Goal: Task Accomplishment & Management: Manage account settings

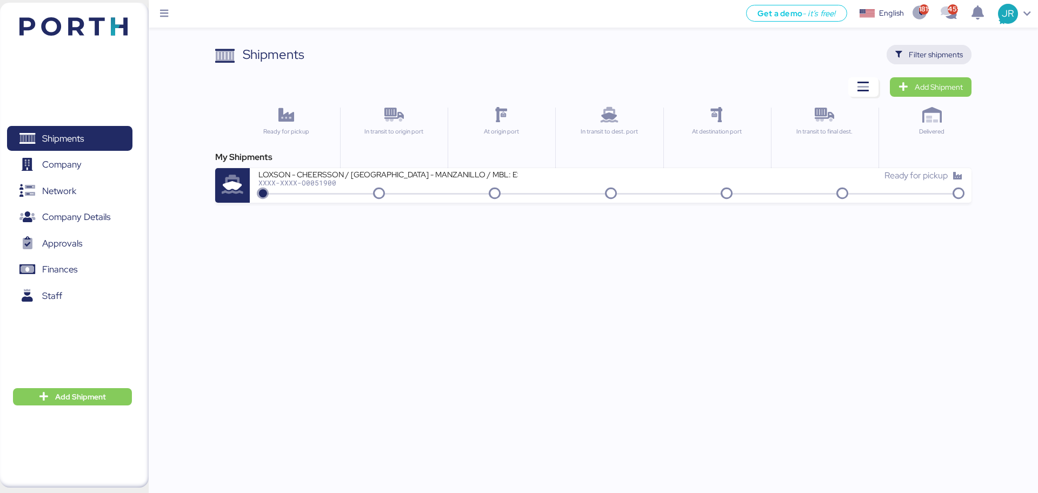
click at [921, 51] on span "Filter shipments" at bounding box center [936, 54] width 54 height 13
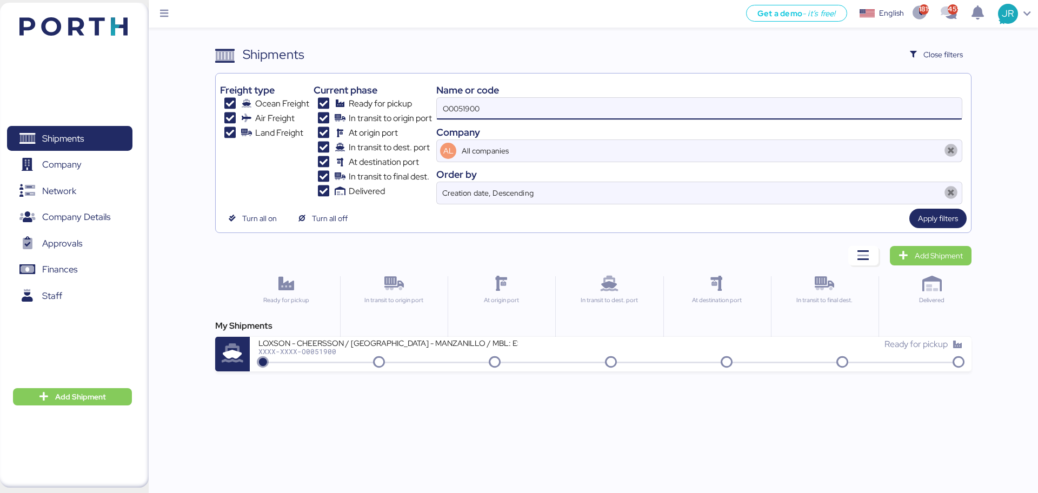
drag, startPoint x: 511, startPoint y: 108, endPoint x: 338, endPoint y: 109, distance: 173.0
click at [339, 109] on div "Freight type Ocean Freight Air Freight Land Freight Current phase Ready for pic…" at bounding box center [593, 141] width 746 height 126
paste input "28"
type input "O0051928"
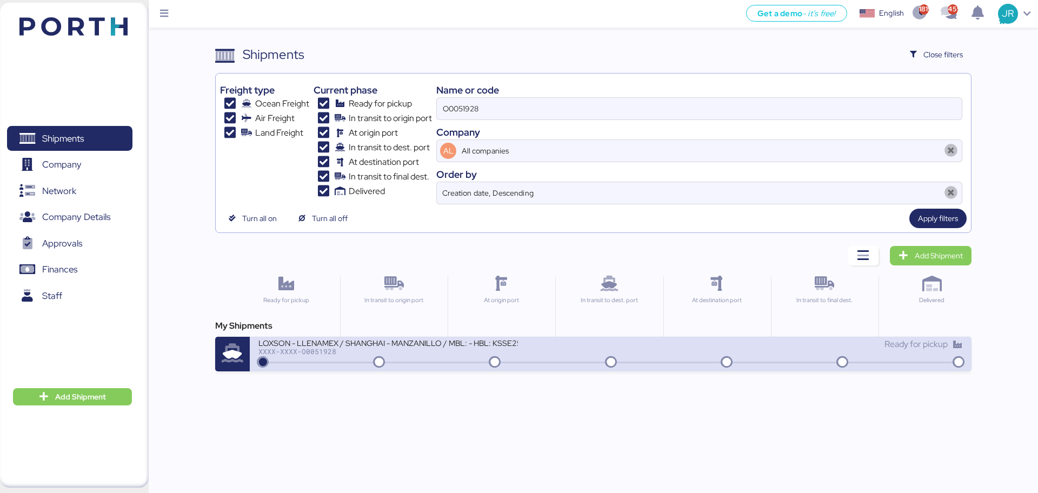
click at [302, 351] on div "XXXX-XXXX-O0051928" at bounding box center [387, 352] width 259 height 8
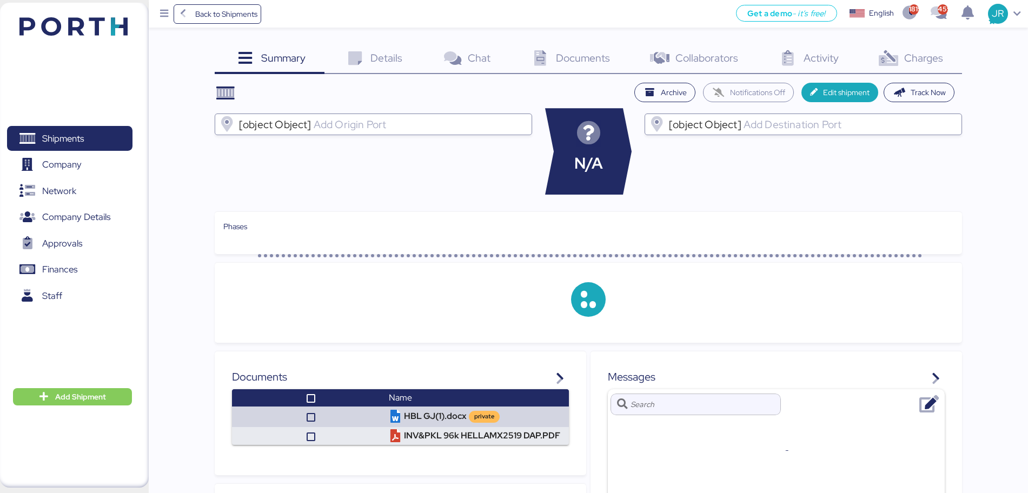
click at [934, 57] on span "Charges" at bounding box center [923, 58] width 39 height 14
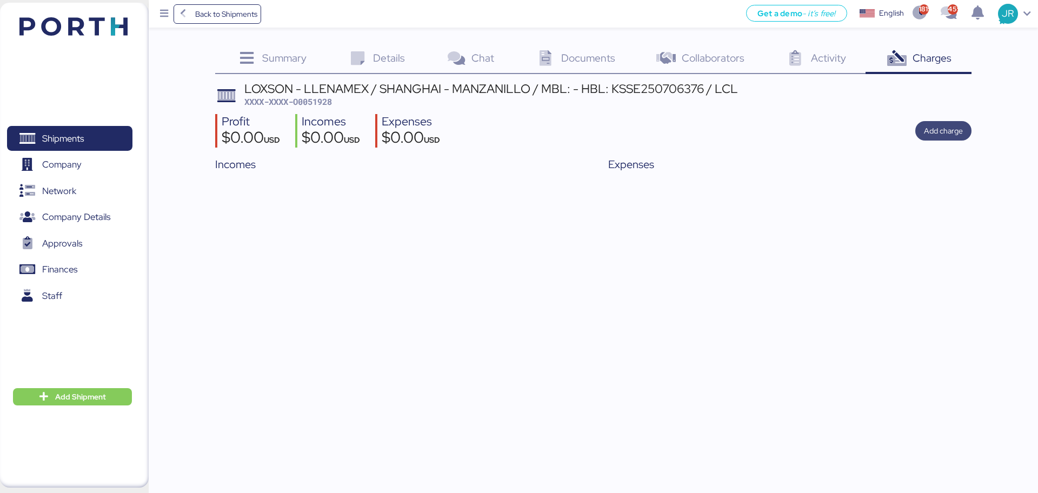
click at [935, 124] on span "Add charge" at bounding box center [943, 130] width 39 height 13
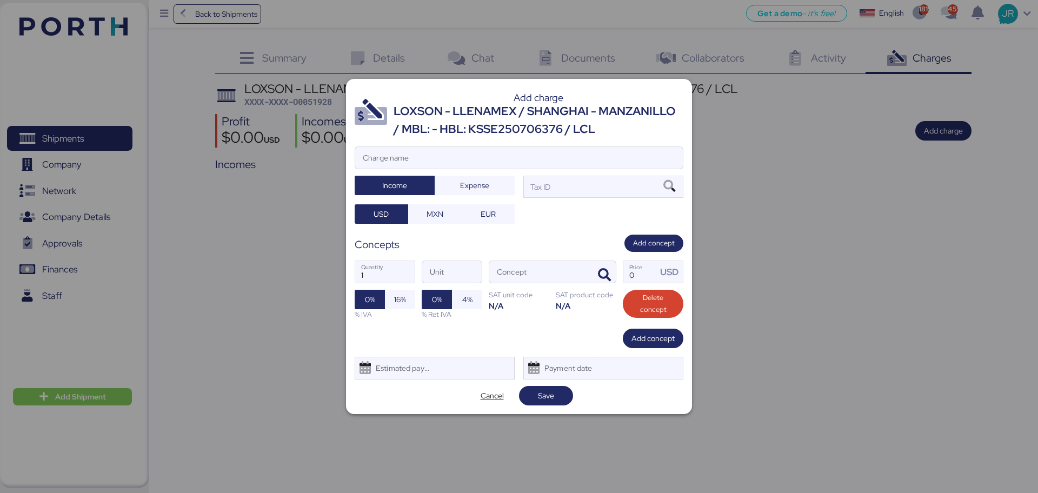
click at [348, 165] on div "Add charge LOXSON - LLENAMEX / SHANGHAI - MANZANILLO / MBL: - HBL: KSSE25070637…" at bounding box center [519, 246] width 346 height 335
click at [372, 158] on input "Charge name" at bounding box center [519, 158] width 328 height 22
type input "CARGOS LOCALES"
click at [469, 182] on span "Expense" at bounding box center [474, 185] width 29 height 13
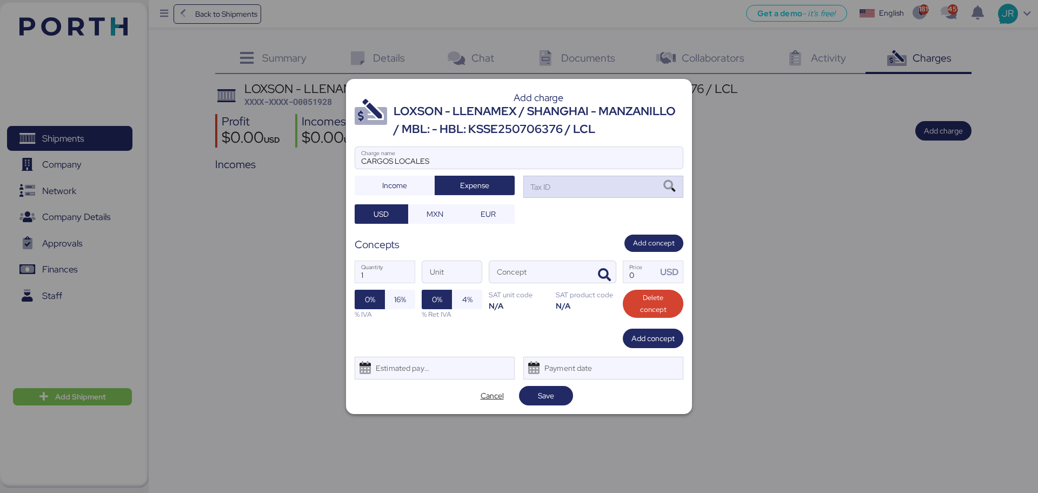
click at [670, 187] on icon at bounding box center [669, 187] width 18 height 12
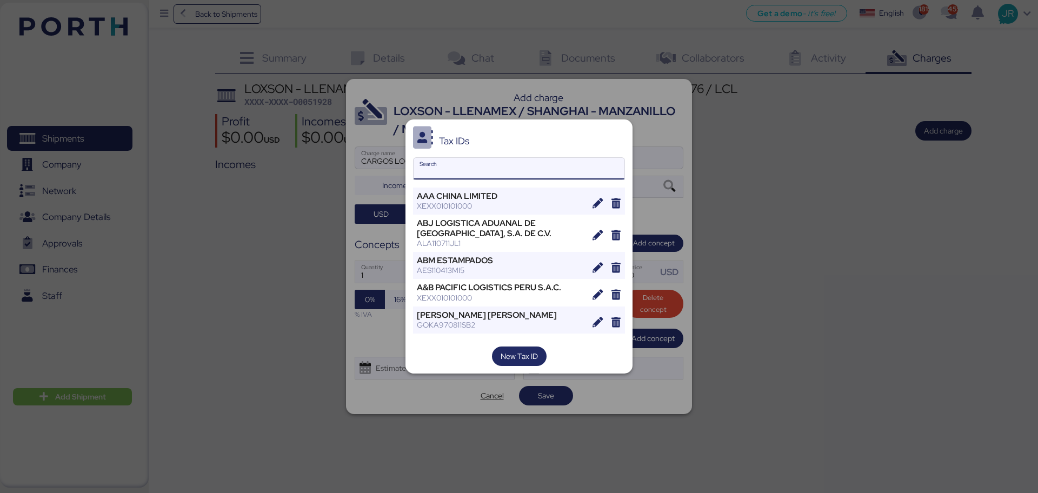
click at [459, 167] on input "Search" at bounding box center [519, 169] width 211 height 22
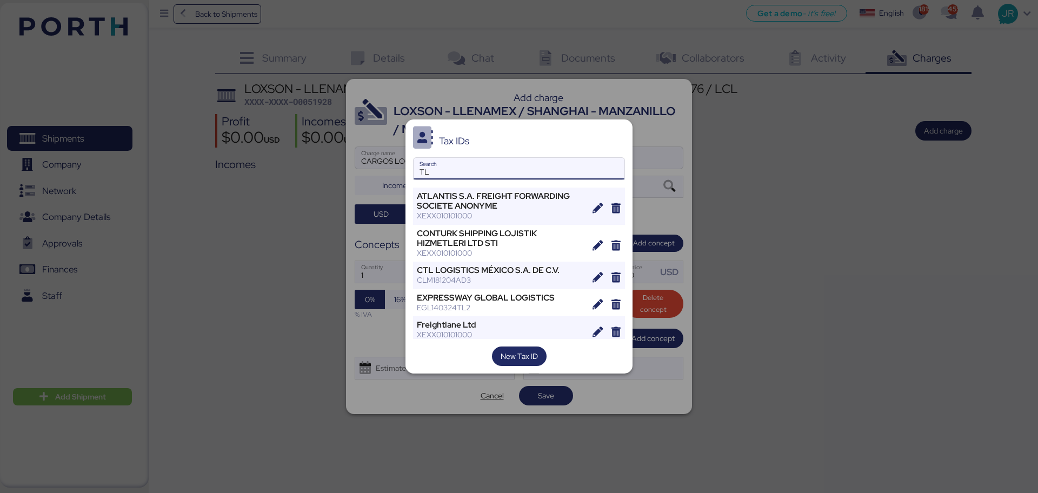
type input "T"
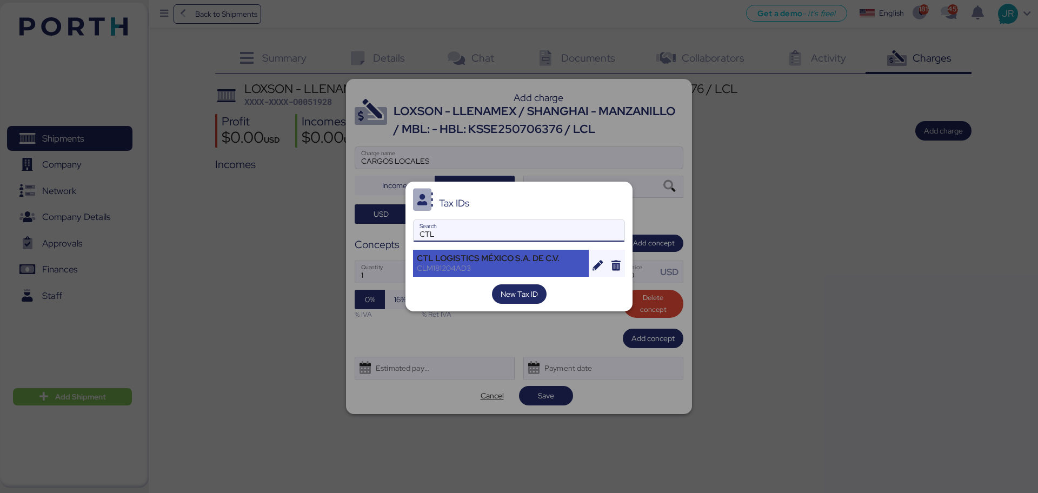
type input "CTL"
click at [471, 251] on div "CTL LOGISTICS MÉXICO S.A. DE C.V. CLM181204AD3" at bounding box center [501, 263] width 176 height 27
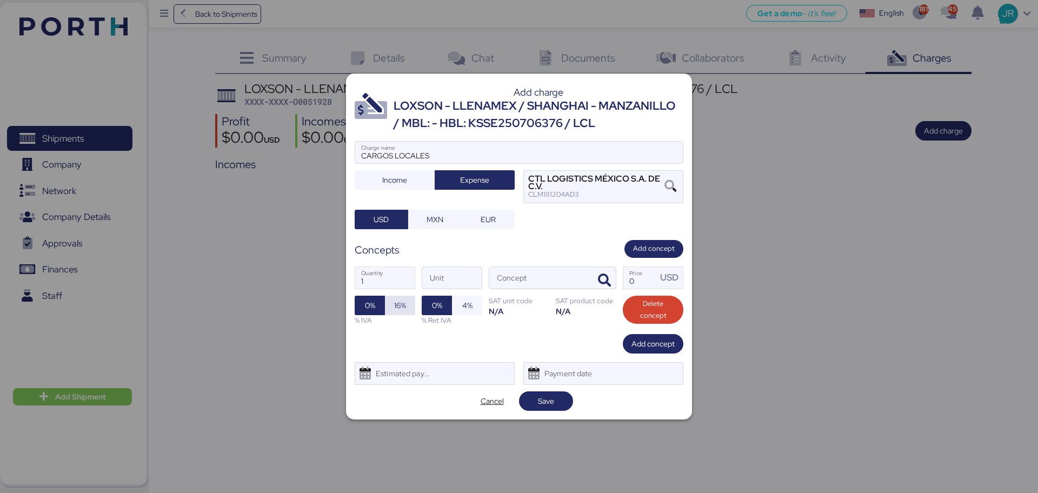
click at [399, 305] on span "16%" at bounding box center [400, 305] width 12 height 13
click at [402, 379] on div "Estimated payment date" at bounding box center [400, 374] width 64 height 22
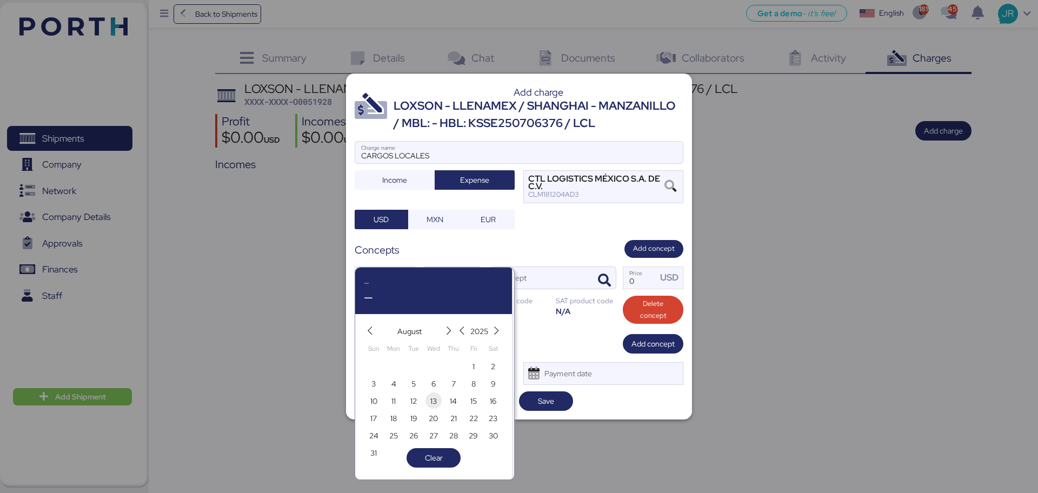
click at [432, 401] on span "13" at bounding box center [433, 401] width 6 height 13
type input "[DATE]"
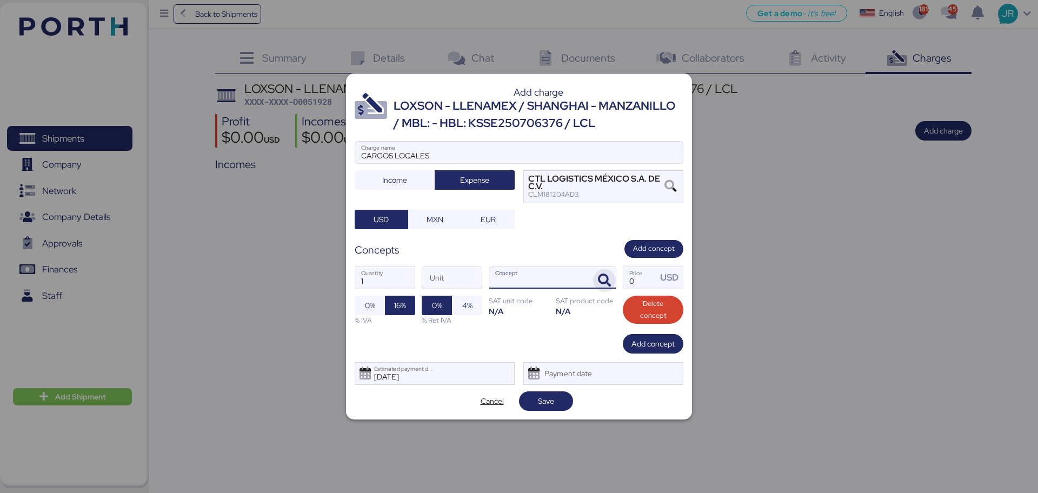
click at [601, 276] on icon "button" at bounding box center [604, 280] width 13 height 13
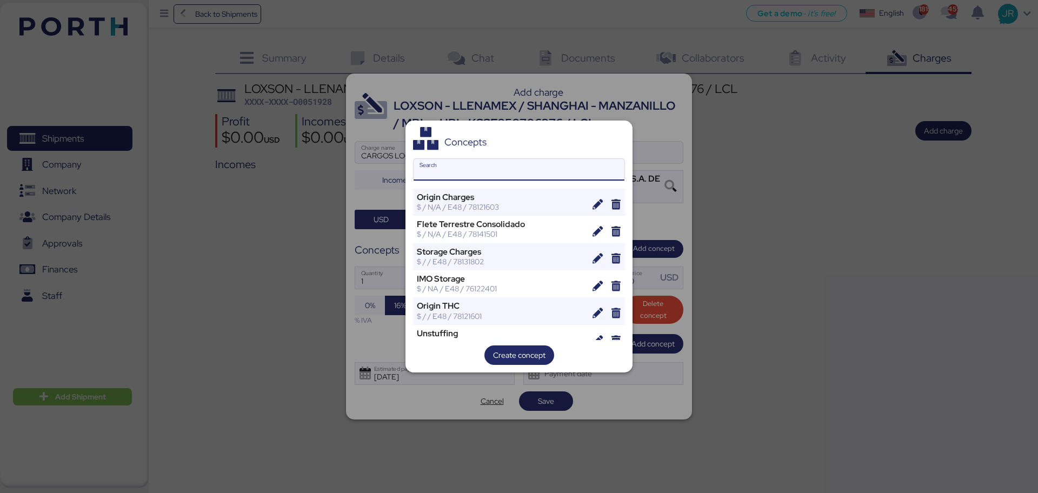
click at [459, 159] on input "Search" at bounding box center [519, 170] width 211 height 22
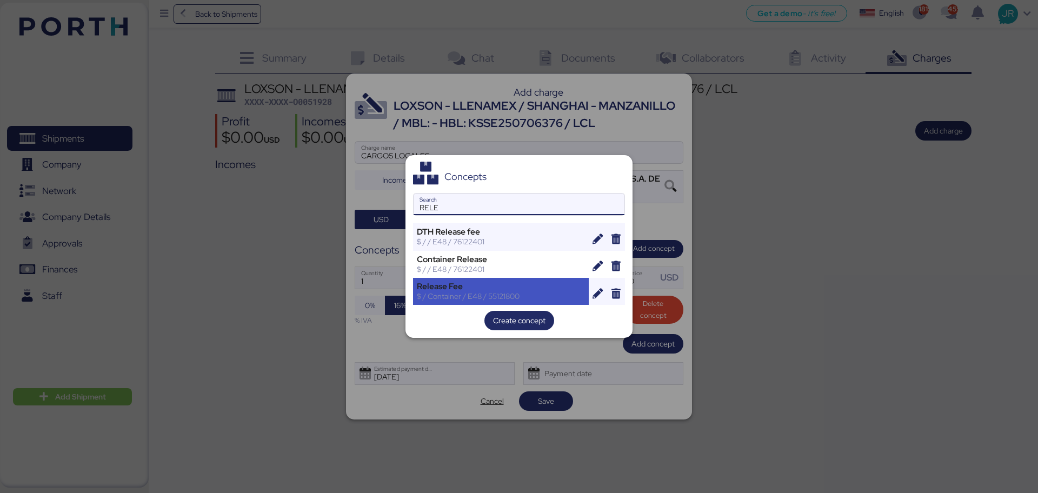
type input "RELE"
click at [446, 289] on div "Release Fee" at bounding box center [501, 287] width 168 height 10
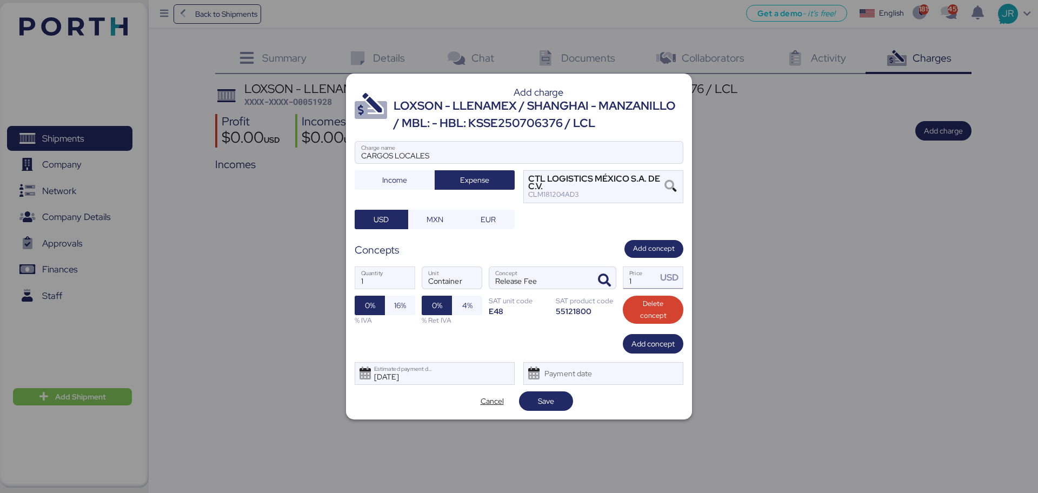
click at [643, 283] on input "1" at bounding box center [640, 278] width 34 height 22
paste input "330.16"
type input "330.16"
click at [406, 308] on span "16%" at bounding box center [400, 305] width 12 height 13
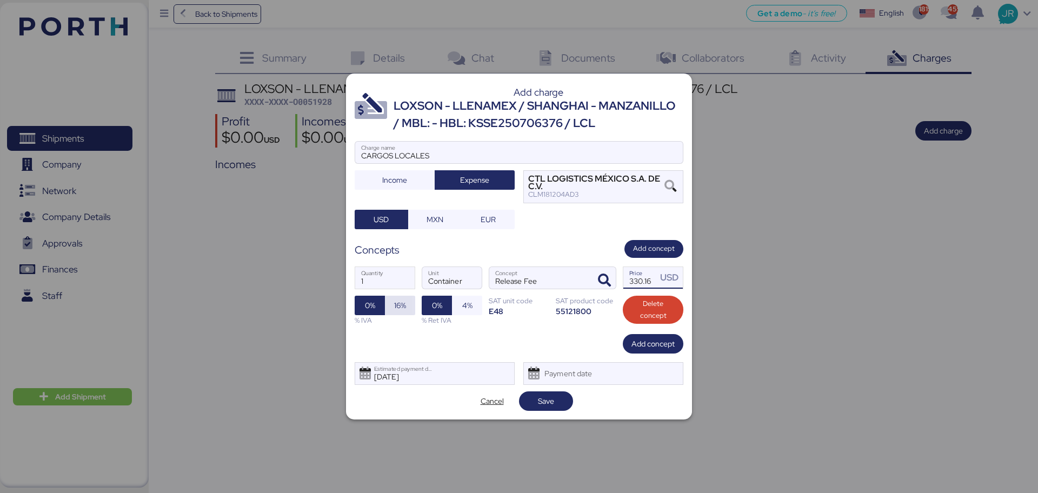
scroll to position [0, 0]
click at [550, 408] on span "Save" at bounding box center [546, 401] width 37 height 15
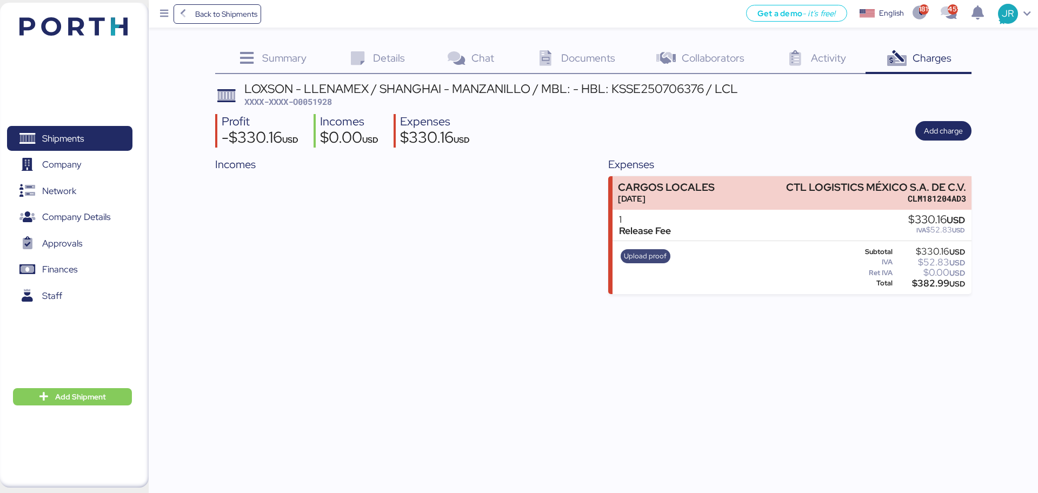
click at [645, 258] on span "Upload proof" at bounding box center [645, 256] width 43 height 12
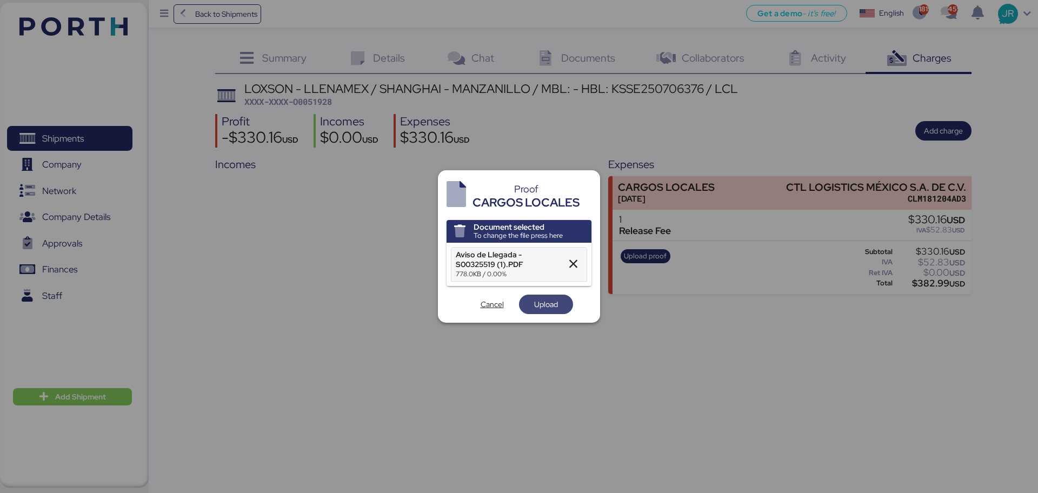
click at [545, 308] on span "Upload" at bounding box center [546, 304] width 24 height 13
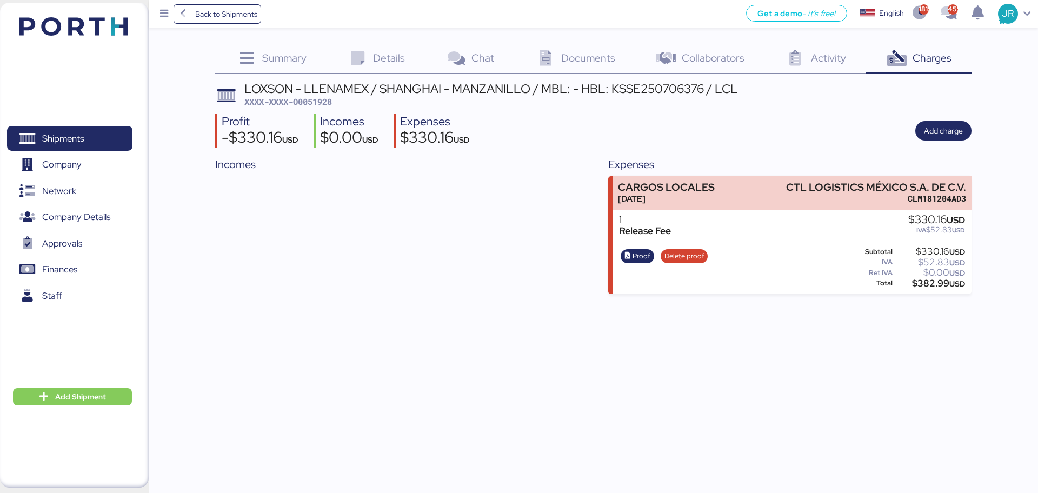
click at [311, 101] on span "XXXX-XXXX-O0051928" at bounding box center [288, 101] width 88 height 11
copy span "O0051928"
click at [952, 128] on span "Add charge" at bounding box center [943, 130] width 39 height 13
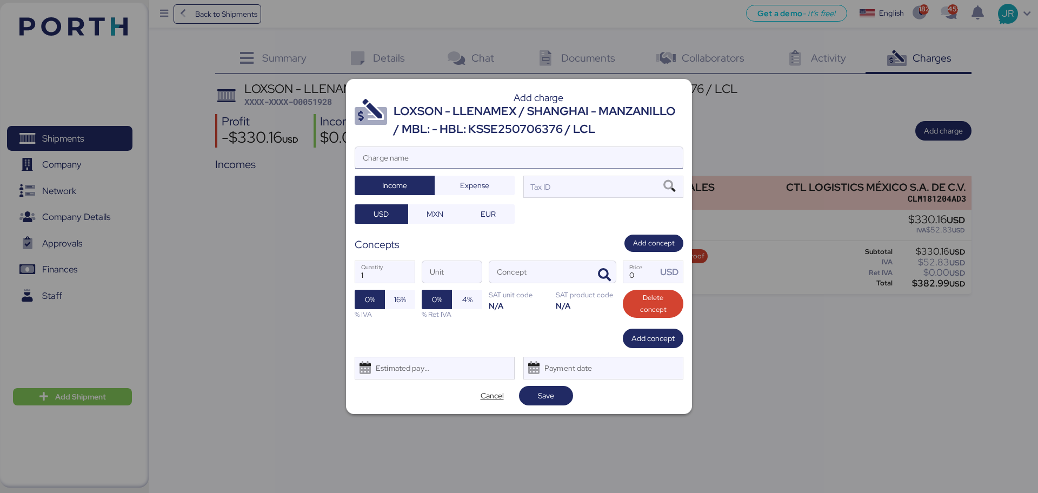
click at [386, 150] on input "Charge name" at bounding box center [519, 158] width 328 height 22
type input "CAAT"
drag, startPoint x: 476, startPoint y: 185, endPoint x: 462, endPoint y: 195, distance: 17.1
click at [477, 185] on span "Expense" at bounding box center [474, 185] width 29 height 13
click at [433, 210] on span "MXN" at bounding box center [435, 214] width 17 height 13
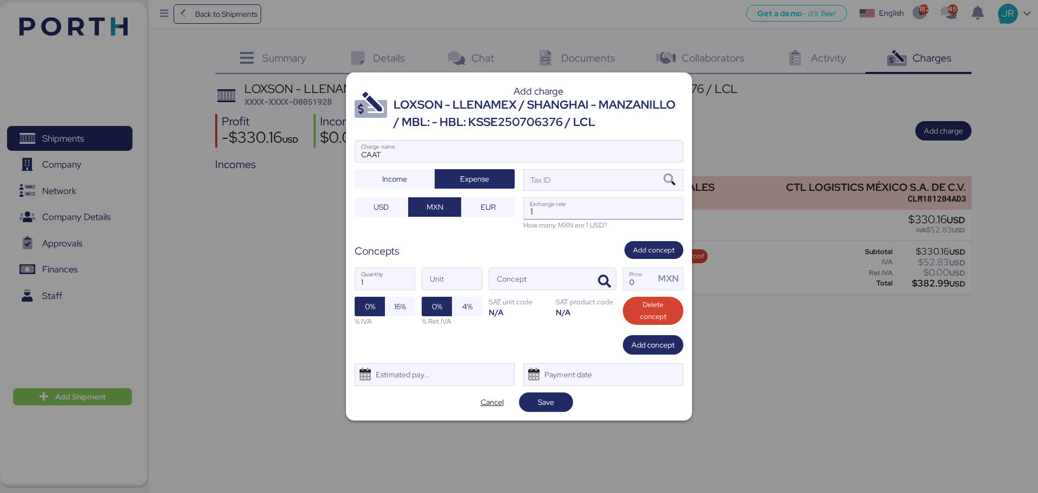
click at [548, 203] on input "1" at bounding box center [603, 209] width 159 height 22
paste input "18.5803"
type input "18.5803"
click at [679, 179] on div "Tax ID" at bounding box center [603, 180] width 160 height 22
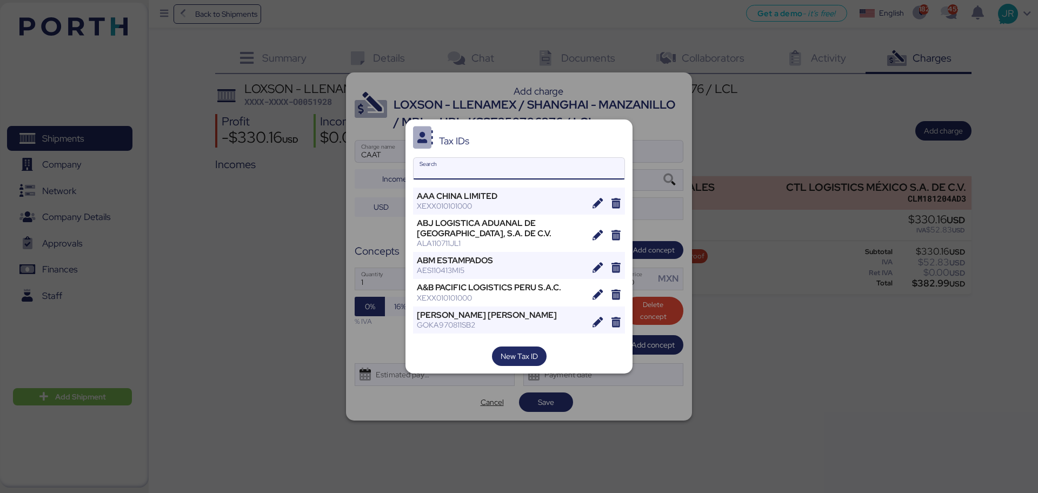
click at [470, 169] on input "Search" at bounding box center [519, 169] width 211 height 22
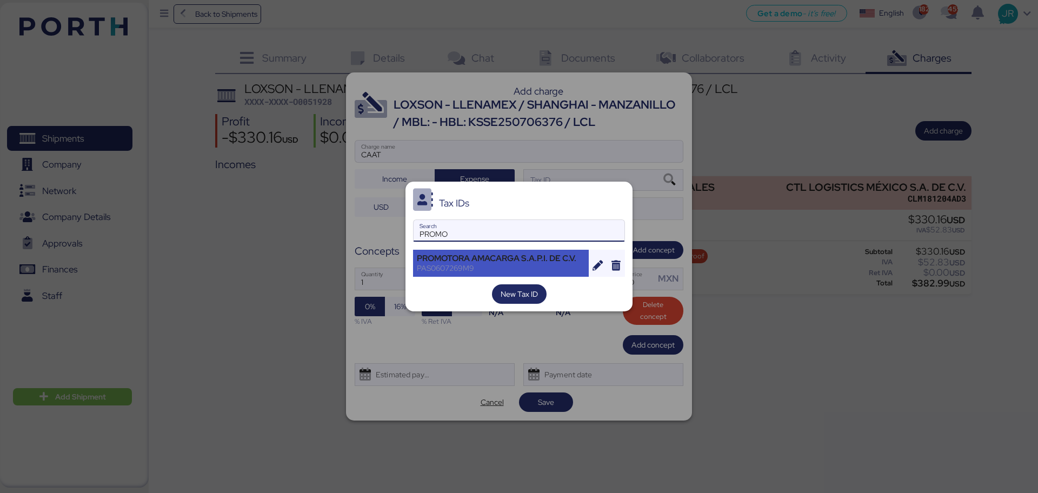
type input "PROMO"
click at [455, 266] on div "PAS0607269M9" at bounding box center [501, 268] width 168 height 10
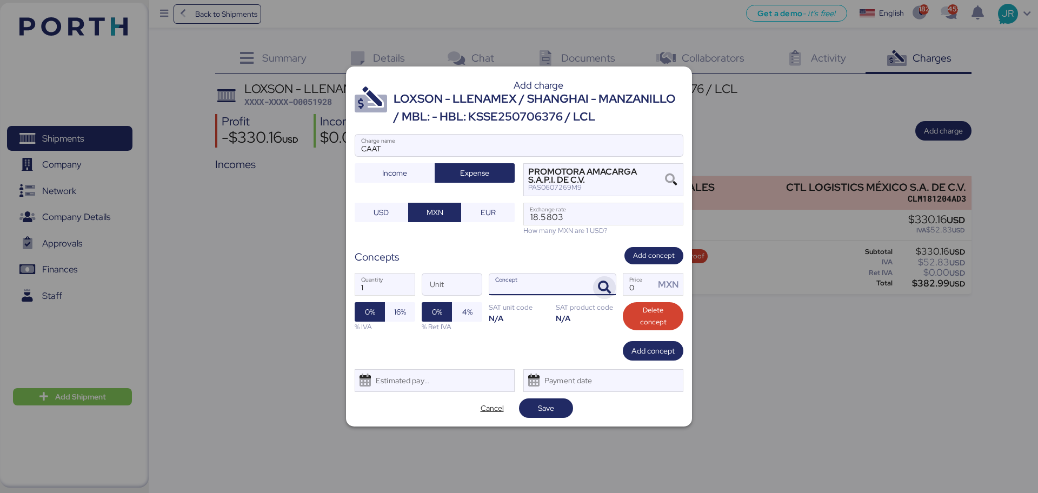
click at [604, 283] on icon "button" at bounding box center [604, 287] width 13 height 13
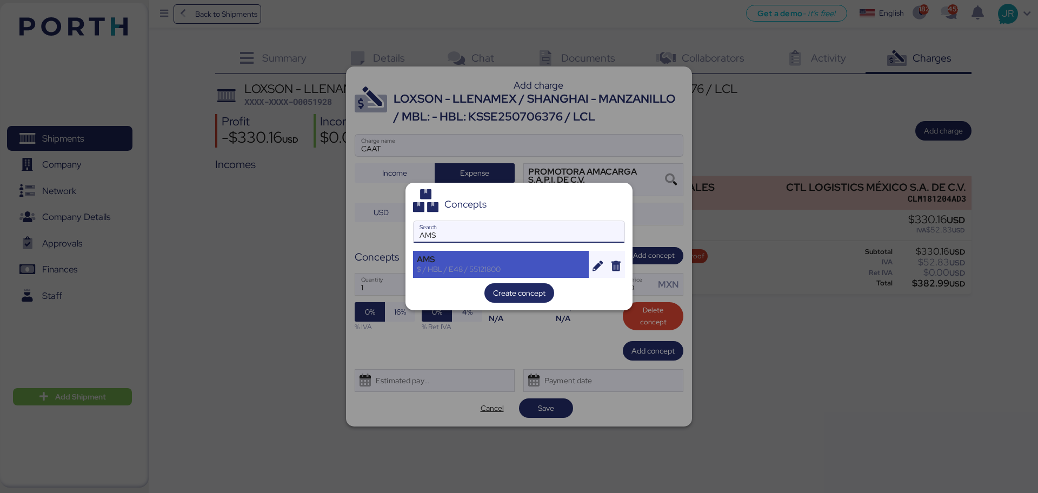
type input "AMS"
click at [468, 264] on div "$ / HBL / E48 / 55121800" at bounding box center [501, 269] width 168 height 10
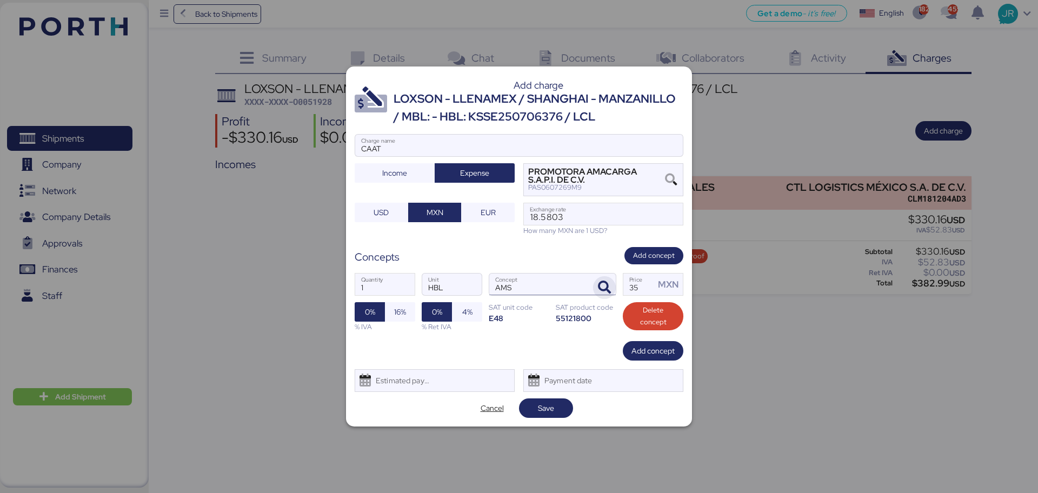
drag, startPoint x: 645, startPoint y: 287, endPoint x: 594, endPoint y: 292, distance: 51.2
click at [594, 292] on div "1 Quantity HBL Unit AMS Concept 35 Price MXN 0% 16% % IVA 0% 4% % Ret IVA SAT u…" at bounding box center [519, 302] width 329 height 76
type input "60"
click at [388, 312] on span "16%" at bounding box center [400, 311] width 30 height 19
click at [383, 386] on div "Estimated payment date" at bounding box center [400, 381] width 64 height 22
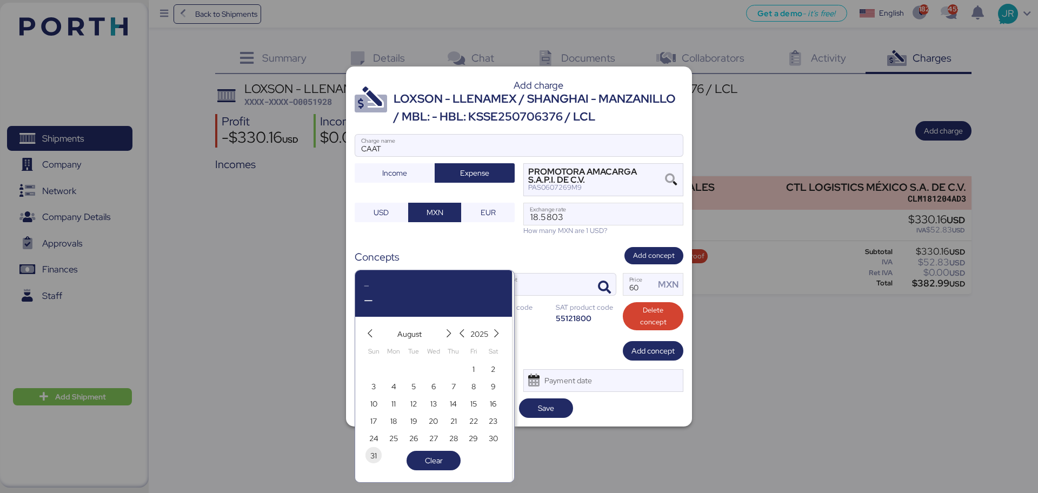
click at [368, 458] on span "31" at bounding box center [374, 455] width 12 height 13
type input "[DATE]"
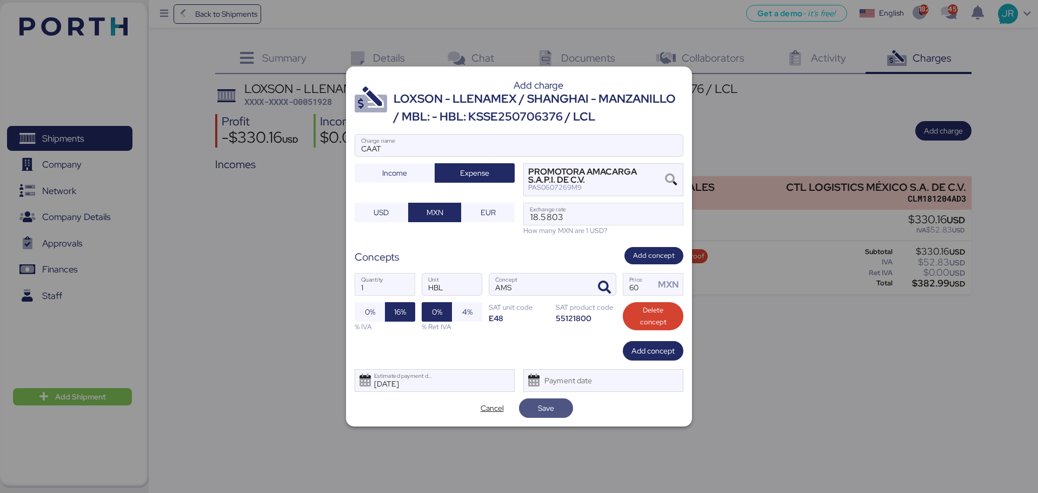
click at [532, 415] on span "Save" at bounding box center [546, 408] width 37 height 15
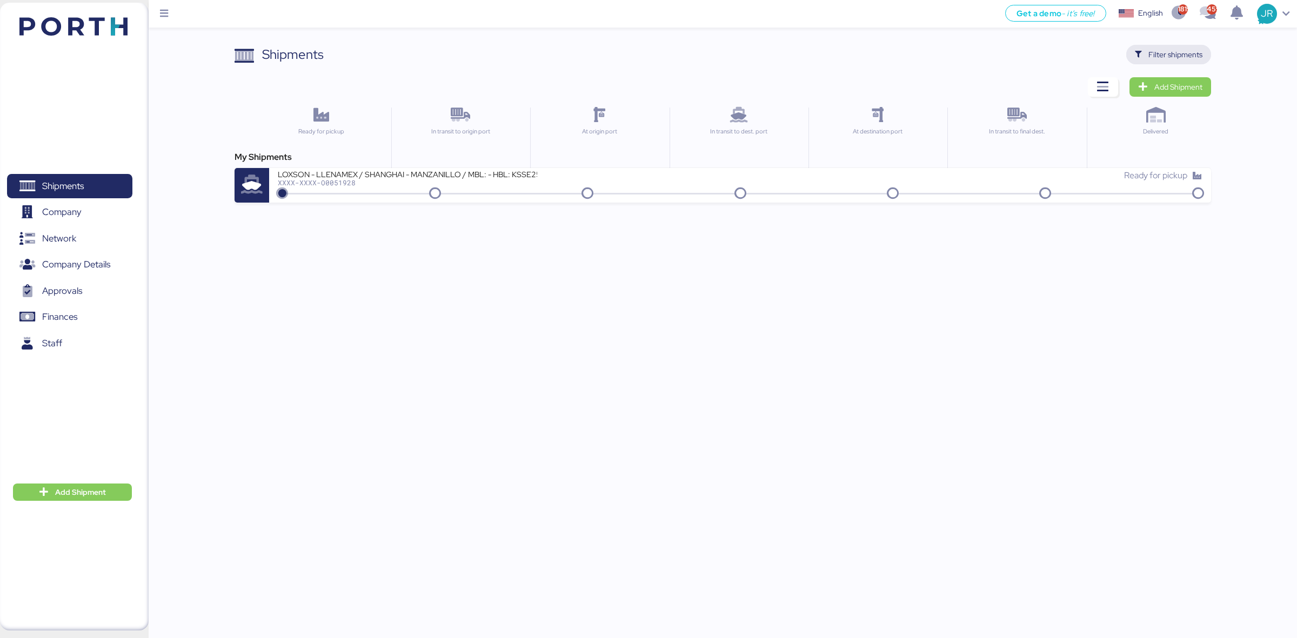
click at [1147, 57] on span "Filter shipments" at bounding box center [1169, 54] width 68 height 15
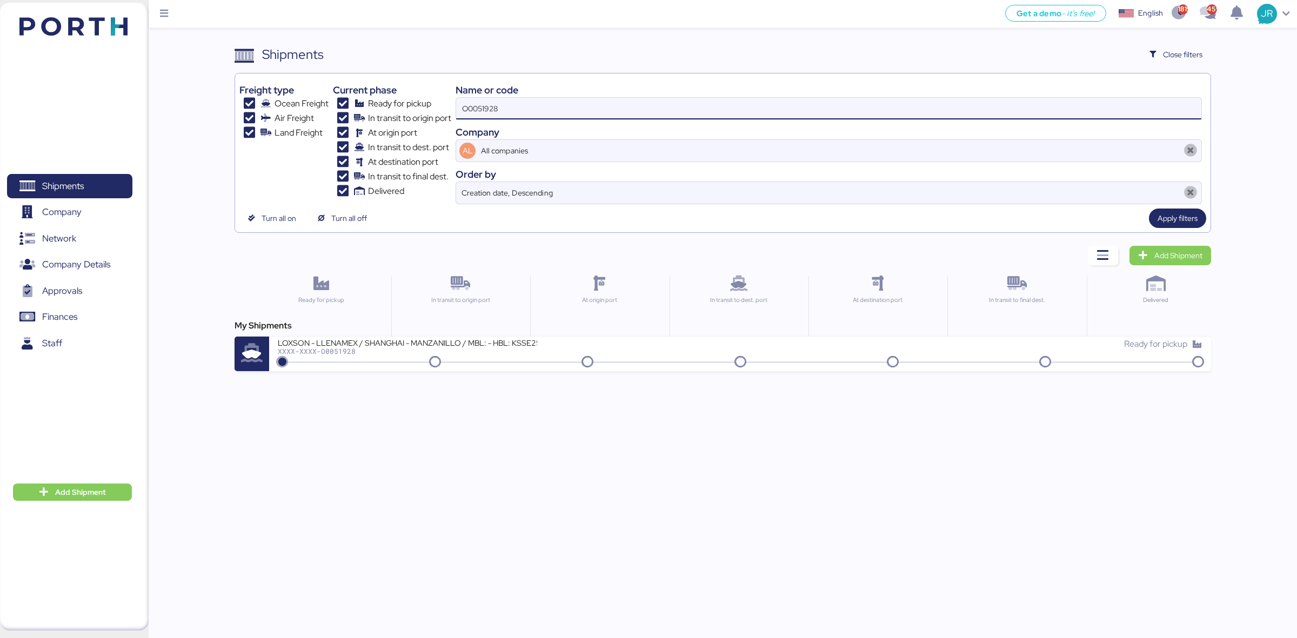
drag, startPoint x: 438, startPoint y: 115, endPoint x: 361, endPoint y: 116, distance: 77.3
click at [368, 115] on div "Freight type Ocean Freight Air Freight Land Freight Current phase Ready for pic…" at bounding box center [722, 141] width 967 height 126
paste input "896"
type input "O0051896"
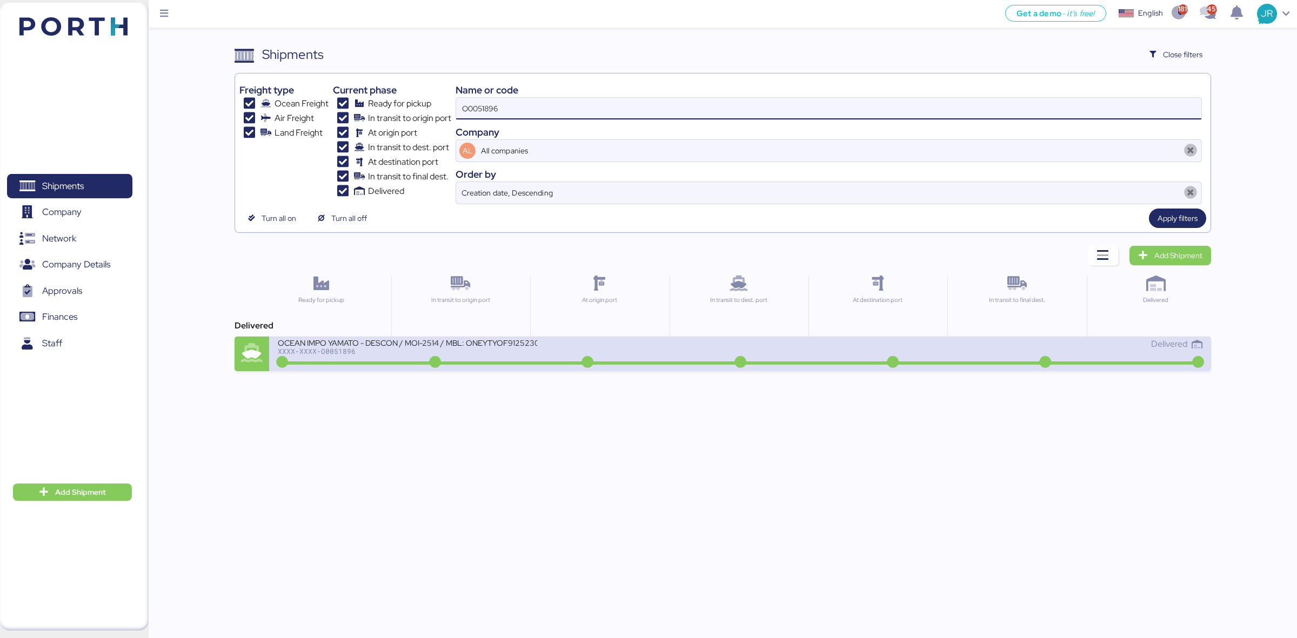
click at [328, 363] on div at bounding box center [740, 363] width 920 height 3
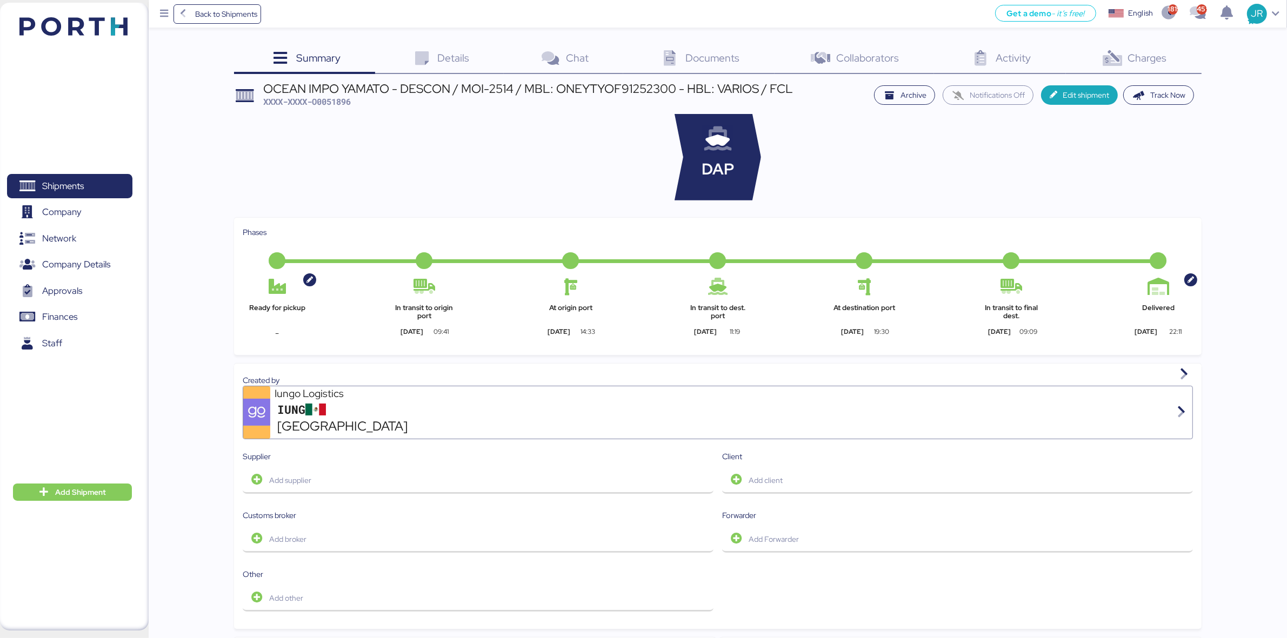
click at [1144, 59] on span "Charges" at bounding box center [1147, 58] width 39 height 14
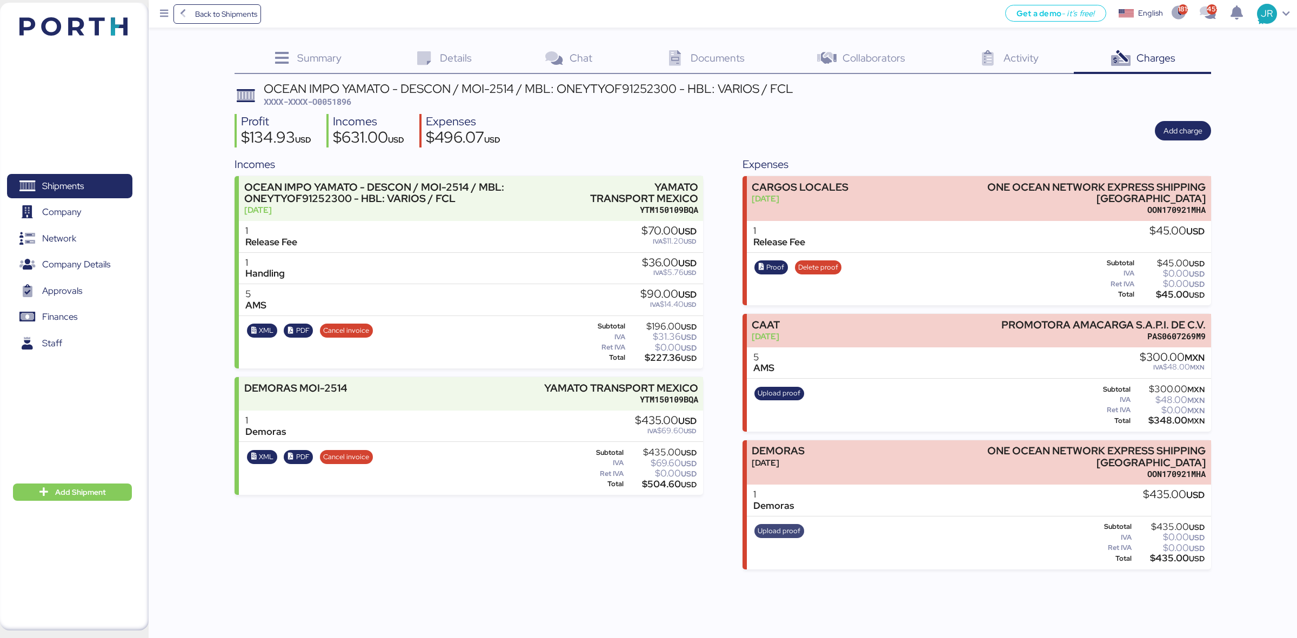
click at [769, 525] on span "Upload proof" at bounding box center [779, 531] width 43 height 12
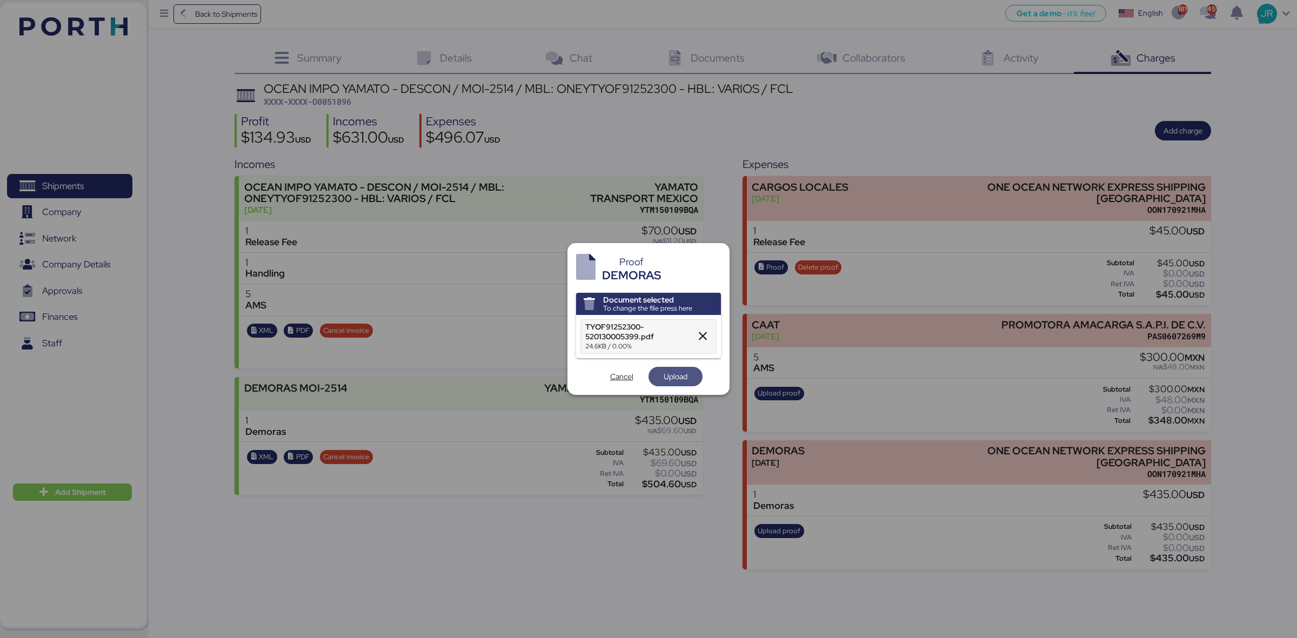
drag, startPoint x: 660, startPoint y: 376, endPoint x: 600, endPoint y: 387, distance: 60.9
click at [660, 376] on span "Upload" at bounding box center [675, 376] width 37 height 15
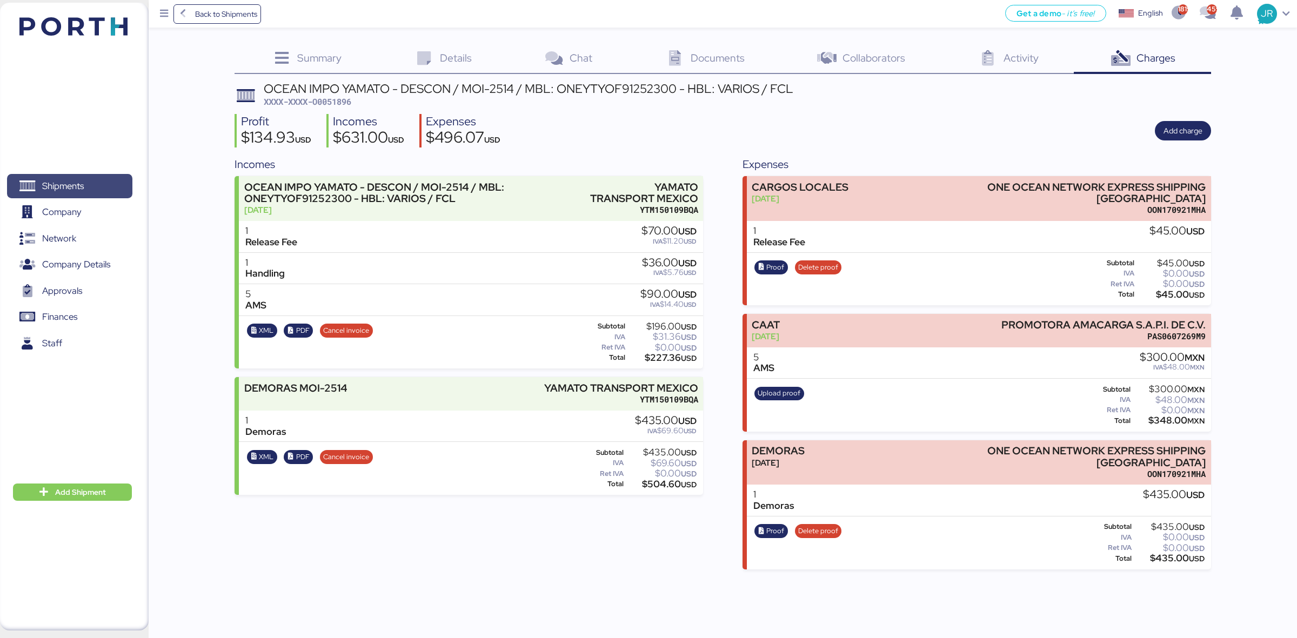
click at [82, 178] on span "Shipments" at bounding box center [63, 186] width 42 height 16
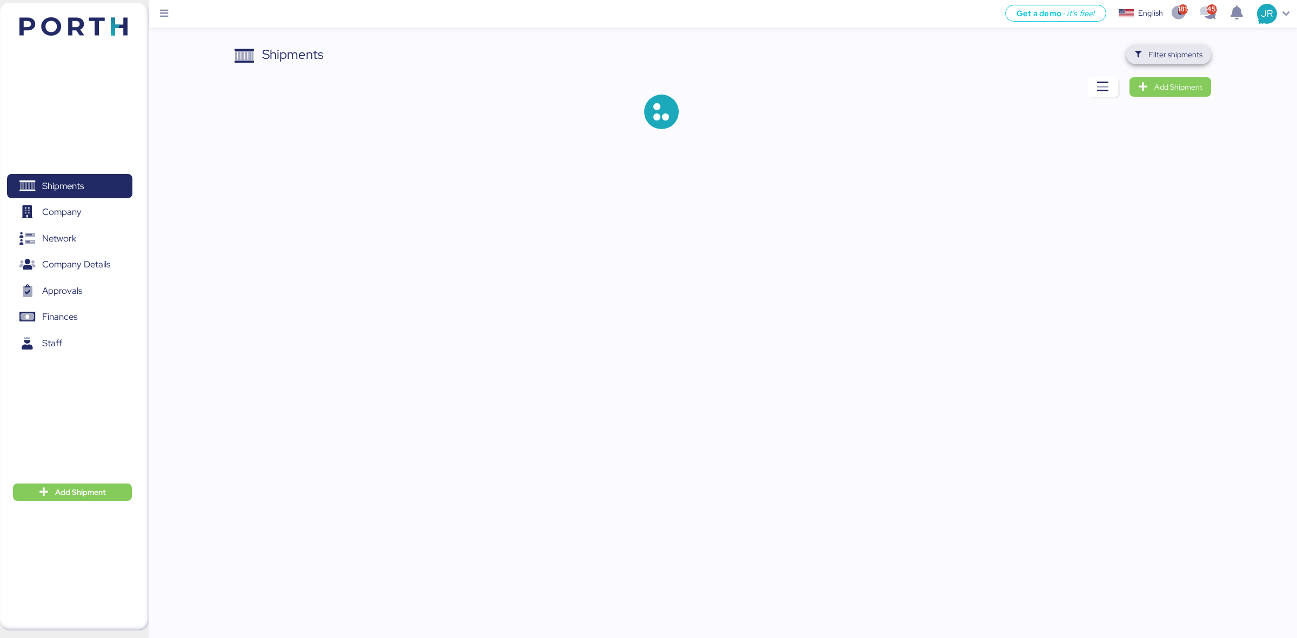
click at [1157, 49] on span "Filter shipments" at bounding box center [1176, 54] width 54 height 13
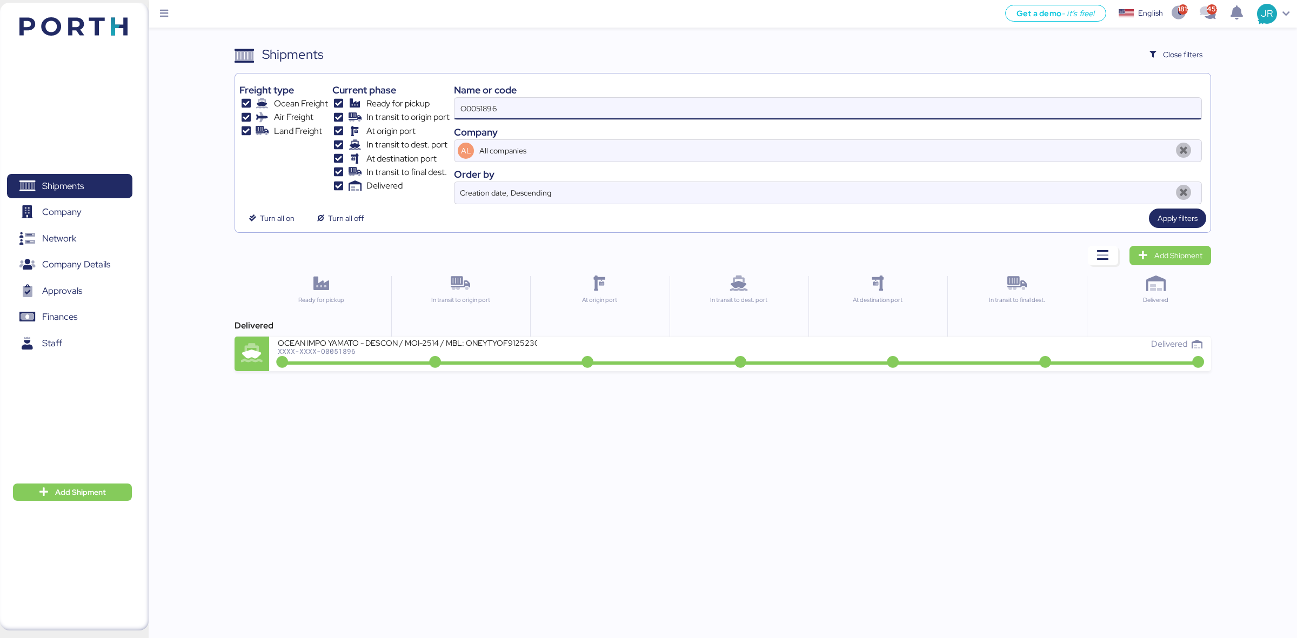
drag, startPoint x: 539, startPoint y: 102, endPoint x: 305, endPoint y: 115, distance: 233.9
click at [307, 115] on div "Freight type Ocean Freight Air Freight Land Freight Current phase Ready for pic…" at bounding box center [722, 141] width 967 height 126
paste input "ADME255262"
type input "ADME25526"
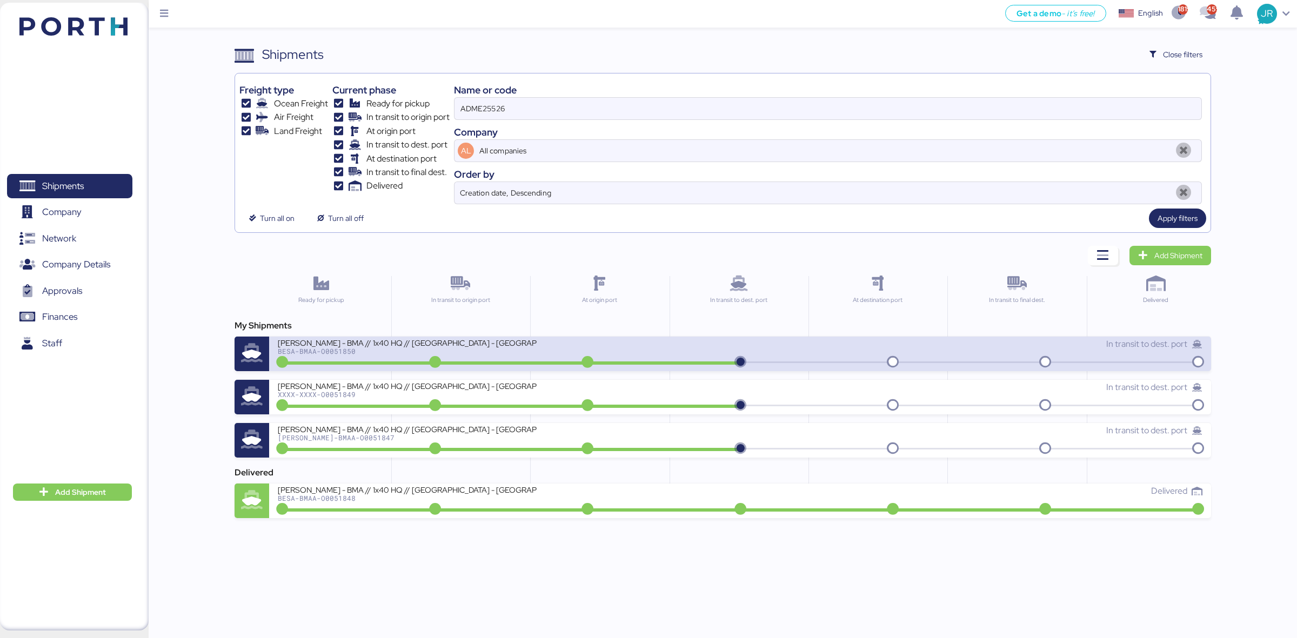
click at [482, 355] on div "BESA-BMAA-O0051850" at bounding box center [407, 352] width 259 height 8
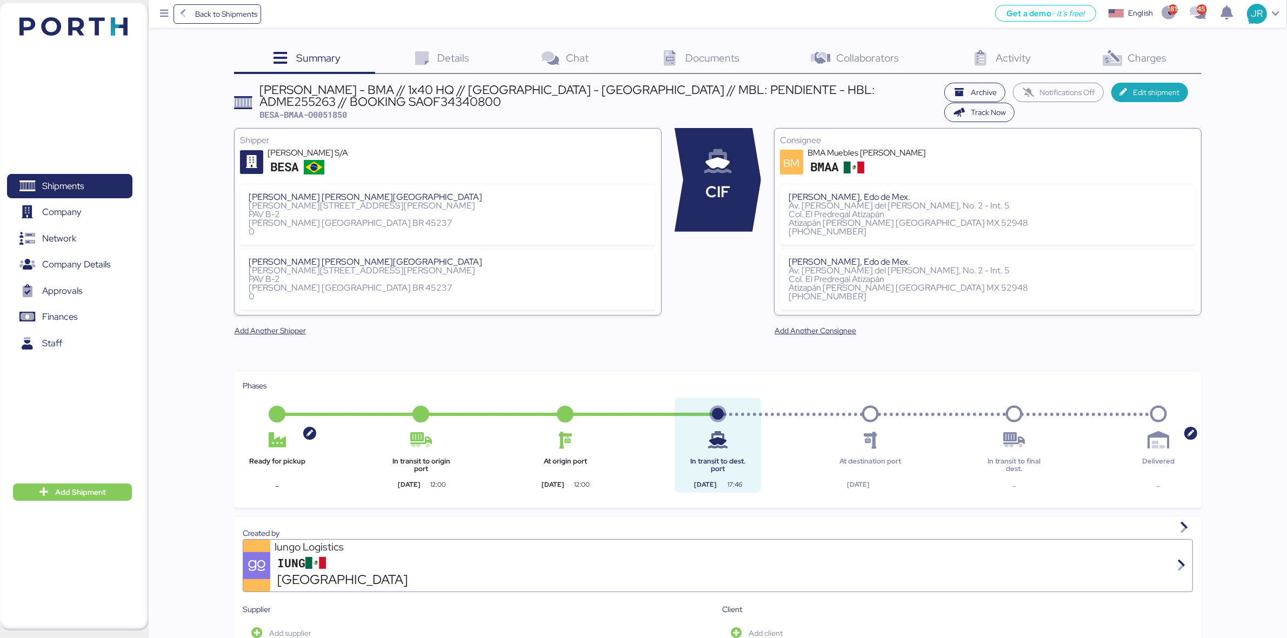
click at [721, 61] on span "Documents" at bounding box center [712, 58] width 54 height 14
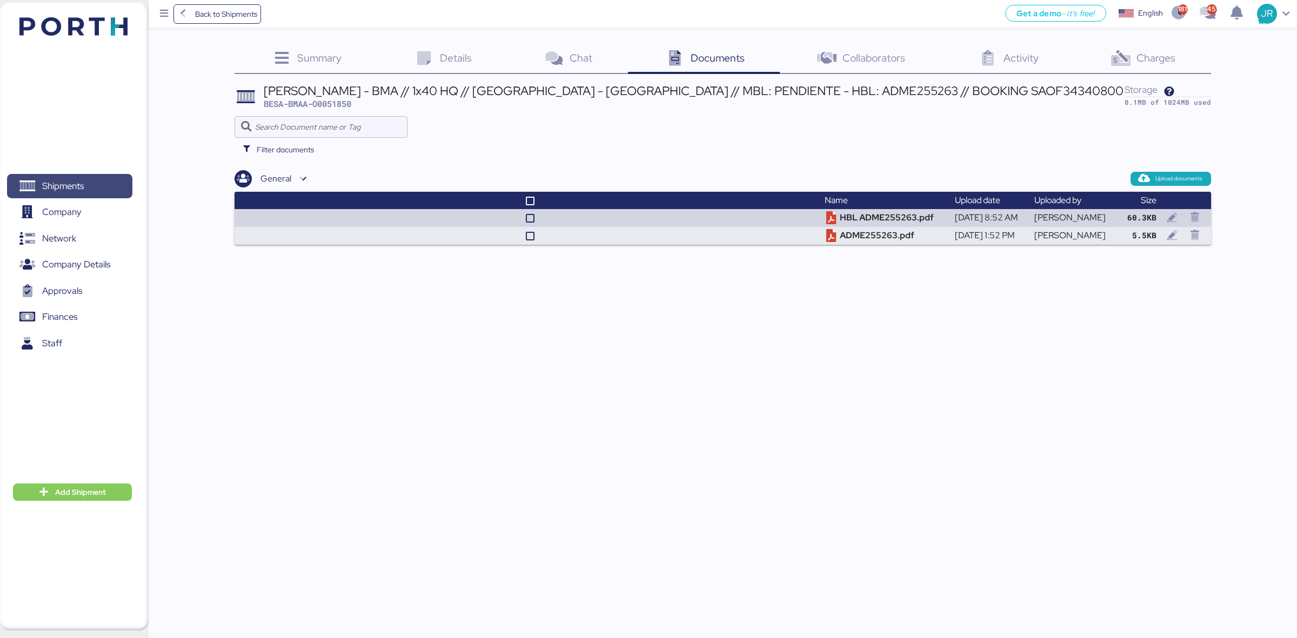
click at [105, 182] on span "Shipments" at bounding box center [69, 186] width 116 height 16
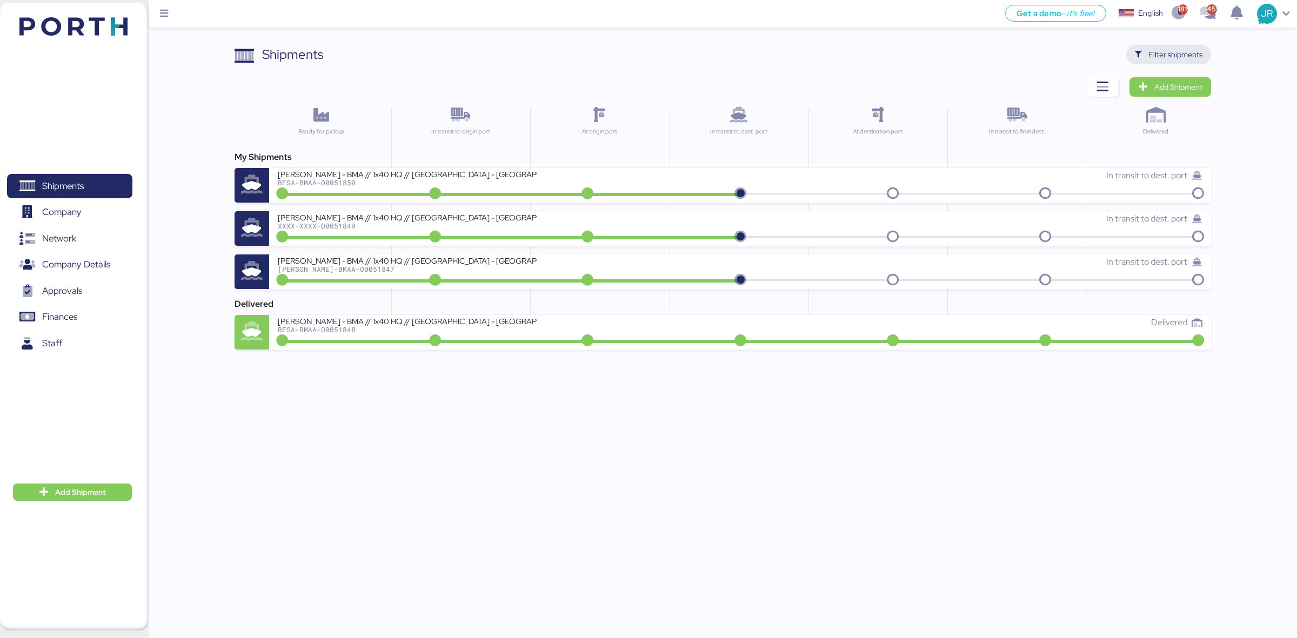
click at [1153, 49] on span "Filter shipments" at bounding box center [1176, 54] width 54 height 13
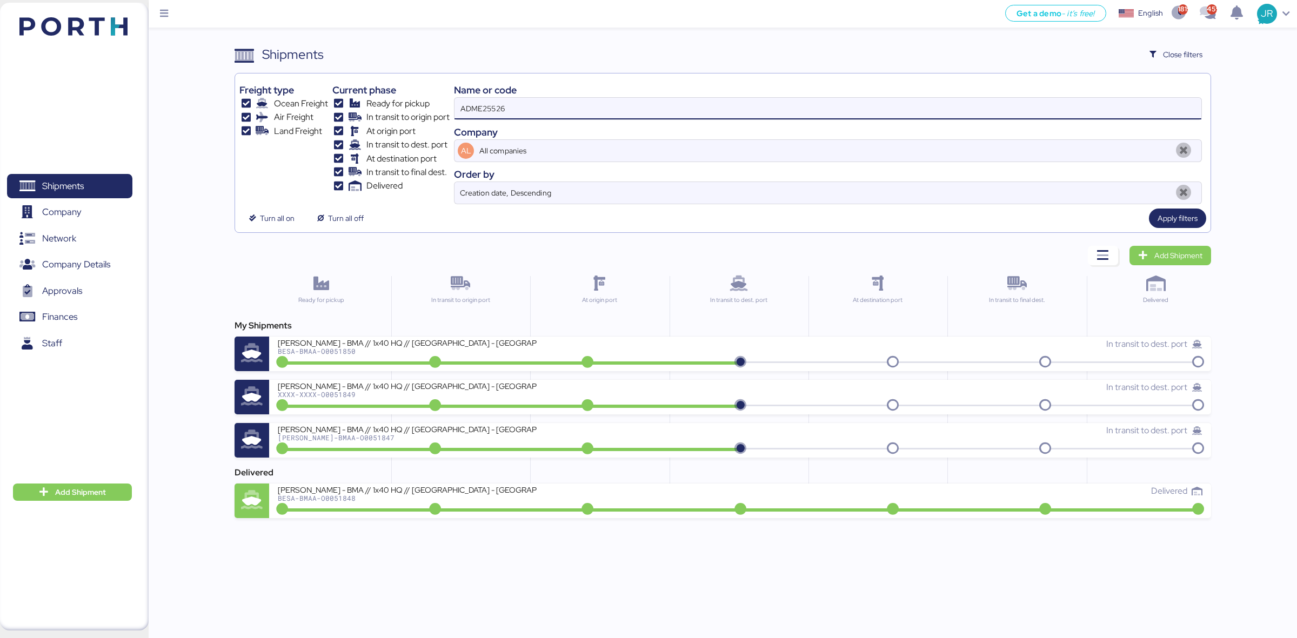
drag, startPoint x: 561, startPoint y: 104, endPoint x: 342, endPoint y: 115, distance: 219.2
click at [347, 116] on div "Freight type Ocean Freight Air Freight Land Freight Current phase Ready for pic…" at bounding box center [722, 141] width 967 height 126
paste input "O005201"
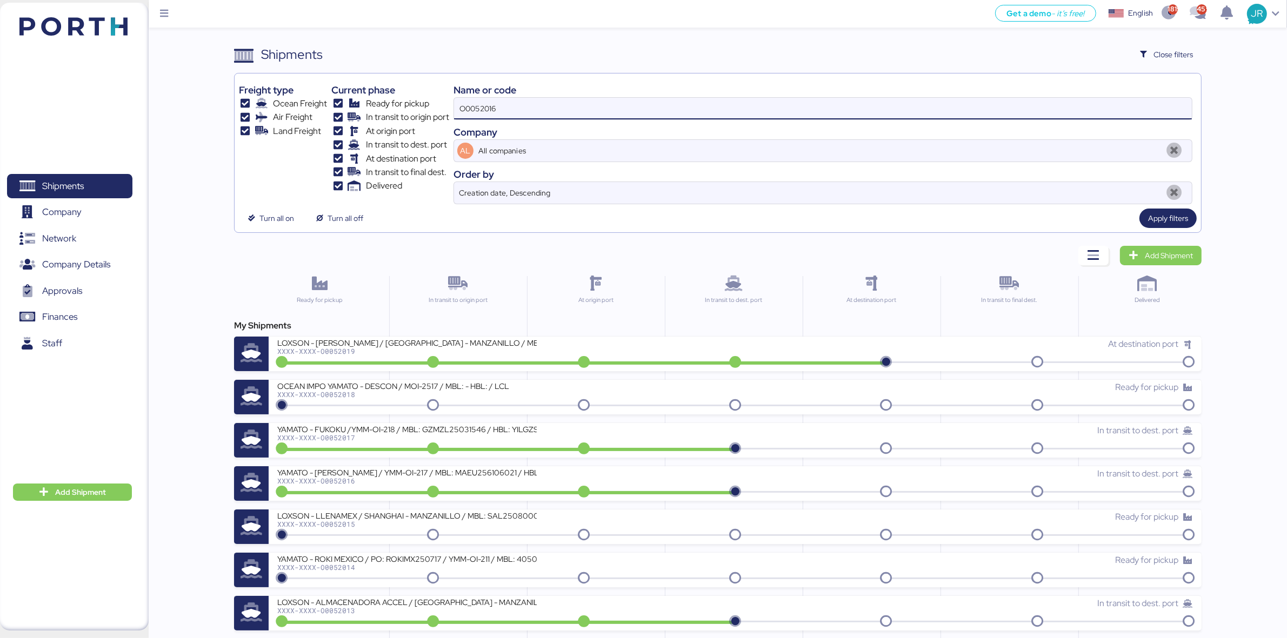
type input "O0052016"
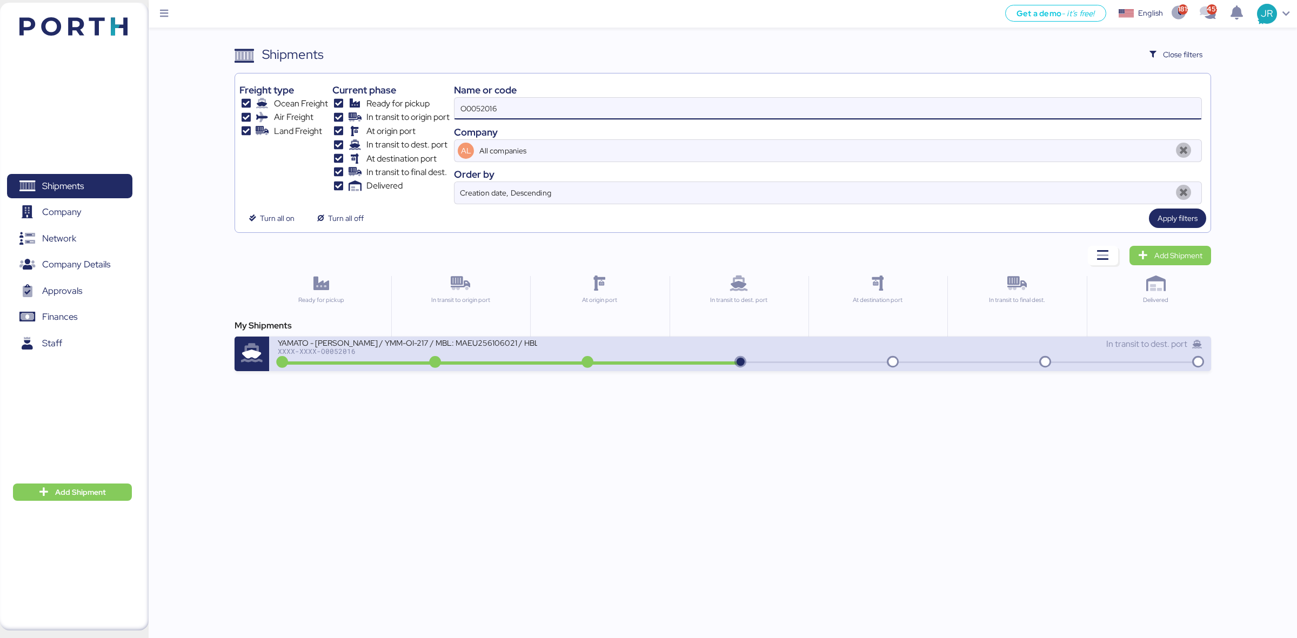
click at [365, 355] on div "XXXX-XXXX-O0052016" at bounding box center [407, 352] width 259 height 8
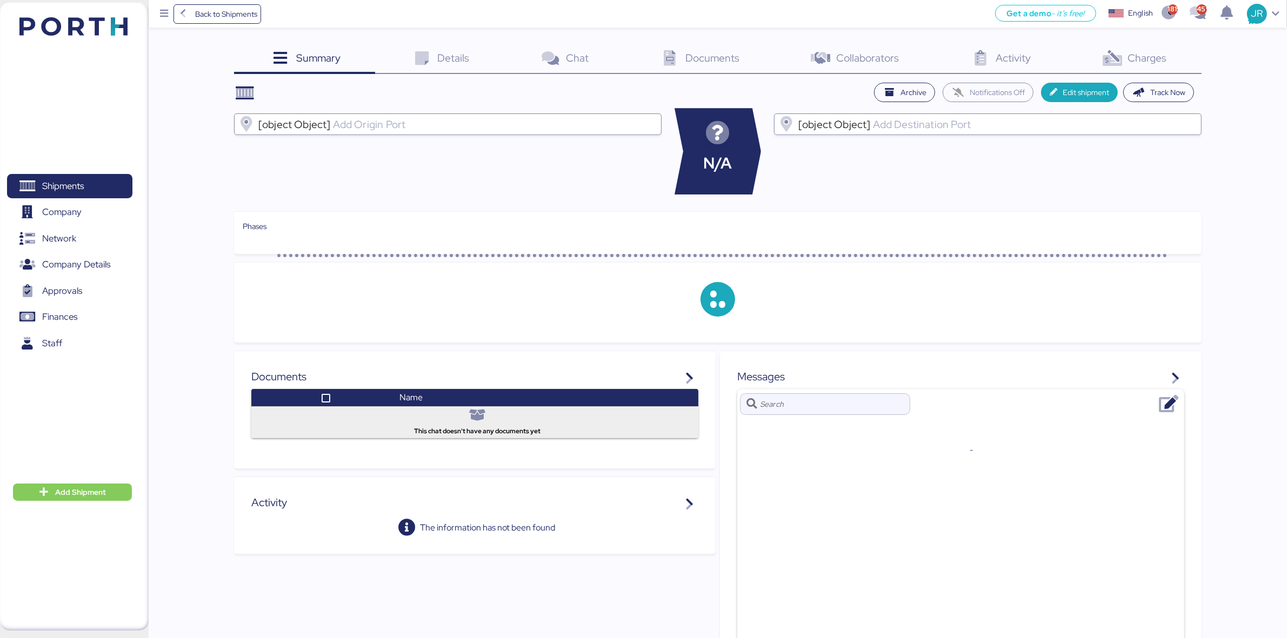
click at [687, 53] on span "Documents" at bounding box center [712, 58] width 54 height 14
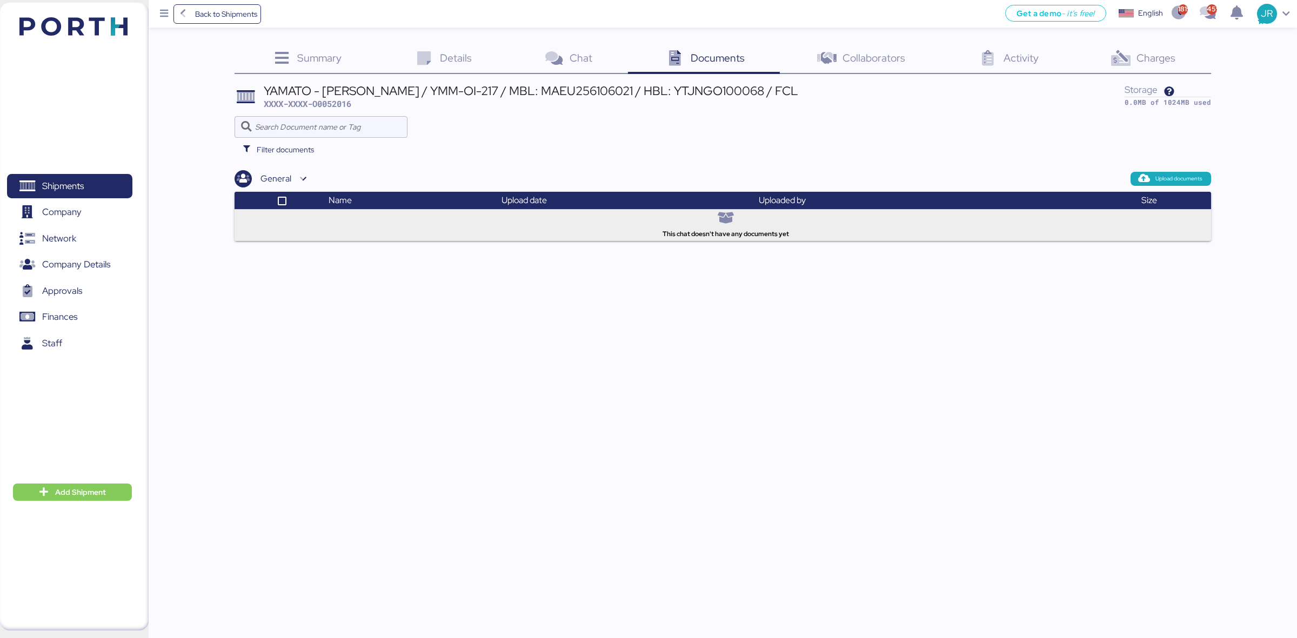
click at [1118, 53] on icon at bounding box center [1121, 59] width 23 height 16
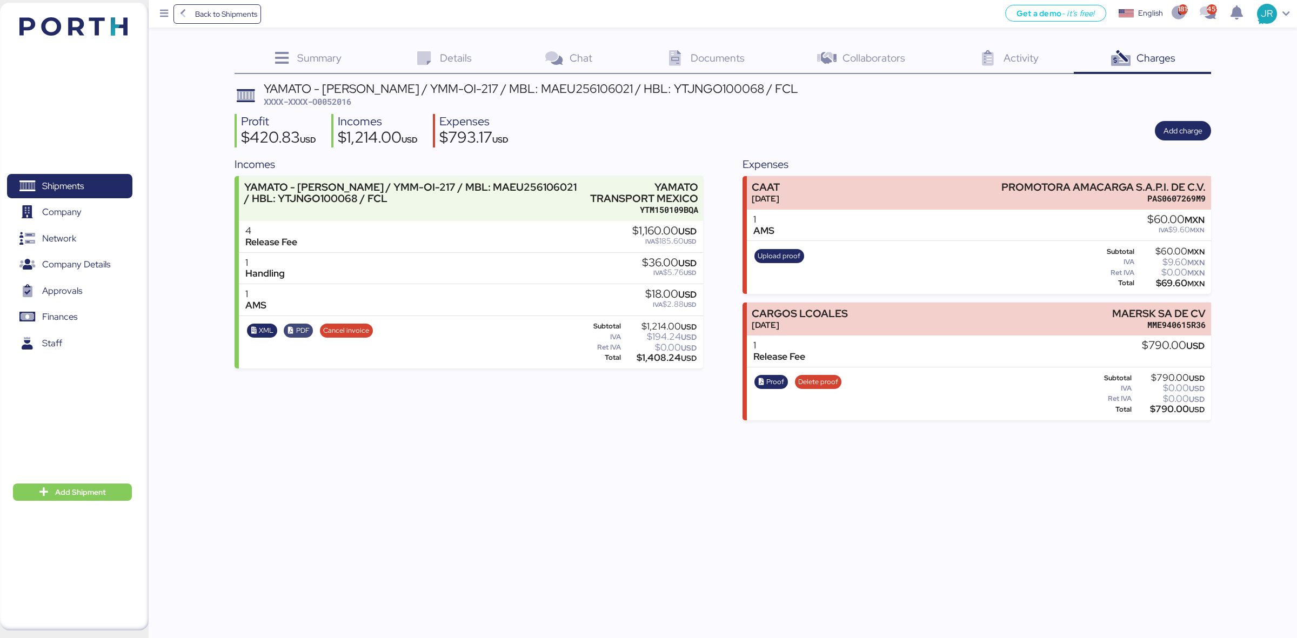
click at [297, 331] on span "PDF" at bounding box center [303, 331] width 14 height 12
click at [253, 334] on icon "button" at bounding box center [253, 331] width 7 height 7
click at [75, 184] on span "Shipments" at bounding box center [63, 186] width 42 height 16
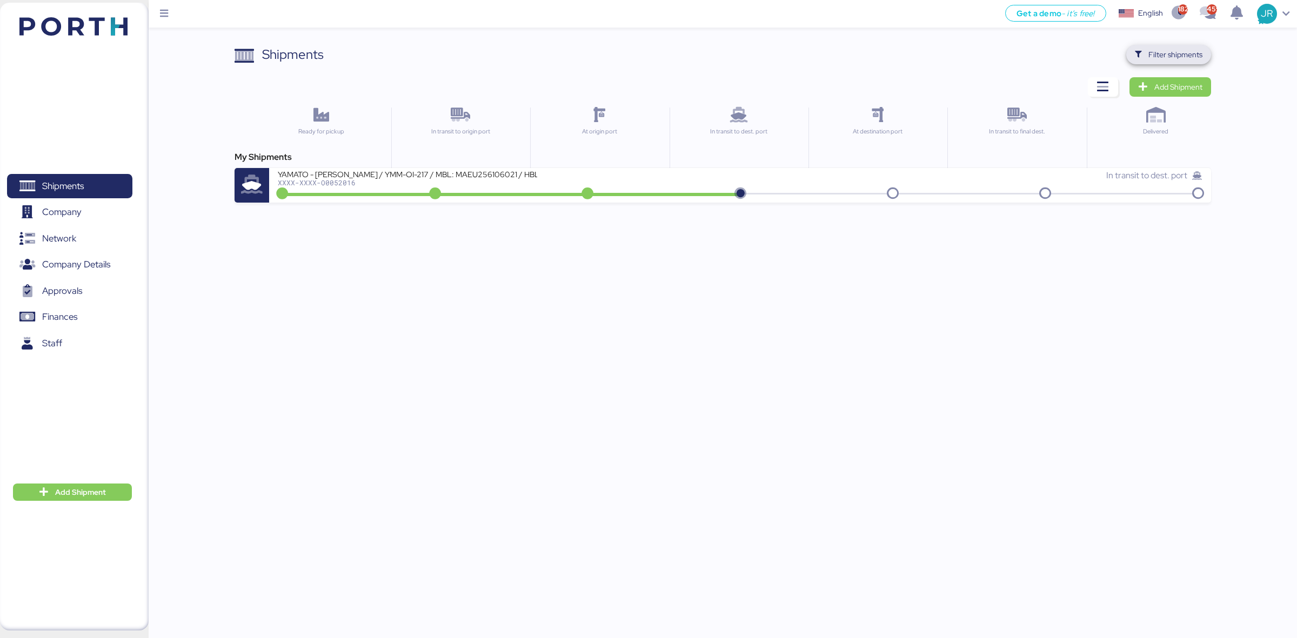
click at [1144, 55] on span "Filter shipments" at bounding box center [1169, 54] width 68 height 15
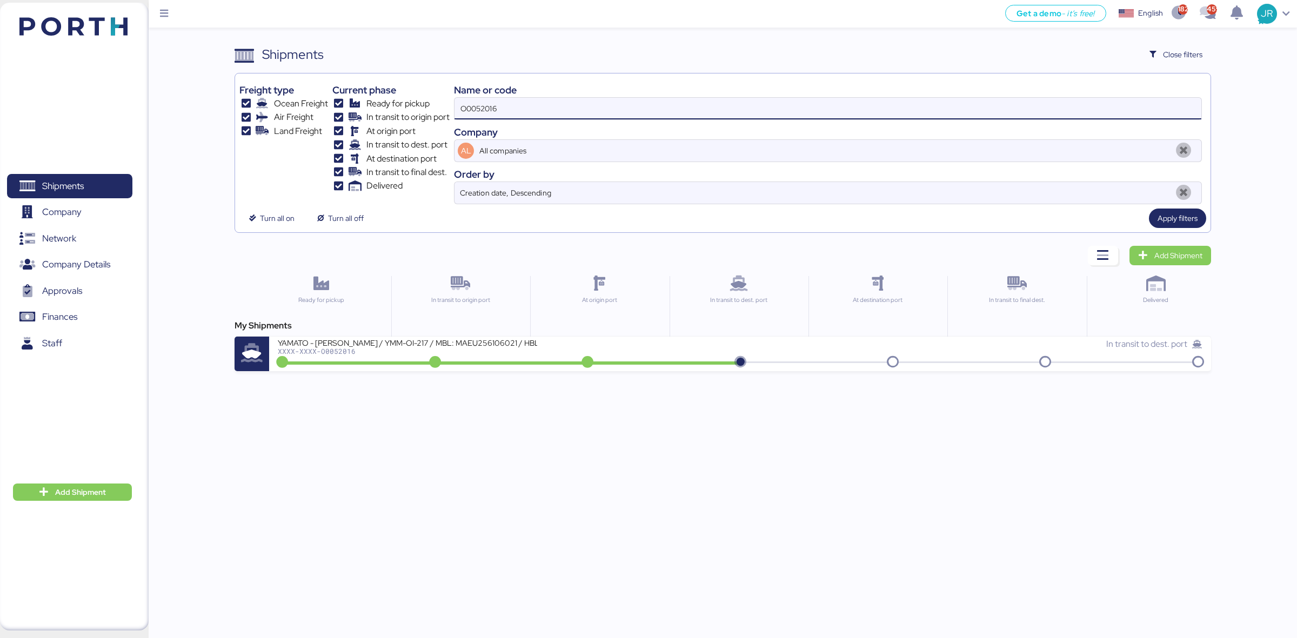
drag, startPoint x: 531, startPoint y: 106, endPoint x: 359, endPoint y: 107, distance: 171.9
click at [363, 106] on div "Freight type Ocean Freight Air Freight Land Freight Current phase Ready for pic…" at bounding box center [722, 141] width 967 height 126
paste input "A0052027"
type input "A0052027"
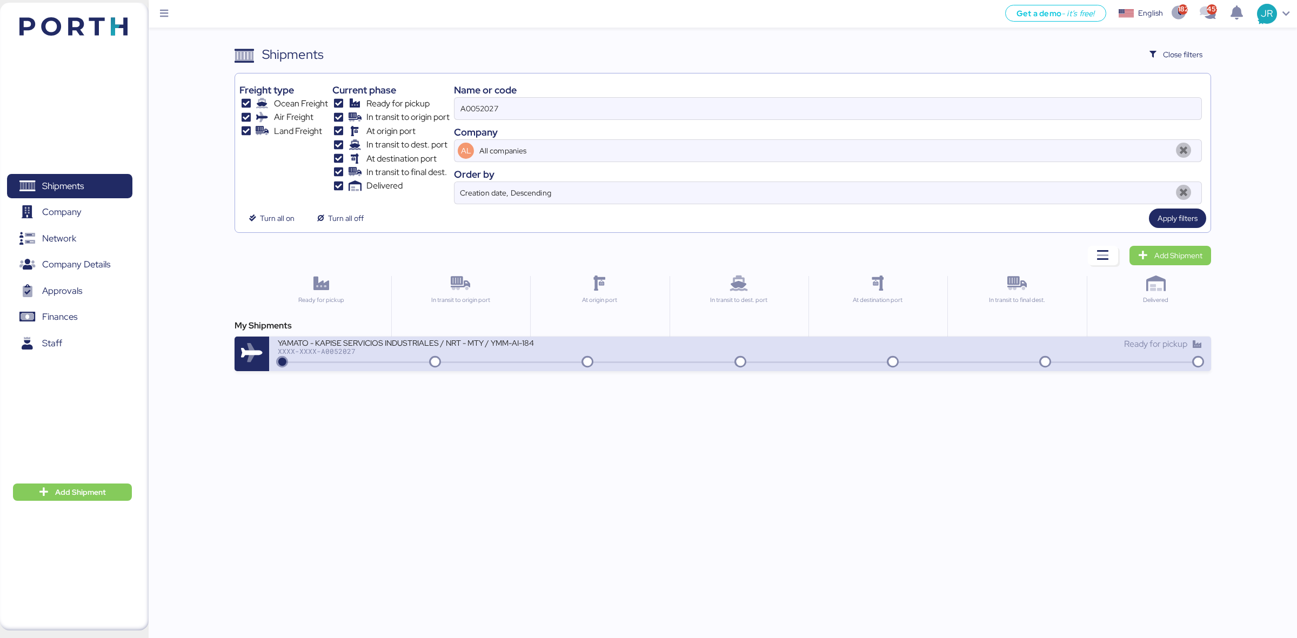
click at [360, 351] on div "XXXX-XXXX-A0052027" at bounding box center [407, 352] width 259 height 8
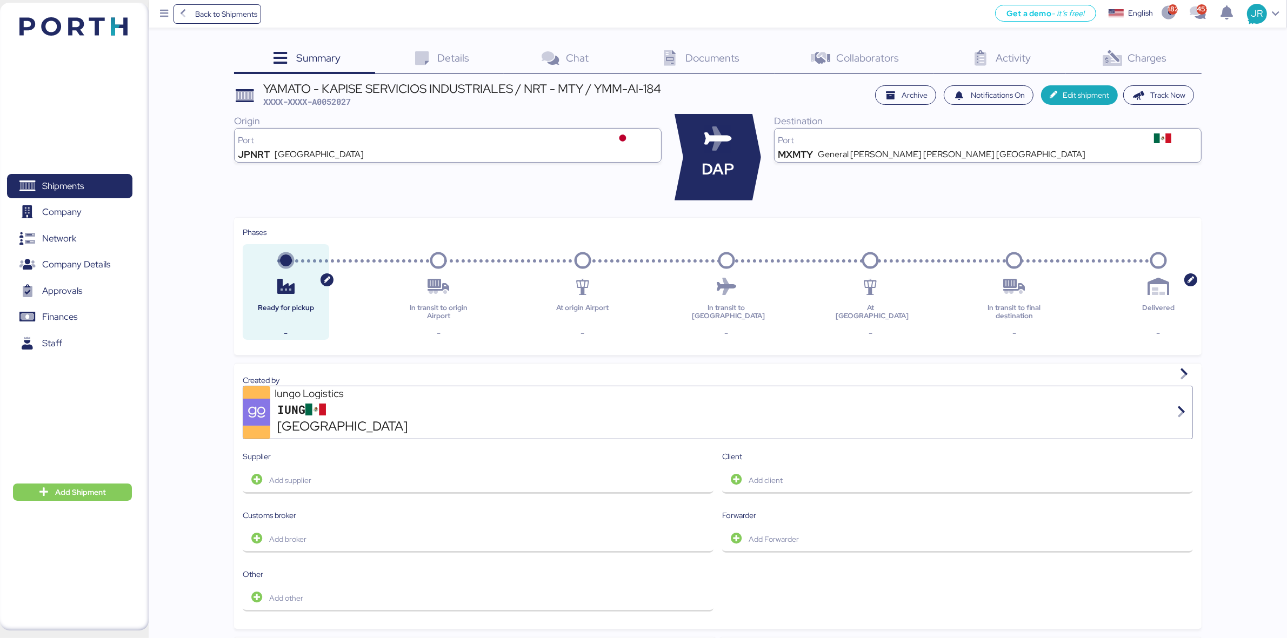
click at [1134, 50] on div "Charges 0" at bounding box center [1134, 59] width 136 height 29
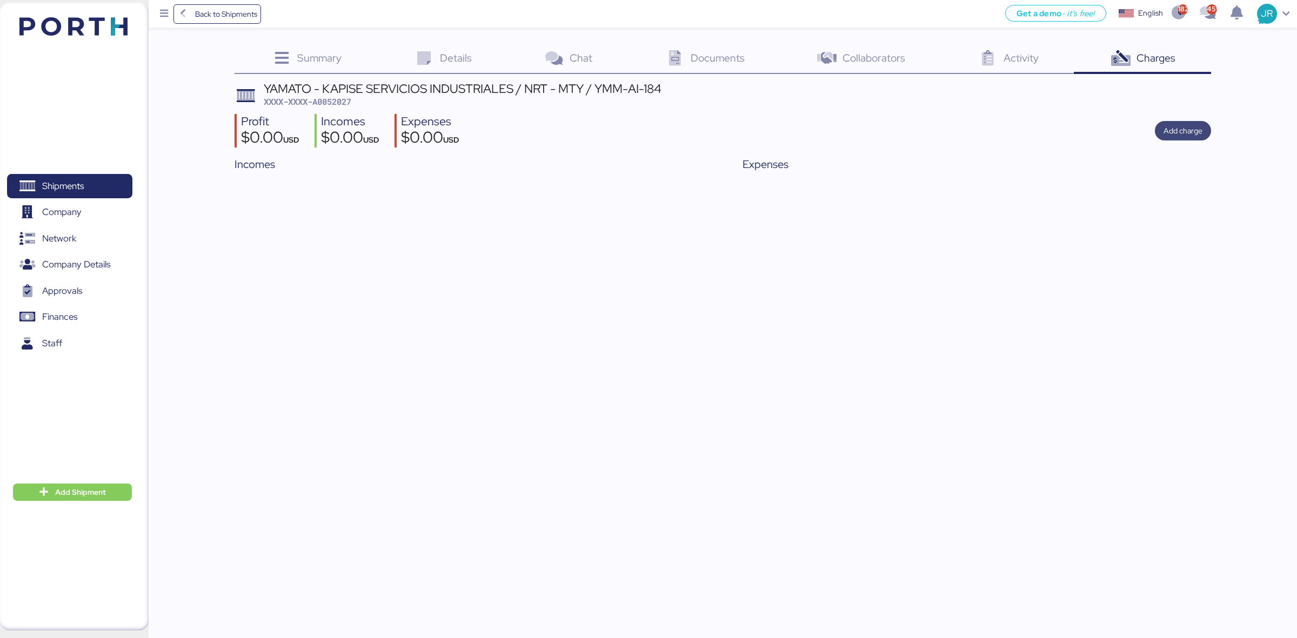
click at [1169, 137] on span "Add charge" at bounding box center [1183, 130] width 39 height 13
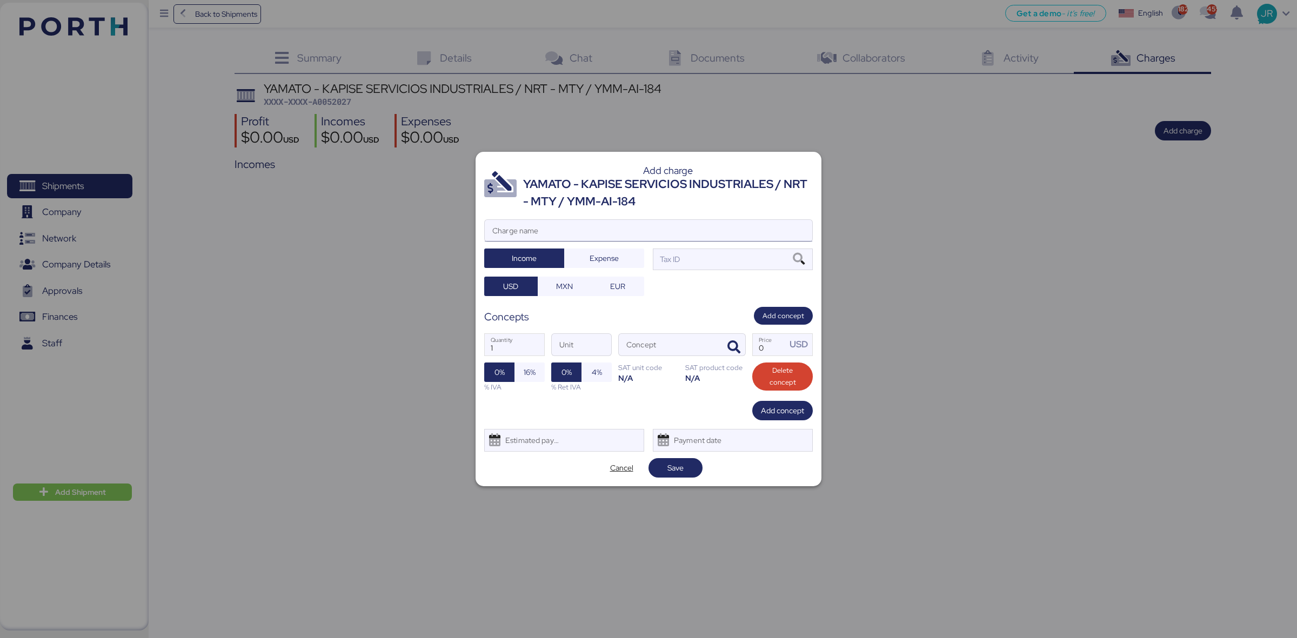
click at [580, 220] on input "Charge name" at bounding box center [649, 231] width 328 height 22
type input "CARGOS LOCLAES"
click at [598, 261] on span "Expense" at bounding box center [604, 258] width 29 height 13
click at [564, 284] on span "MXN" at bounding box center [564, 286] width 17 height 13
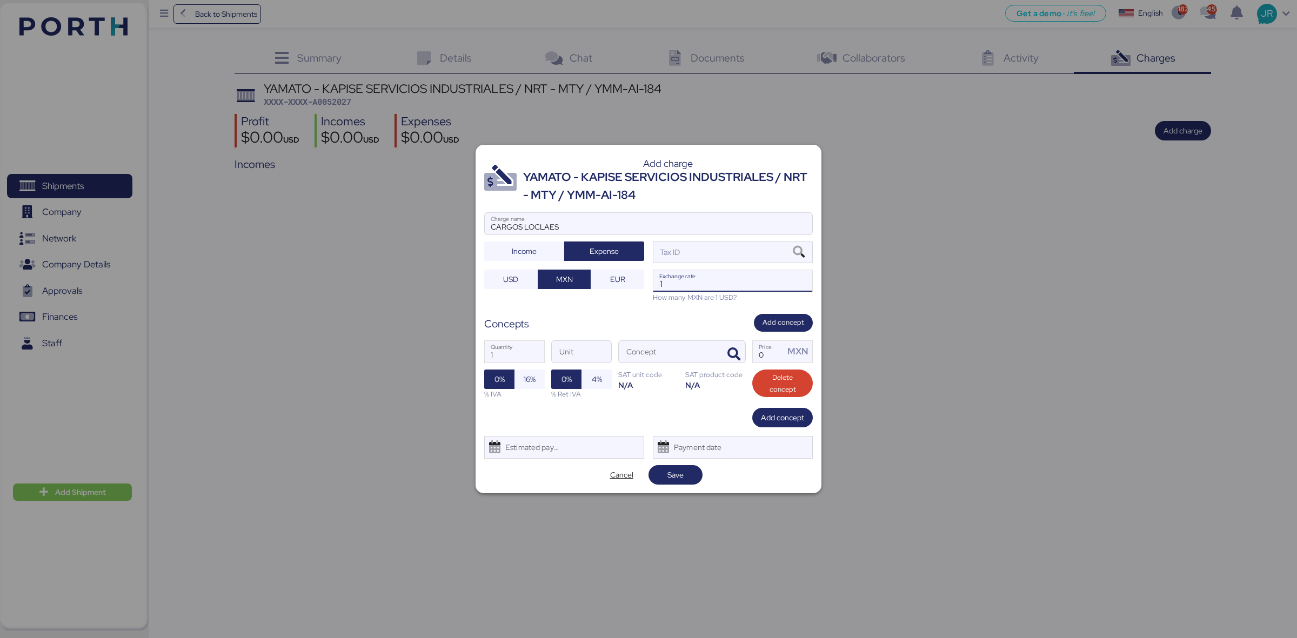
click at [680, 277] on input "1" at bounding box center [733, 281] width 159 height 22
paste input "18.5803"
type input "18.5803"
click at [737, 350] on icon "button" at bounding box center [734, 354] width 13 height 13
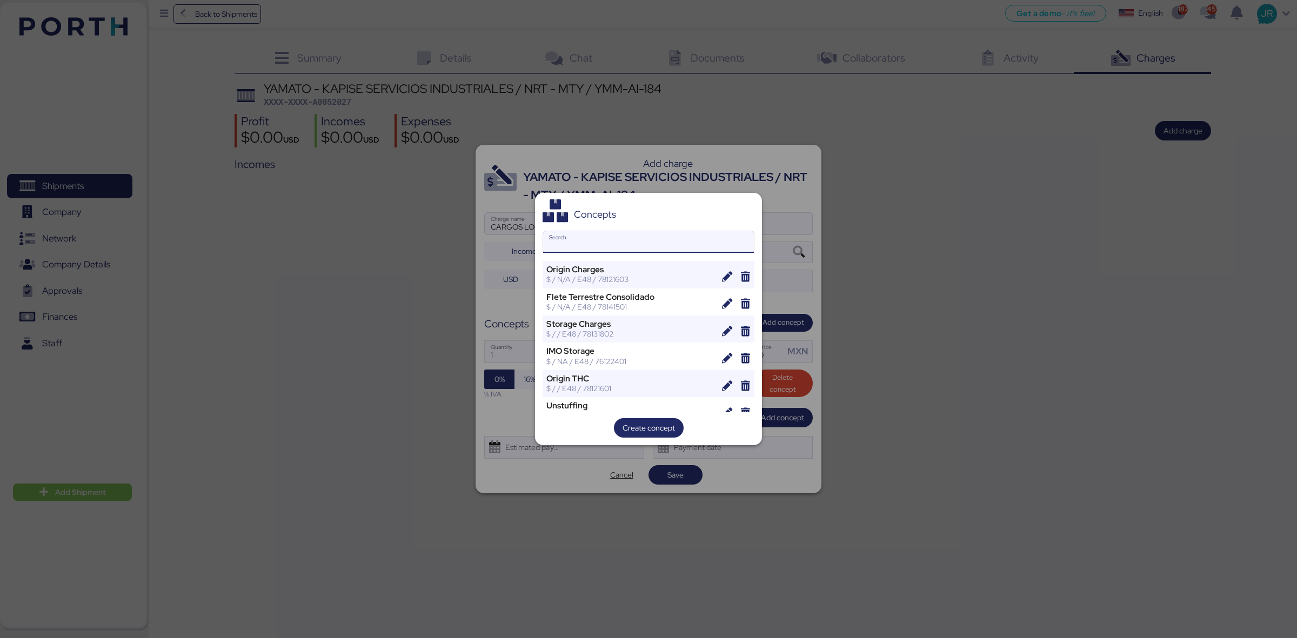
click at [583, 246] on input "Search" at bounding box center [648, 242] width 211 height 22
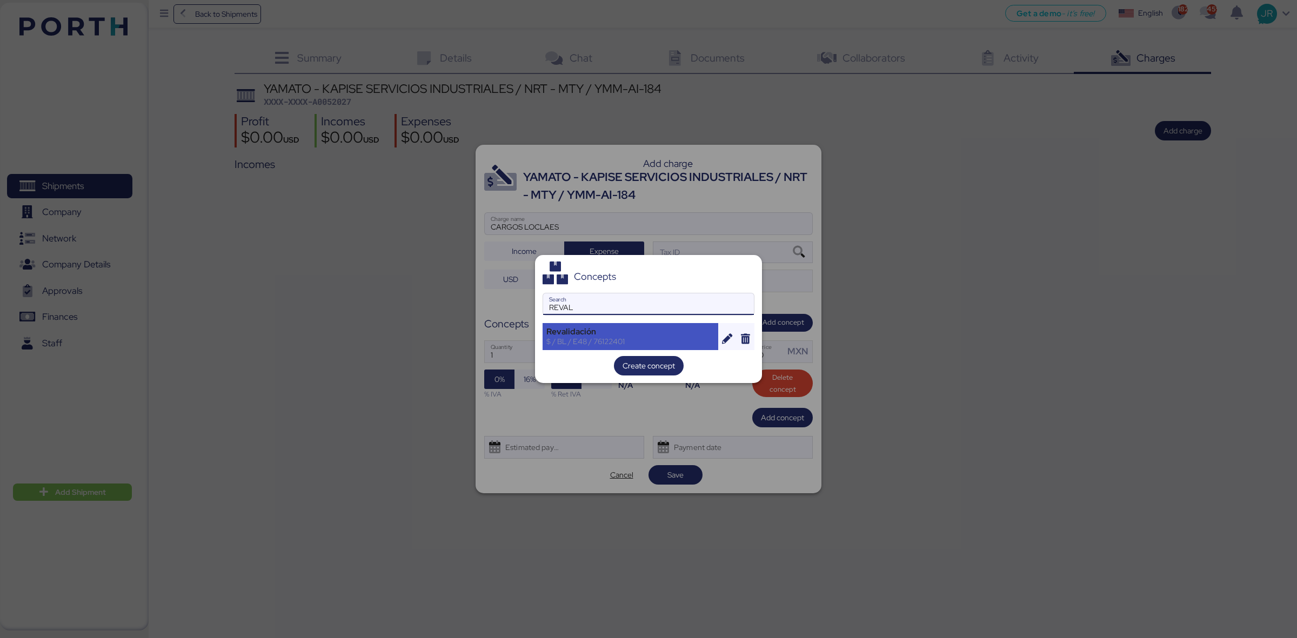
type input "REVAL"
click at [573, 331] on div "Revalidación" at bounding box center [631, 332] width 168 height 10
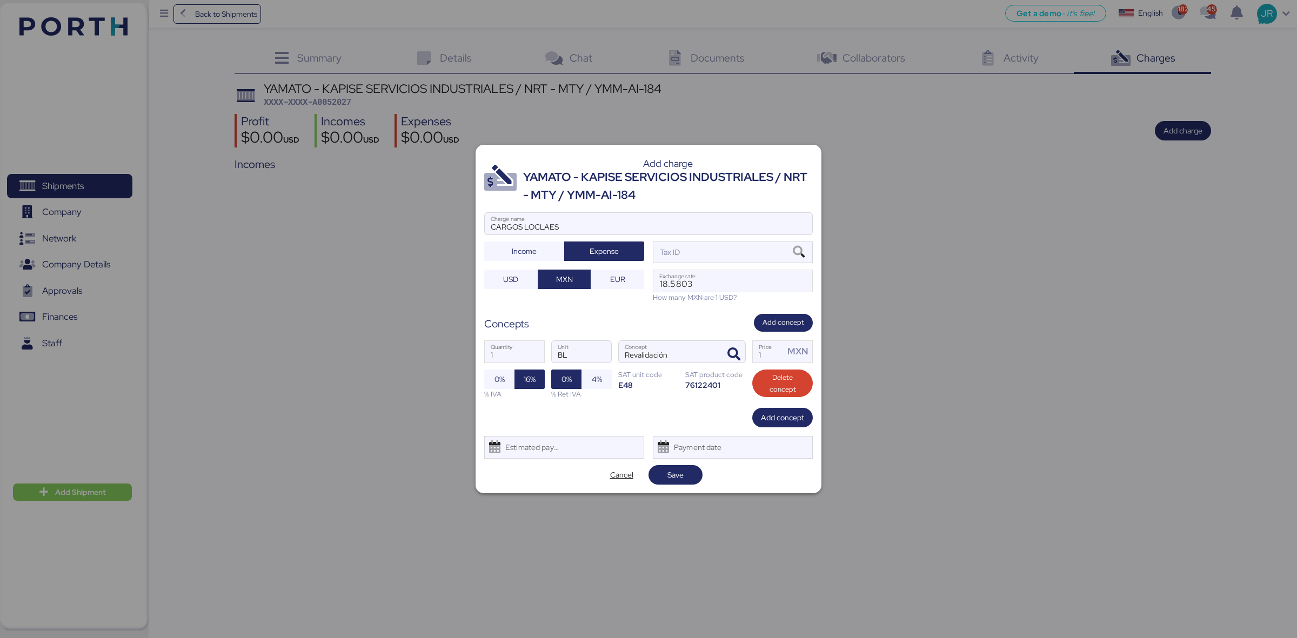
click at [650, 245] on div "CARGOS LOCLAES Charge name Income Expense Tax ID USD MXN EUR 18.5803 Exchange r…" at bounding box center [648, 257] width 329 height 91
click at [674, 251] on div "Tax ID" at bounding box center [669, 253] width 22 height 12
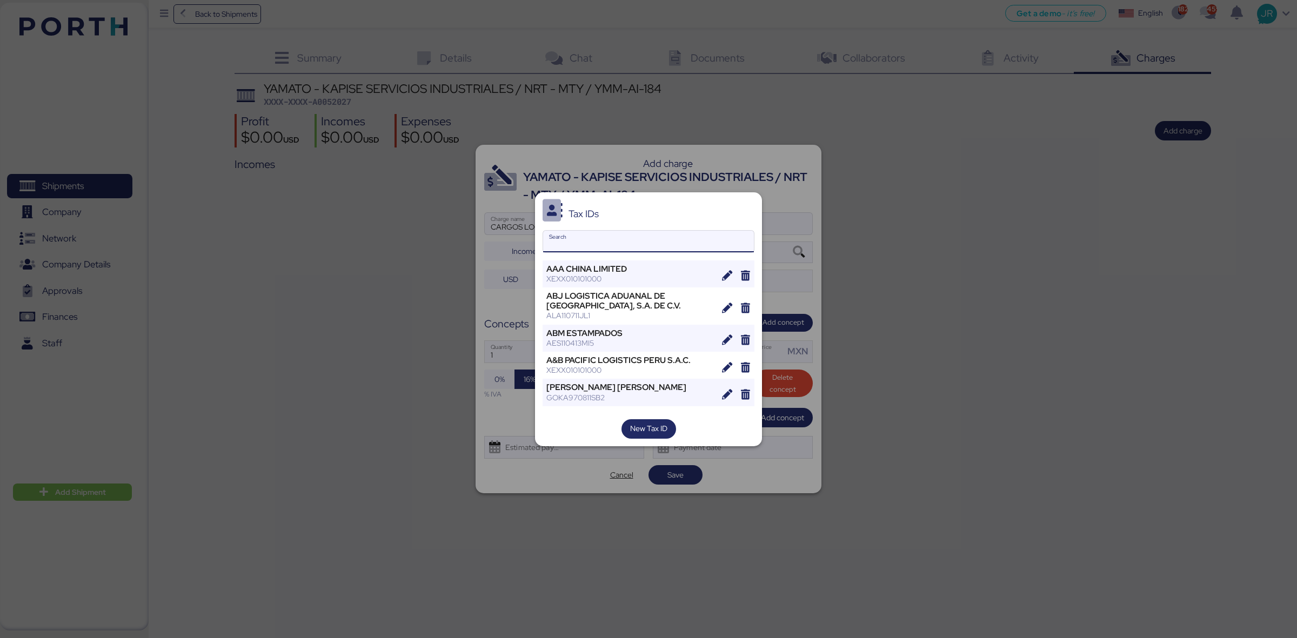
click at [605, 241] on input "Search" at bounding box center [648, 242] width 211 height 22
paste input "Lufthansa Cargo Servicios Logísticos de [GEOGRAPHIC_DATA], S.A. de C.V."
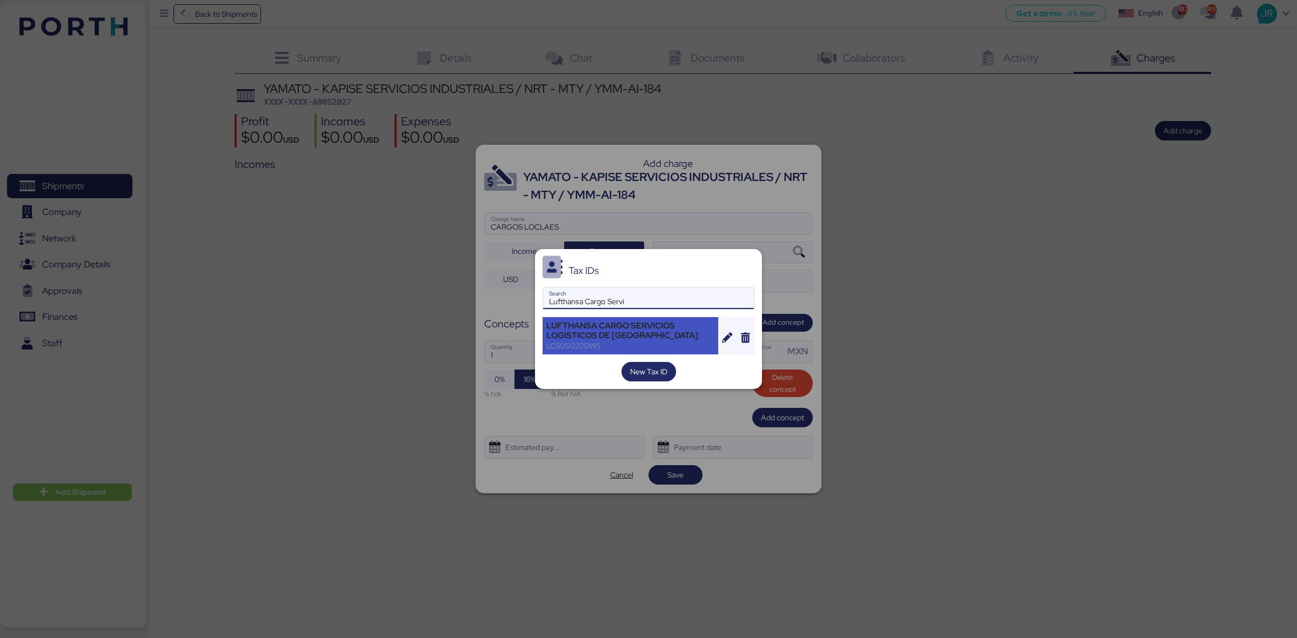
type input "Lufthansa Cargo Servi"
click at [584, 338] on div "LUFTHANSA CARGO SERVICIOS LOGISTICOS DE [GEOGRAPHIC_DATA]" at bounding box center [631, 330] width 168 height 19
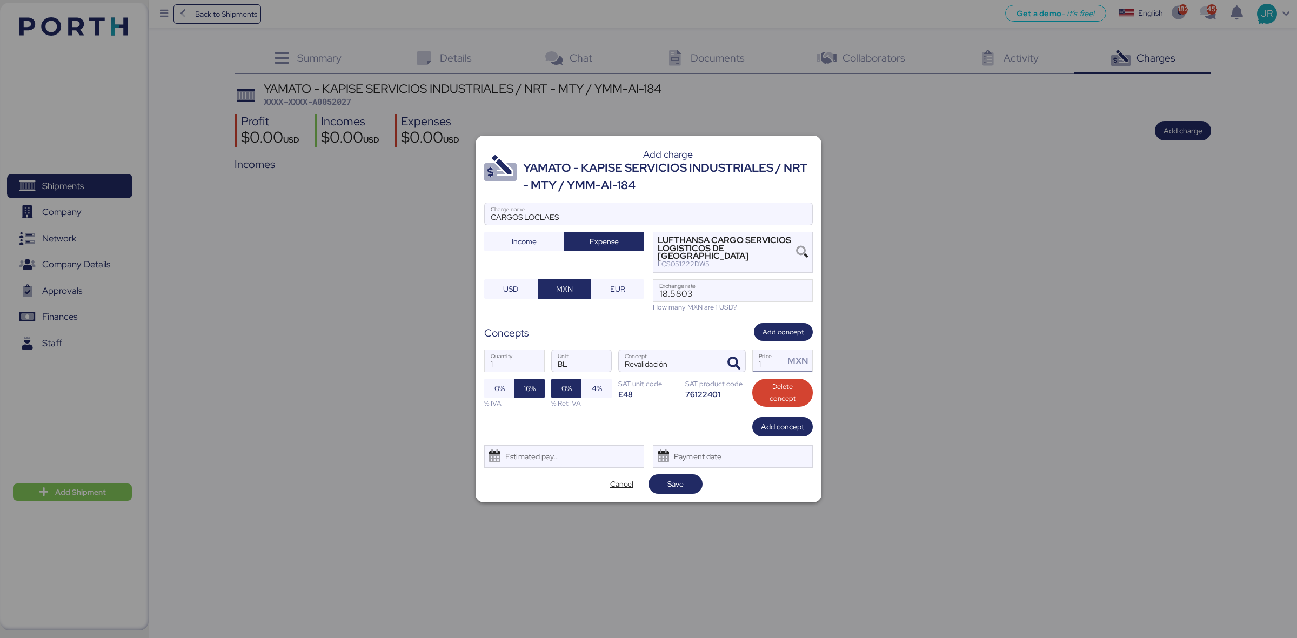
click at [775, 357] on input "1" at bounding box center [768, 361] width 31 height 22
type input "1000"
click at [541, 455] on div "Estimated payment date" at bounding box center [530, 457] width 64 height 22
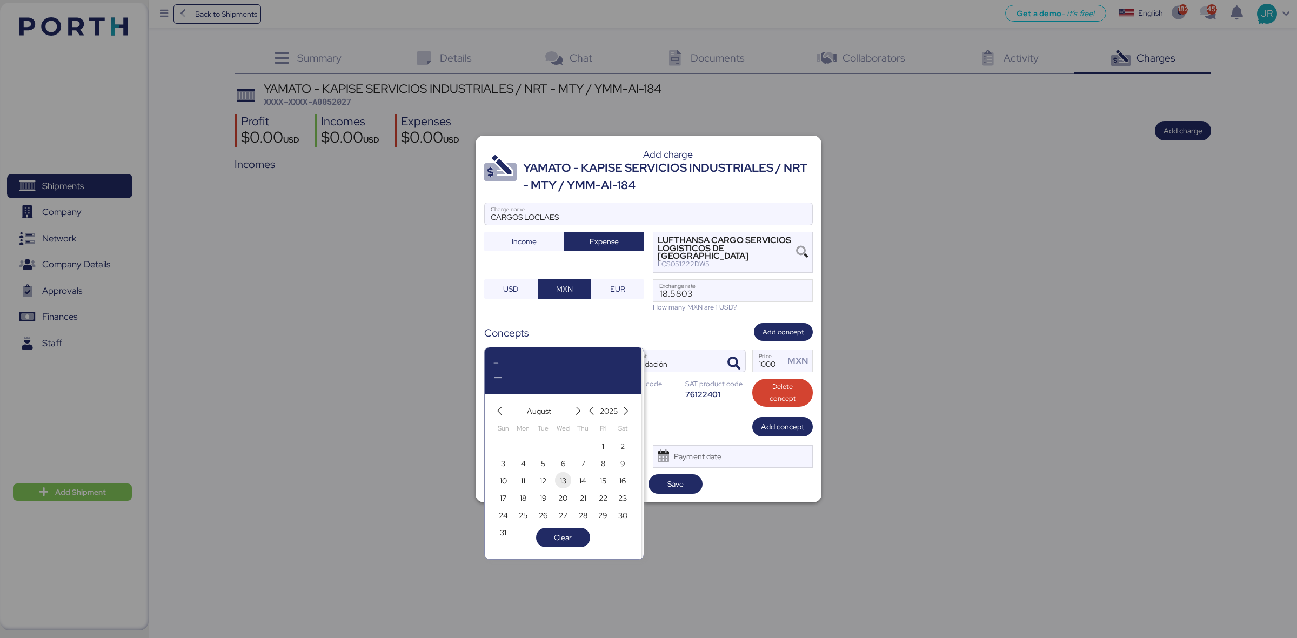
click at [561, 478] on span "13" at bounding box center [563, 481] width 6 height 13
type input "[DATE]"
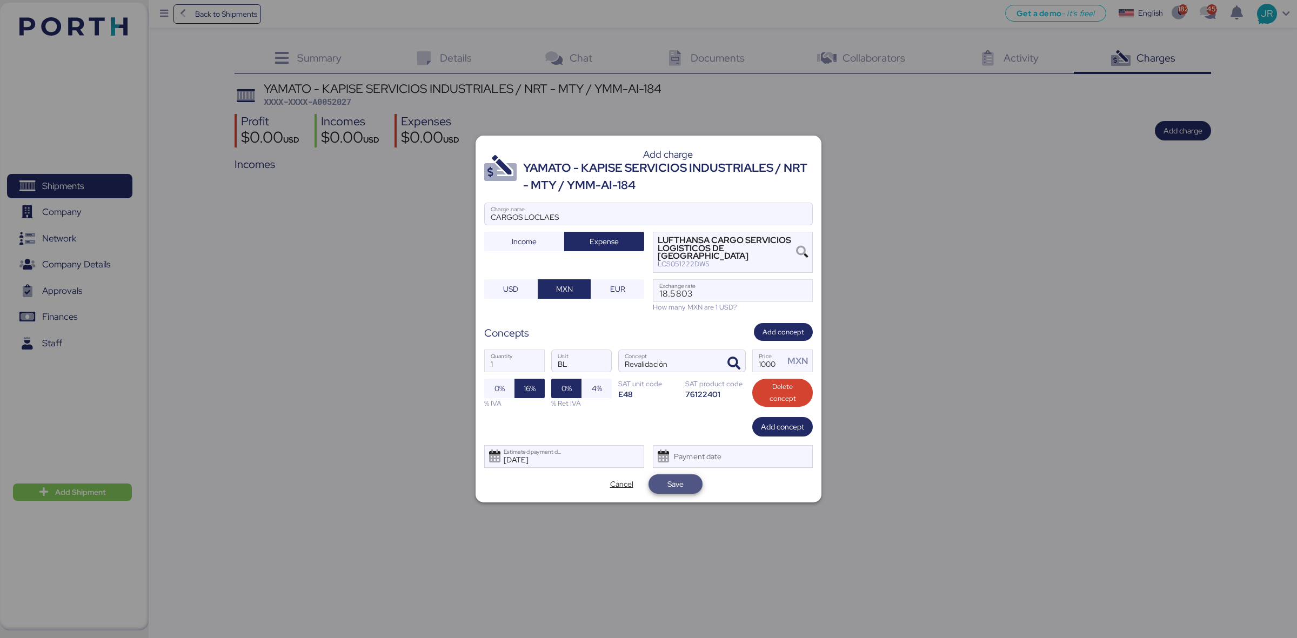
click at [683, 478] on span "Save" at bounding box center [676, 484] width 16 height 13
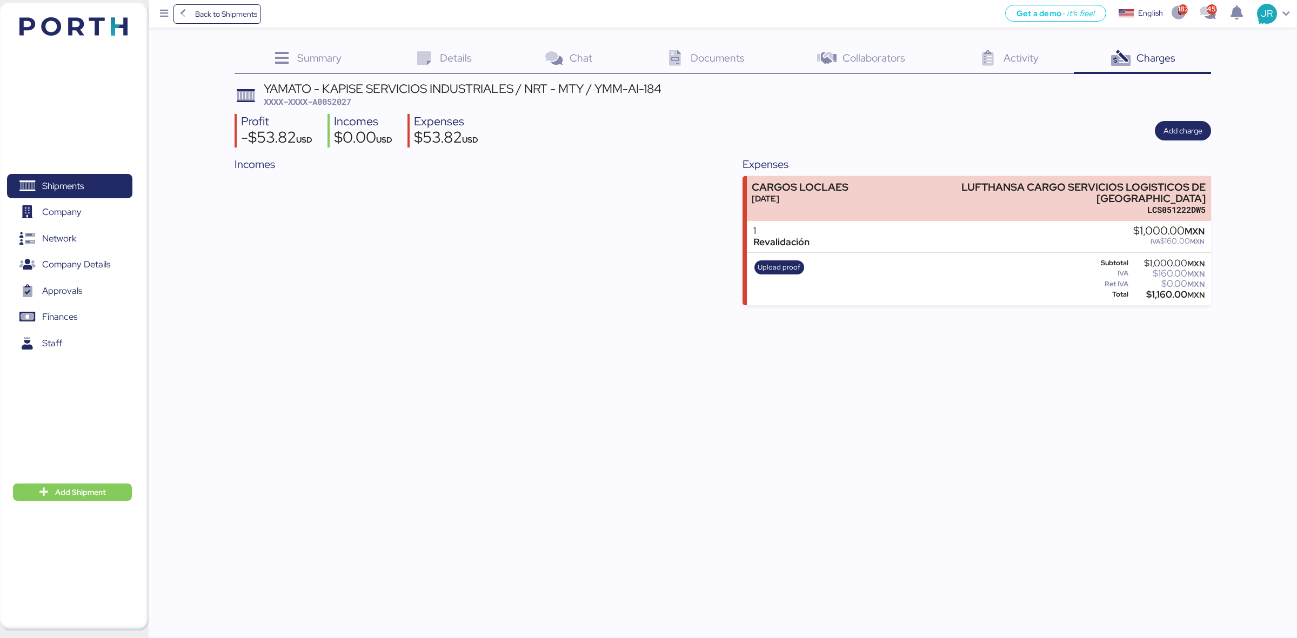
click at [687, 60] on icon at bounding box center [674, 59] width 23 height 16
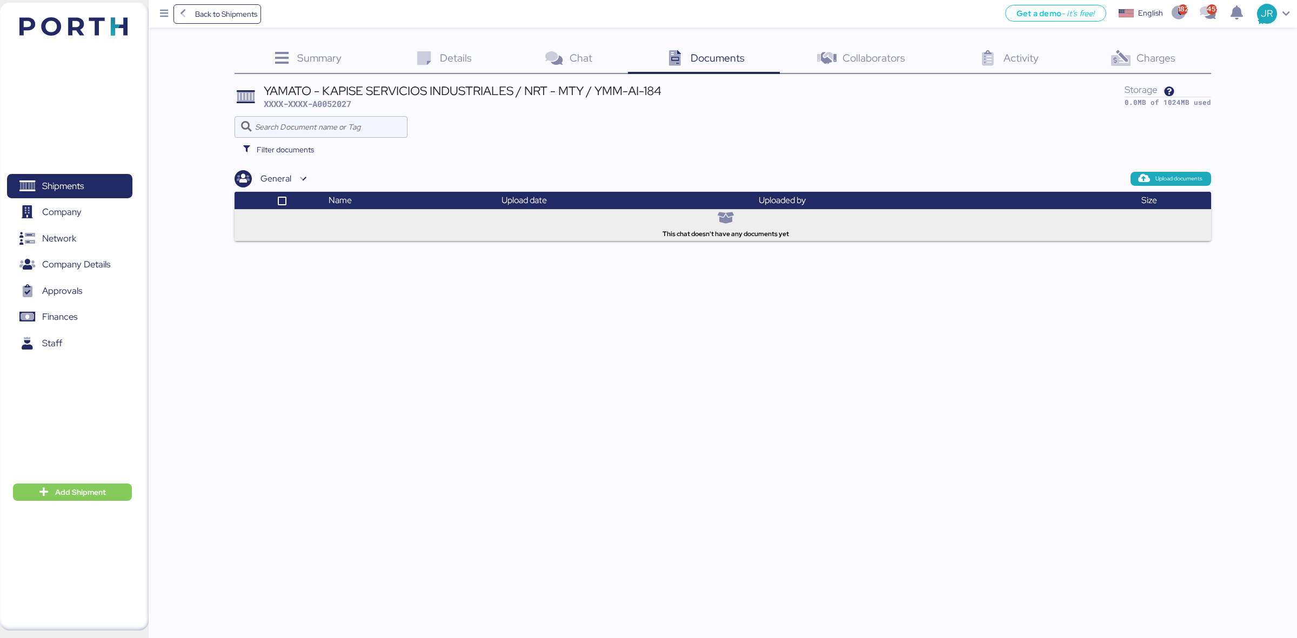
click at [1134, 60] on div "Charges 0" at bounding box center [1142, 59] width 137 height 29
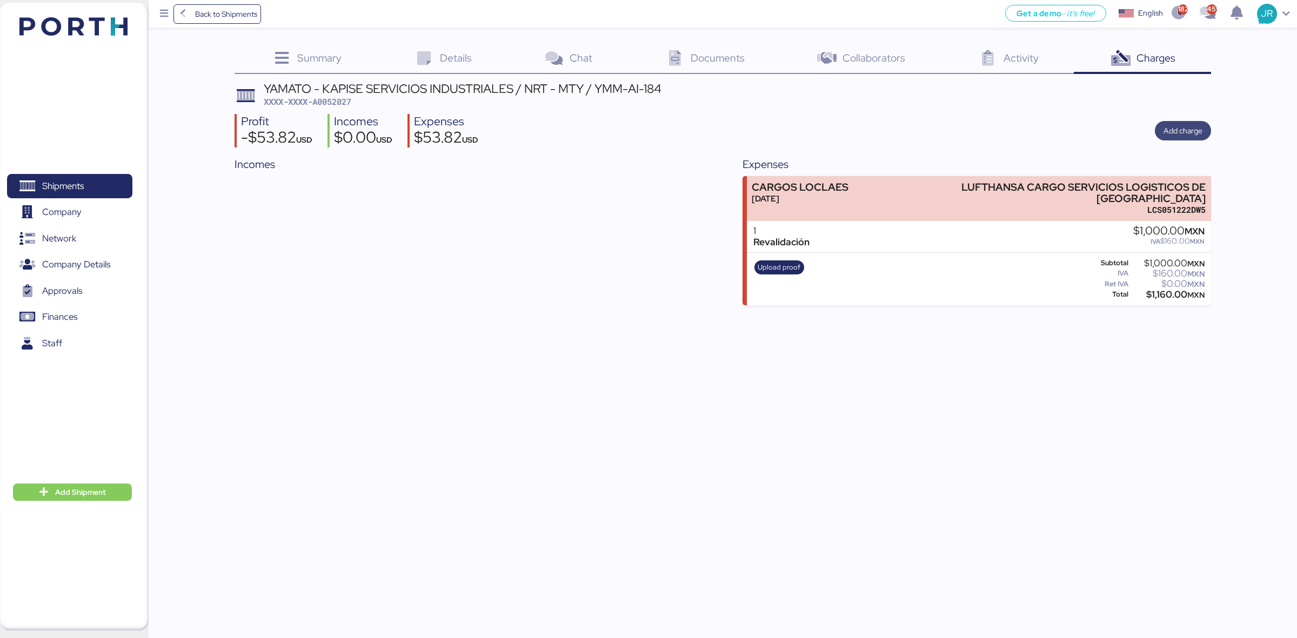
click at [1173, 124] on span "Add charge" at bounding box center [1183, 130] width 39 height 13
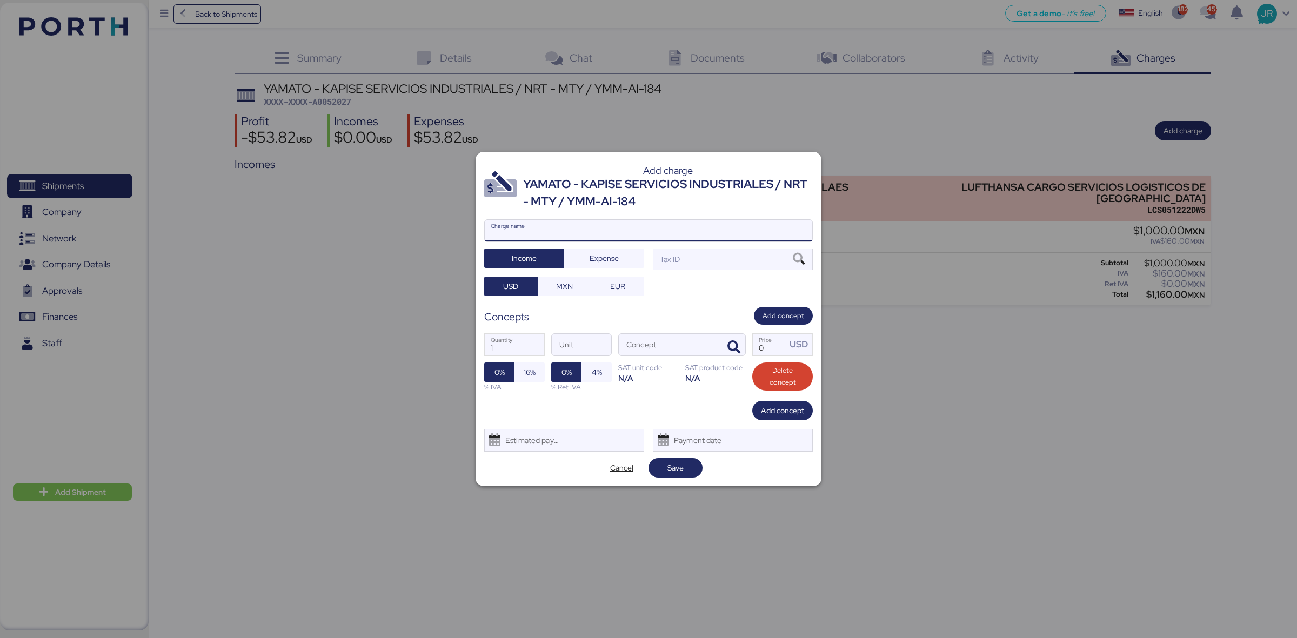
click at [522, 229] on input "Charge name" at bounding box center [649, 231] width 328 height 22
type input "CAAT"
click at [602, 256] on span "Expense" at bounding box center [604, 258] width 29 height 13
drag, startPoint x: 576, startPoint y: 282, endPoint x: 589, endPoint y: 271, distance: 17.3
click at [576, 282] on span "MXN" at bounding box center [565, 286] width 36 height 15
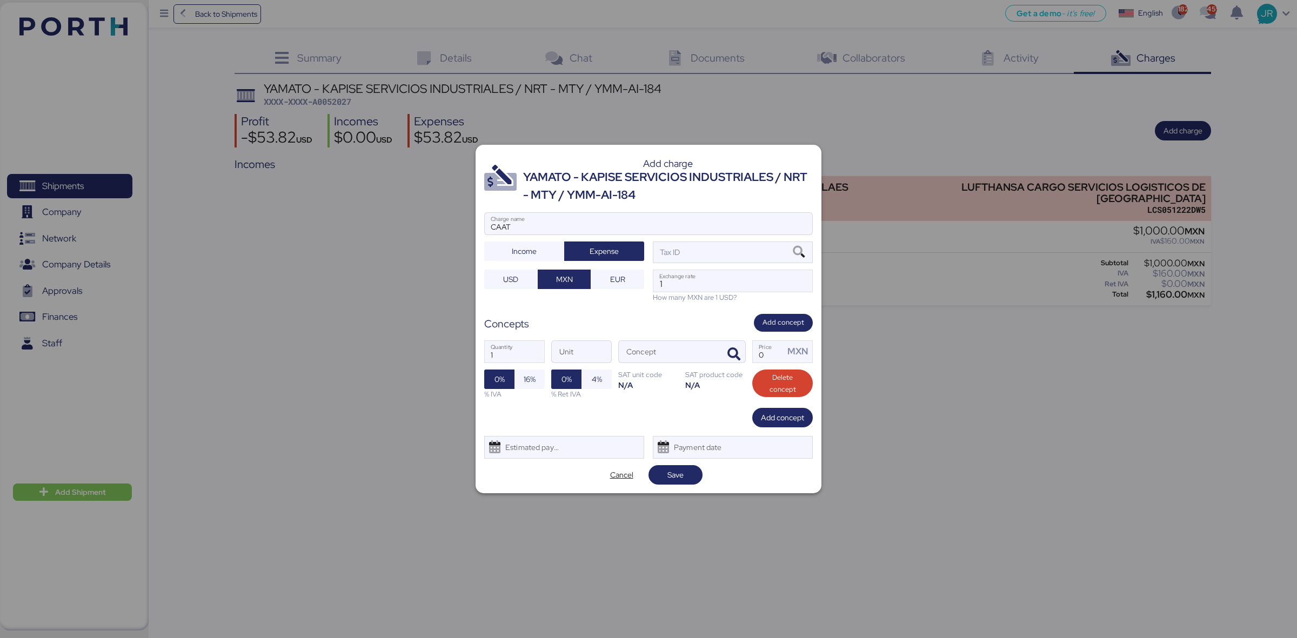
click at [671, 303] on div "Add charge YAMATO - KAPISE SERVICIOS INDUSTRIALES / NRT - MTY / YMM-AI-184 CAAT…" at bounding box center [649, 319] width 346 height 348
click at [671, 277] on input "1" at bounding box center [733, 281] width 159 height 22
paste input "18.5803"
type input "18.5803"
click at [730, 352] on icon "button" at bounding box center [734, 354] width 13 height 13
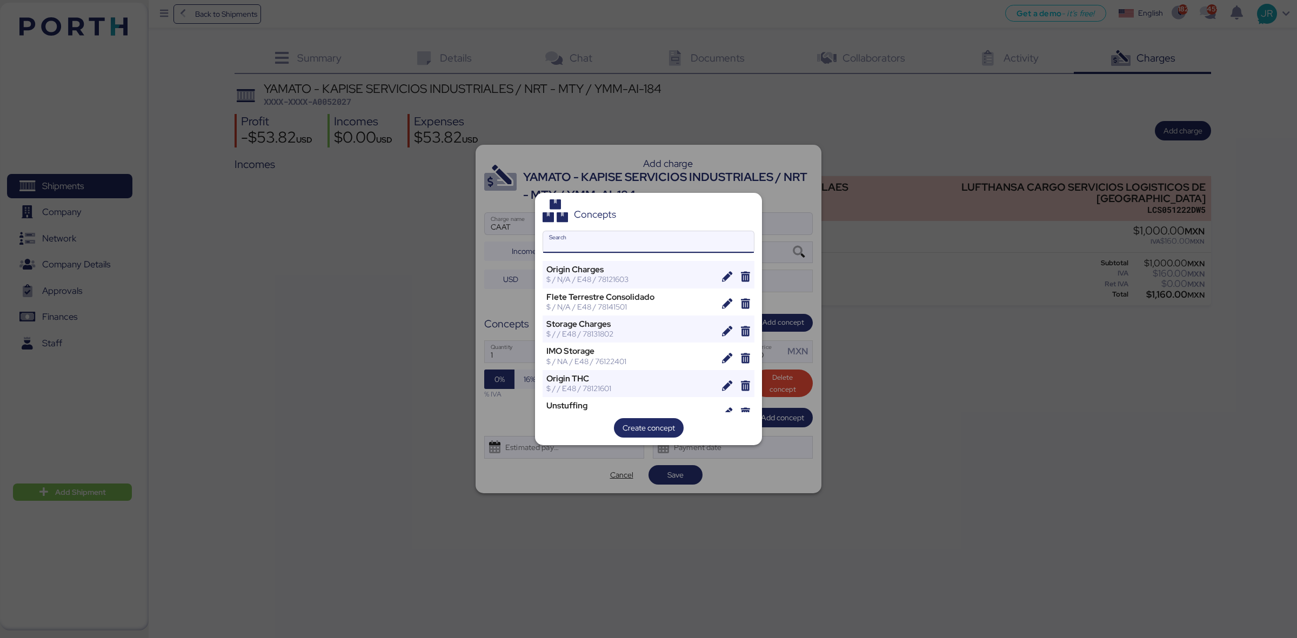
click at [592, 234] on input "Search" at bounding box center [648, 242] width 211 height 22
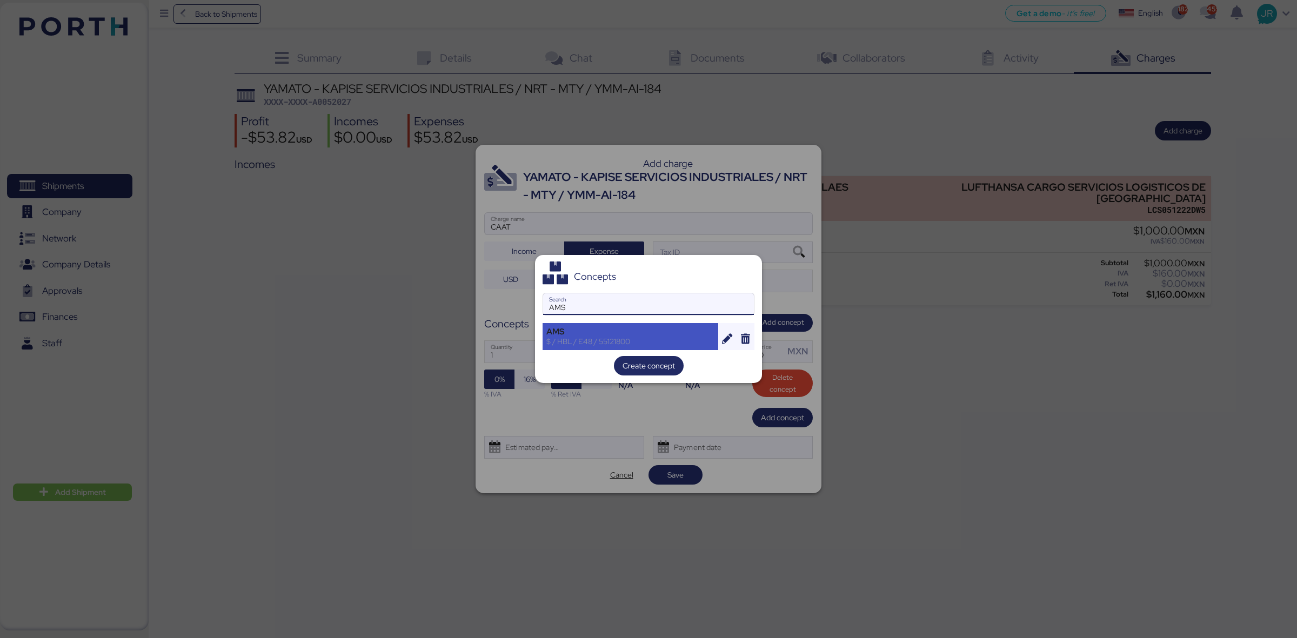
type input "AMS"
click at [588, 325] on div "Concepts AMS Search AMS $ / HBL / E48 / 55121800 Create concept" at bounding box center [648, 319] width 227 height 128
click at [628, 336] on div "AMS" at bounding box center [631, 332] width 168 height 10
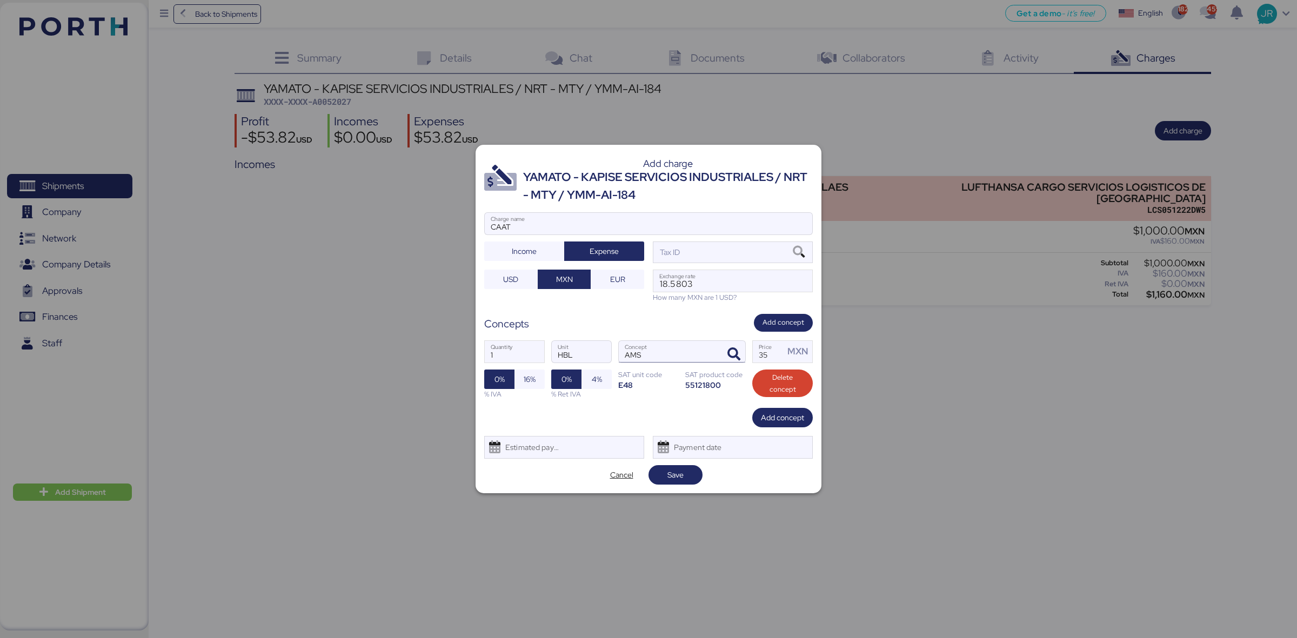
drag, startPoint x: 776, startPoint y: 354, endPoint x: 673, endPoint y: 347, distance: 103.5
click at [676, 356] on div "1 Quantity HBL Unit AMS Concept 35 Price MXN 0% 16% % IVA 0% 4% % Ret IVA SAT u…" at bounding box center [648, 370] width 329 height 76
type input "30"
click at [527, 375] on span "16%" at bounding box center [530, 379] width 12 height 13
click at [531, 447] on div "Estimated payment date" at bounding box center [530, 448] width 64 height 22
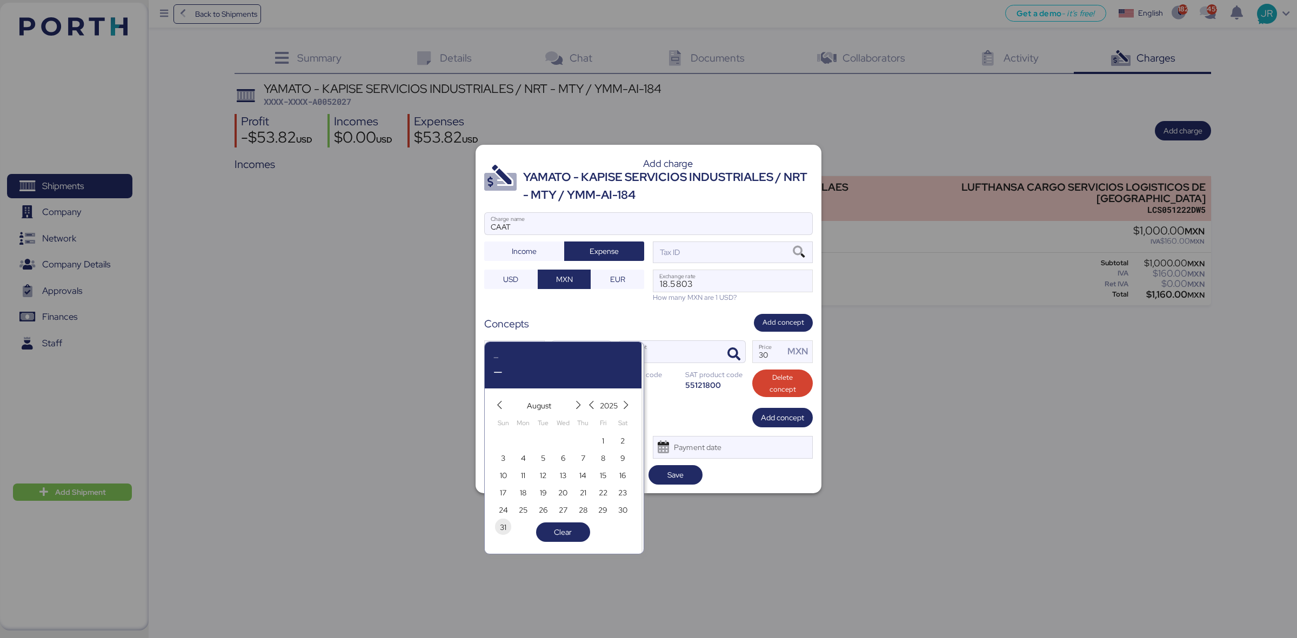
click at [503, 525] on span "31" at bounding box center [503, 527] width 6 height 13
type input "[DATE]"
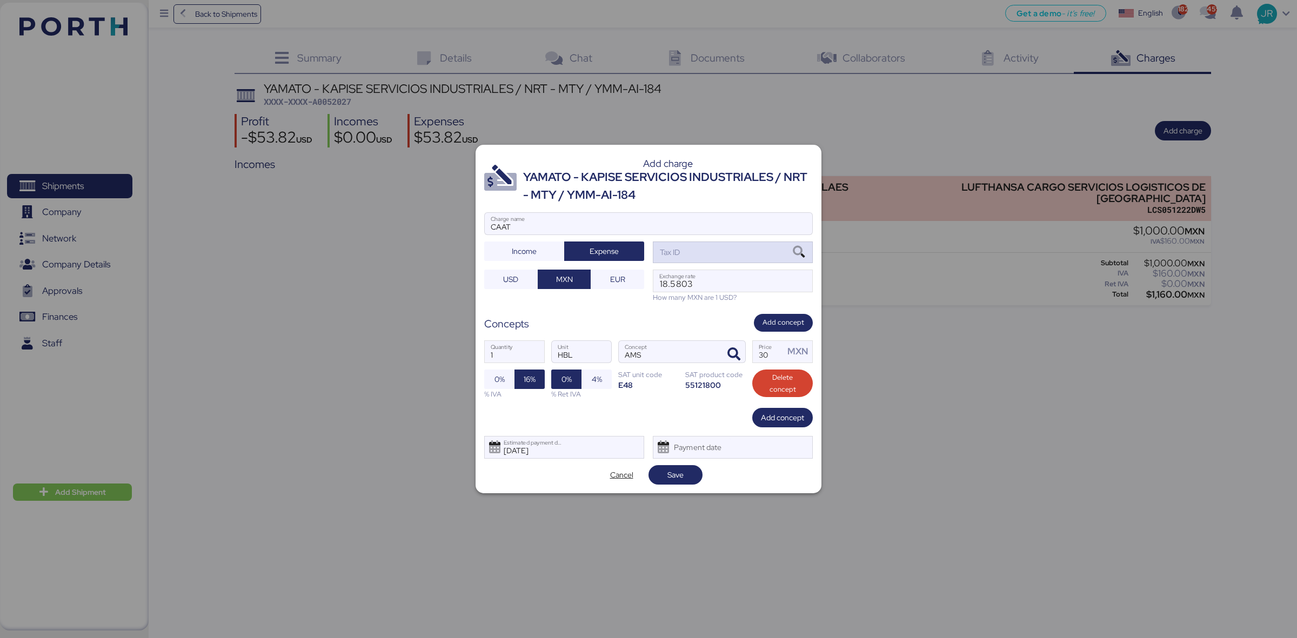
click at [807, 249] on icon at bounding box center [799, 253] width 18 height 12
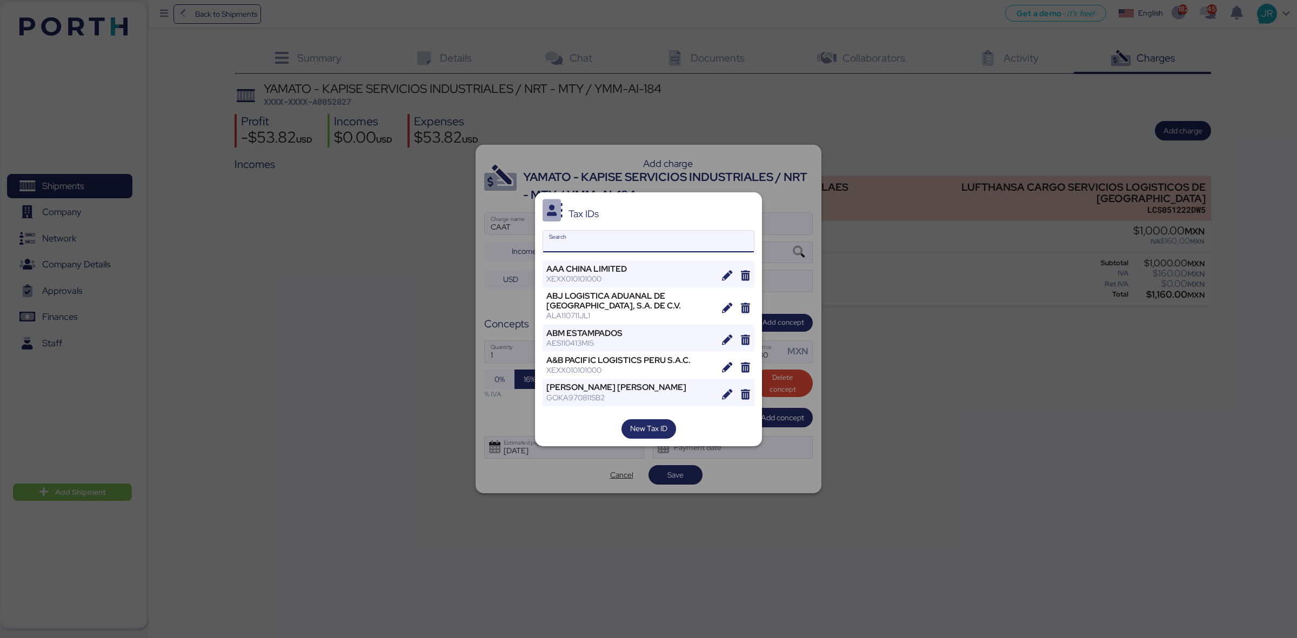
click at [616, 233] on input "Search" at bounding box center [648, 242] width 211 height 22
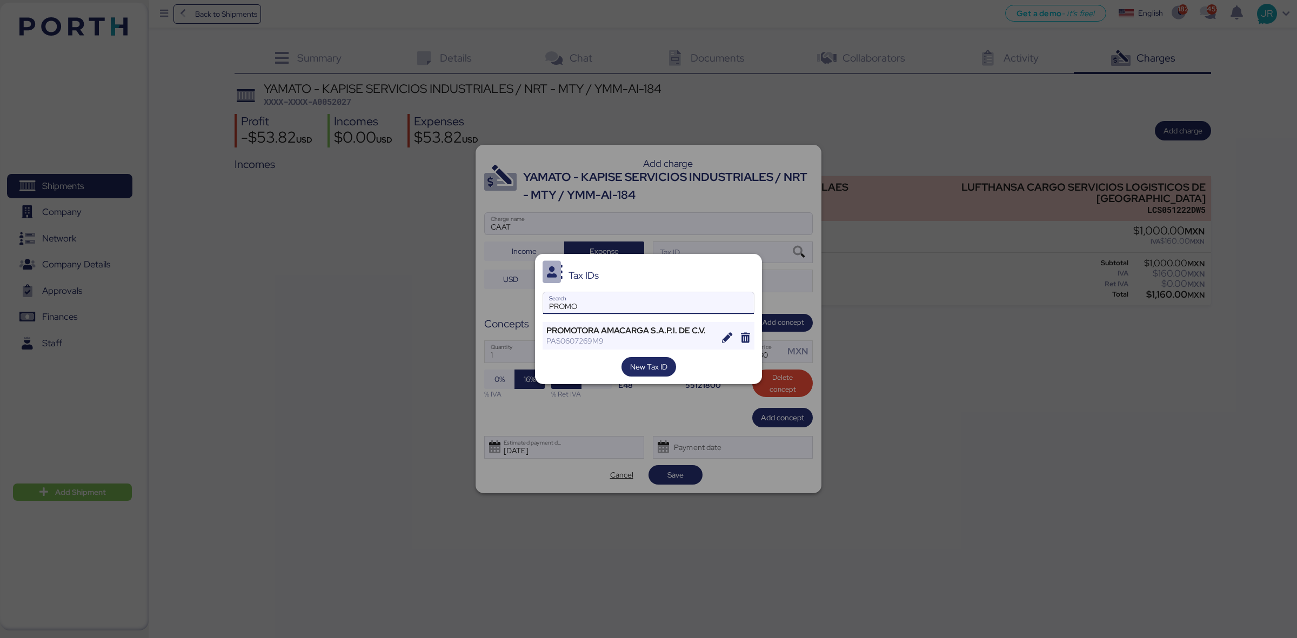
type input "PROMO"
click at [587, 319] on div "Tax IDs PROMO Search PROMOTORA AMACARGA S.A.P.I. DE C.V. PAS0607269M9 New Tax ID" at bounding box center [648, 319] width 227 height 130
click at [587, 327] on div "PROMOTORA AMACARGA S.A.P.I. DE C.V." at bounding box center [631, 331] width 168 height 10
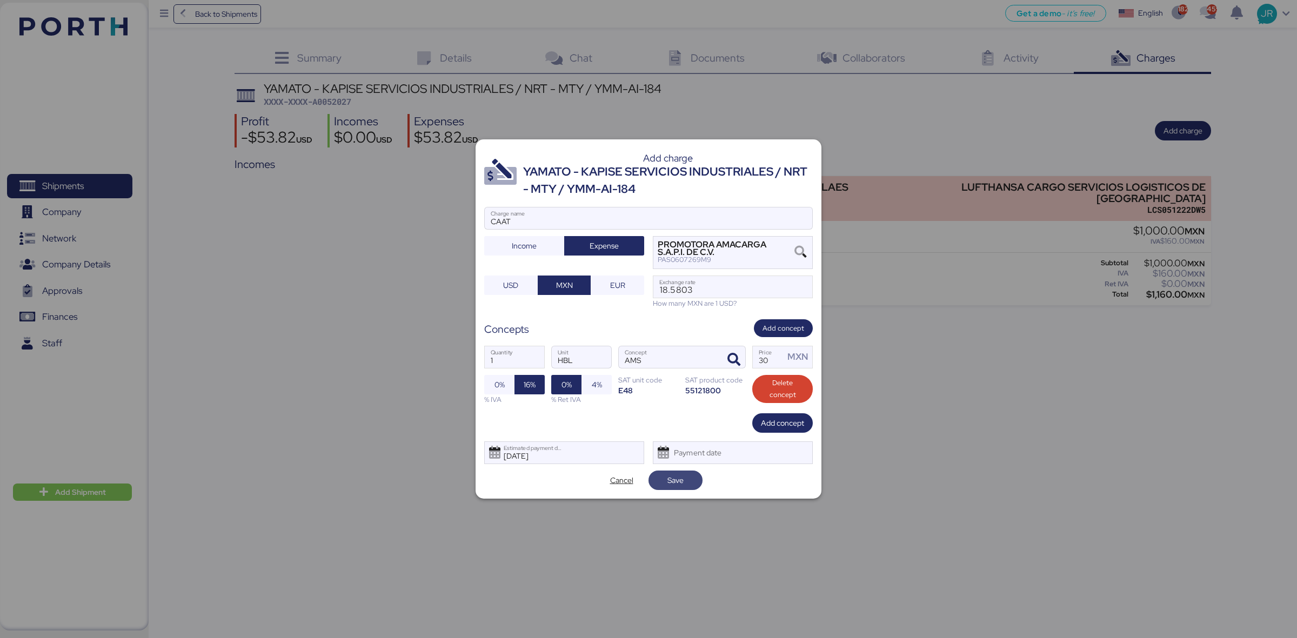
click at [669, 479] on span "Save" at bounding box center [676, 480] width 16 height 13
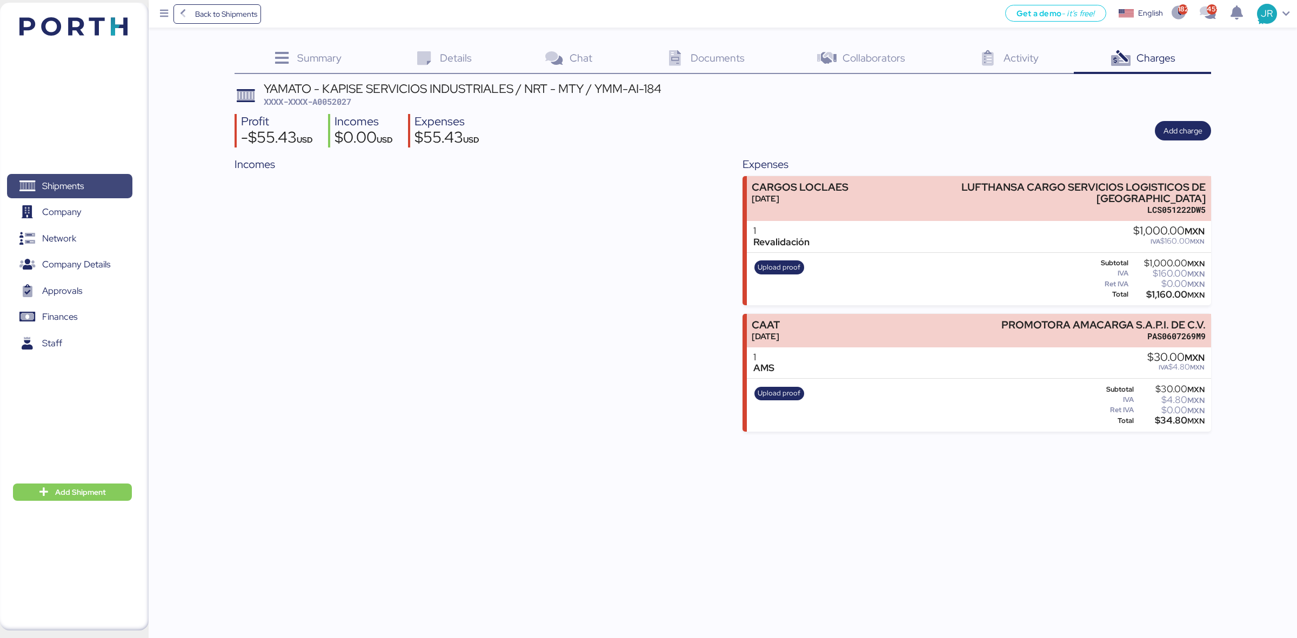
click at [63, 185] on span "Shipments" at bounding box center [63, 186] width 42 height 16
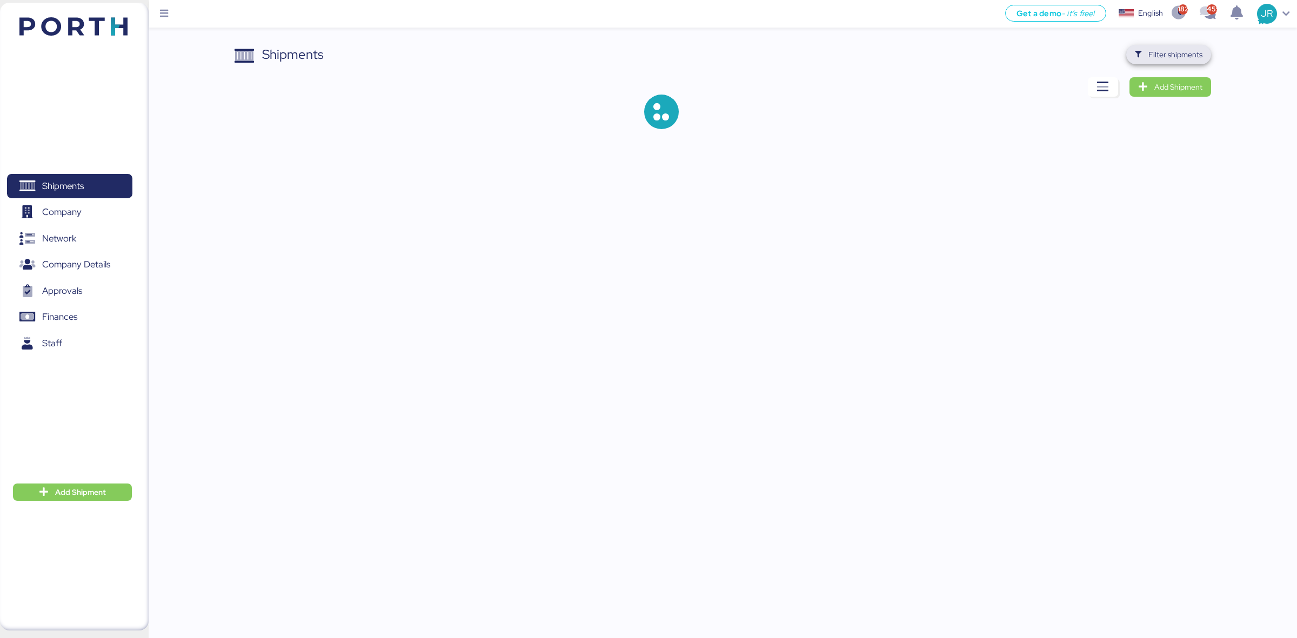
click at [1154, 54] on span "Filter shipments" at bounding box center [1176, 54] width 54 height 13
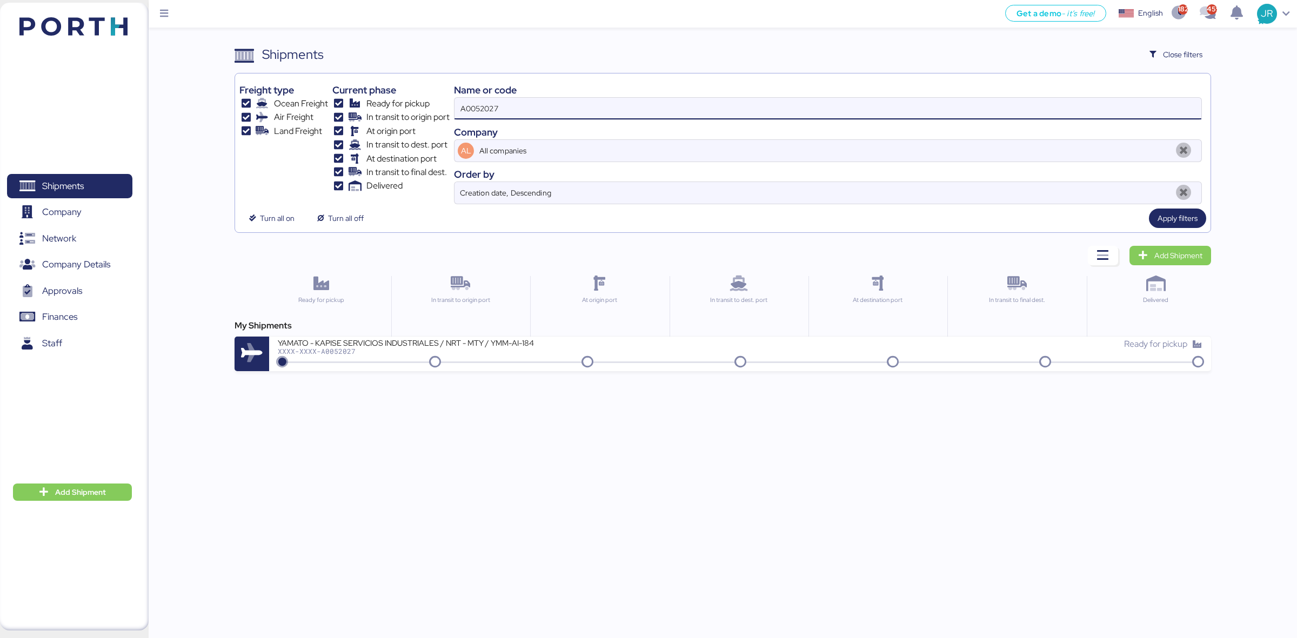
drag, startPoint x: 514, startPoint y: 112, endPoint x: 360, endPoint y: 117, distance: 153.6
click at [363, 117] on div "Freight type Ocean Freight Air Freight Land Freight Current phase Ready for pic…" at bounding box center [722, 141] width 967 height 126
paste input "8"
type input "A0052028"
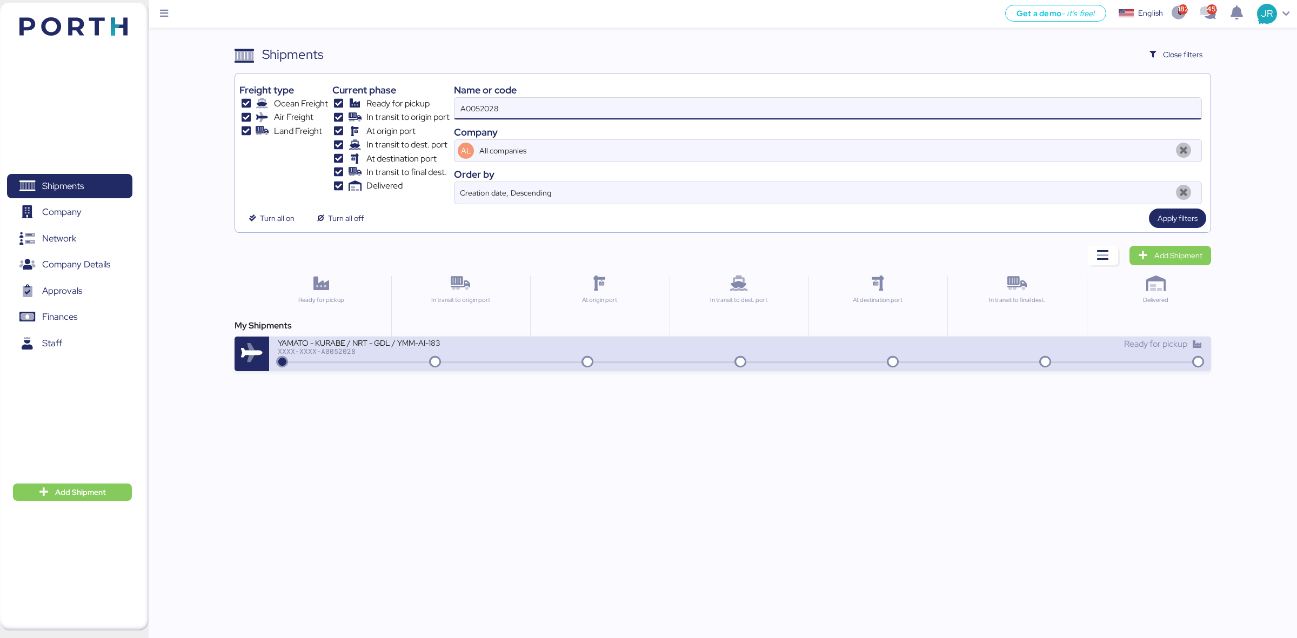
click at [365, 342] on div "YAMATO - KURABE / NRT - GDL / YMM-AI-183" at bounding box center [407, 342] width 259 height 9
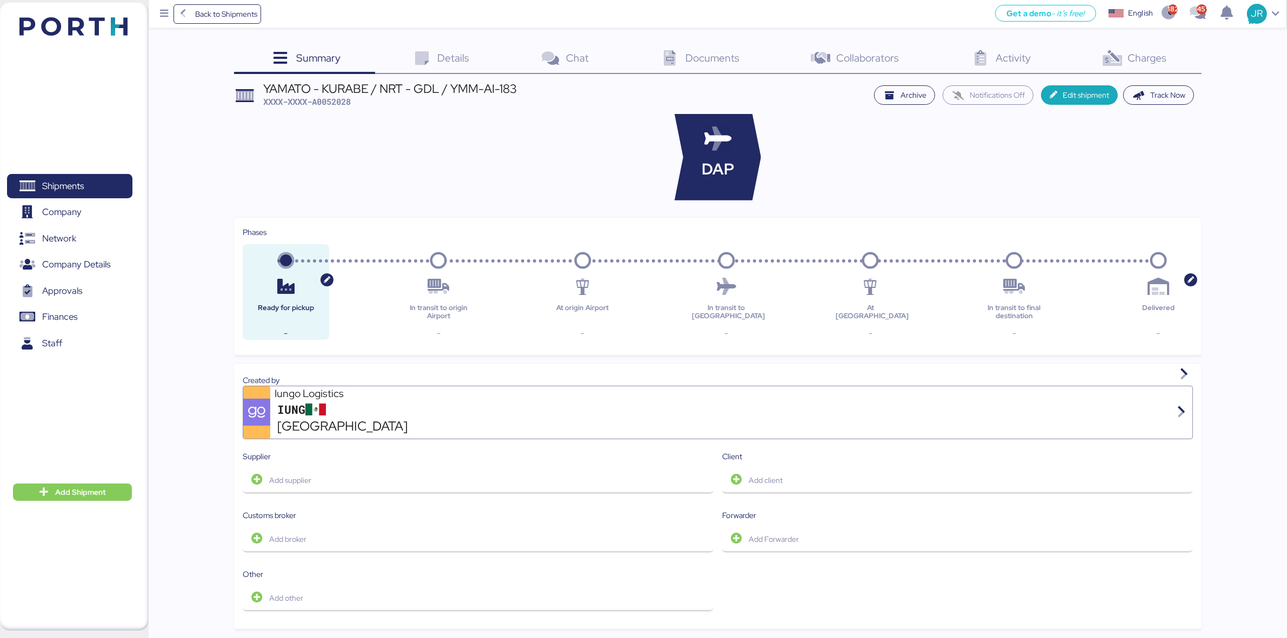
click at [1126, 50] on div "Charges 0" at bounding box center [1134, 59] width 136 height 29
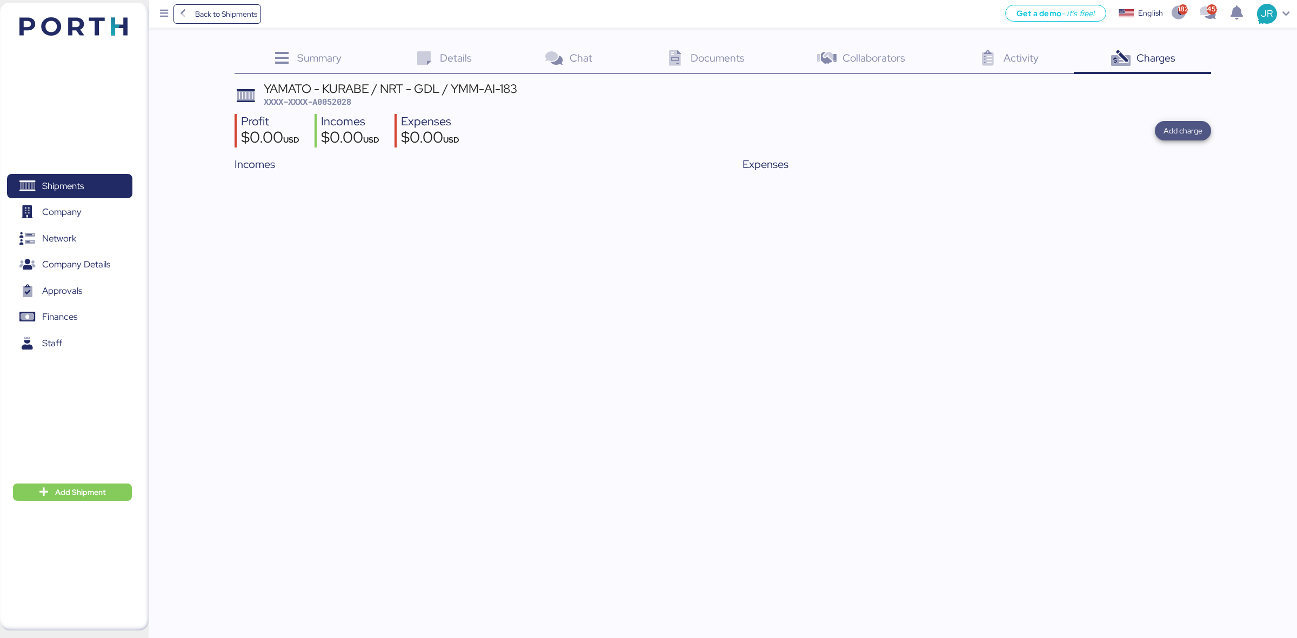
click at [1176, 129] on span "Add charge" at bounding box center [1183, 130] width 39 height 13
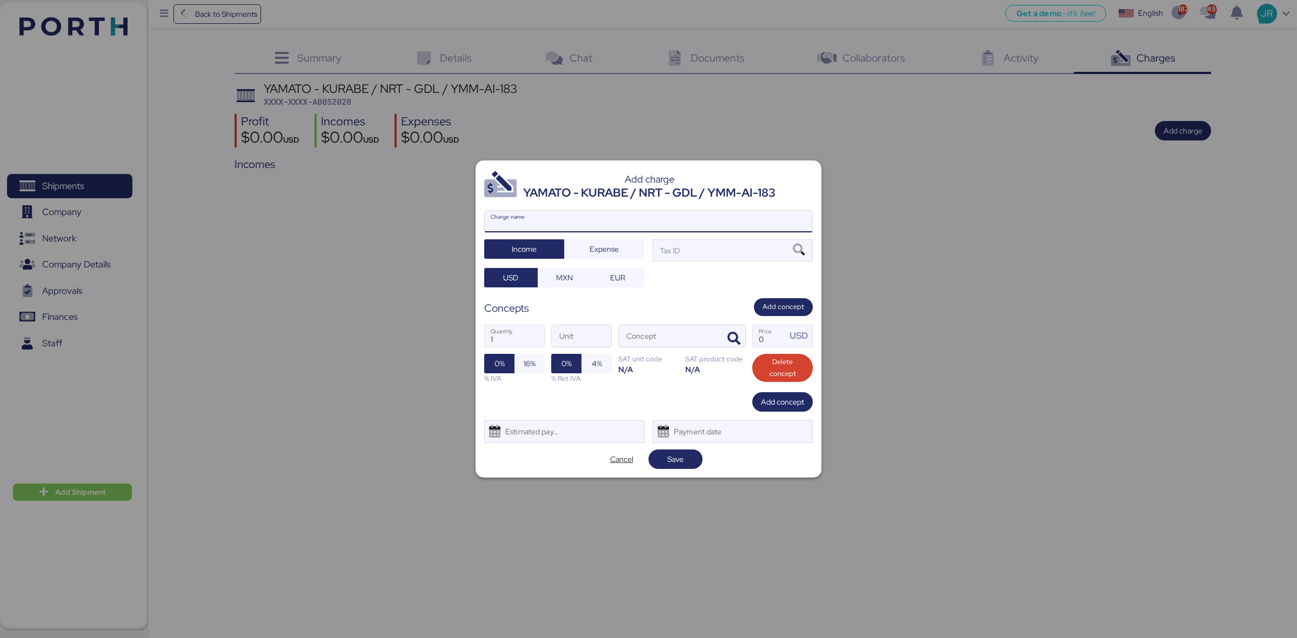
click at [530, 225] on input "Charge name" at bounding box center [649, 222] width 328 height 22
type input "CAAT"
click at [599, 252] on span "Expense" at bounding box center [604, 249] width 29 height 13
drag, startPoint x: 561, startPoint y: 277, endPoint x: 579, endPoint y: 279, distance: 17.9
click at [561, 279] on span "MXN" at bounding box center [564, 277] width 17 height 13
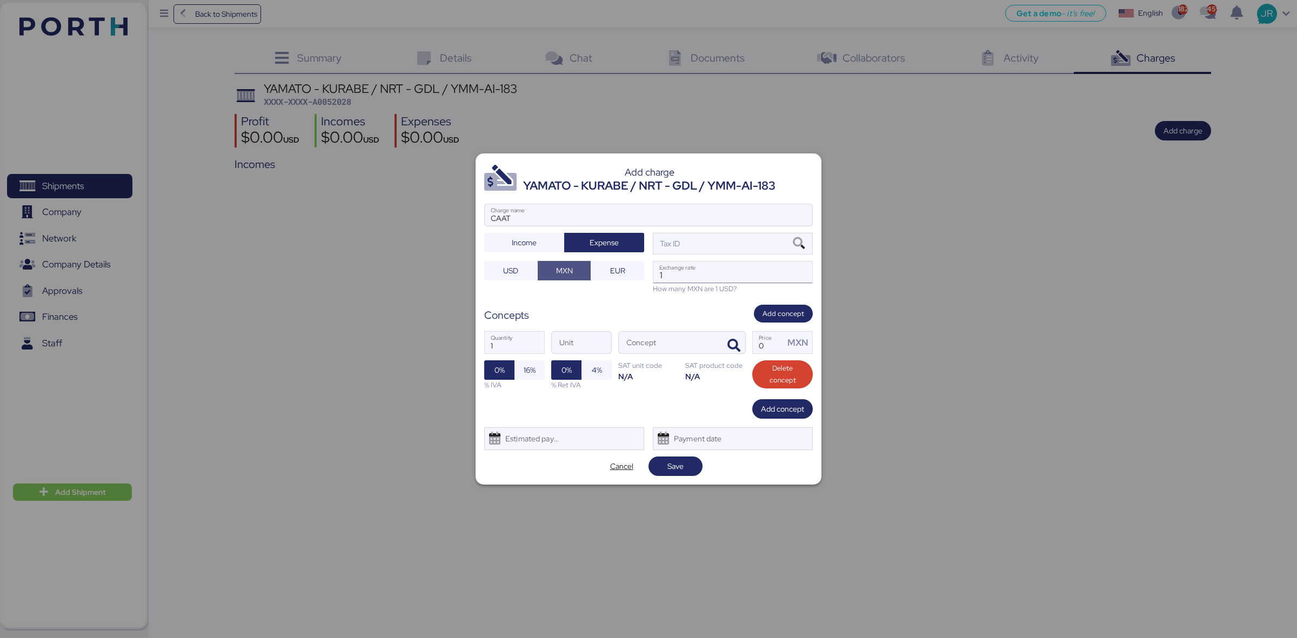
click at [699, 268] on input "1" at bounding box center [733, 273] width 159 height 22
paste input "18.5803"
type input "18.5803"
click at [801, 244] on icon at bounding box center [799, 244] width 18 height 12
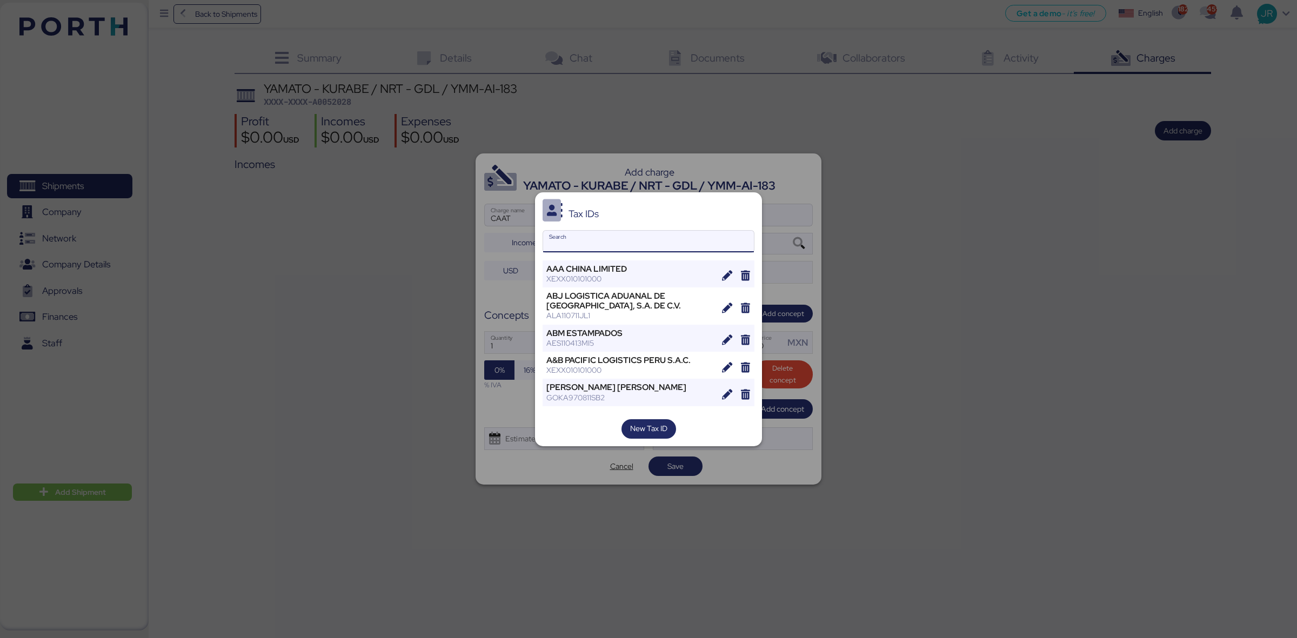
click at [589, 236] on input "Search" at bounding box center [648, 242] width 211 height 22
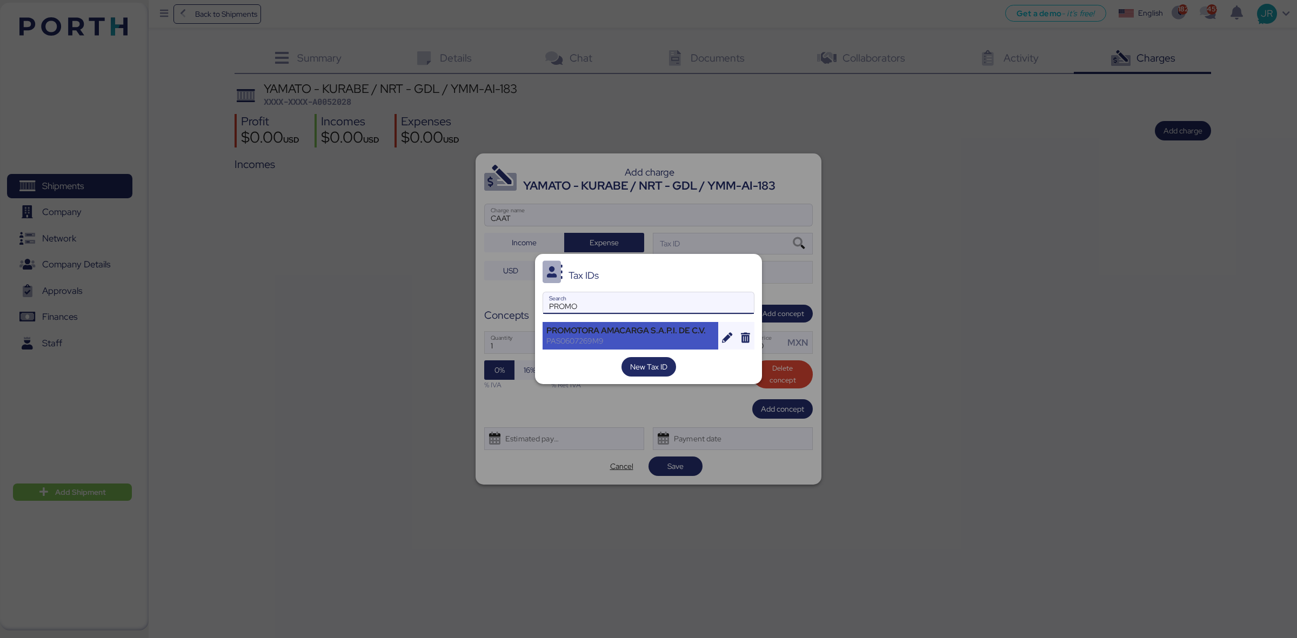
type input "PROMO"
click at [577, 349] on div "PROMOTORA AMACARGA S.A.P.I. DE C.V. PAS0607269M9" at bounding box center [631, 335] width 176 height 27
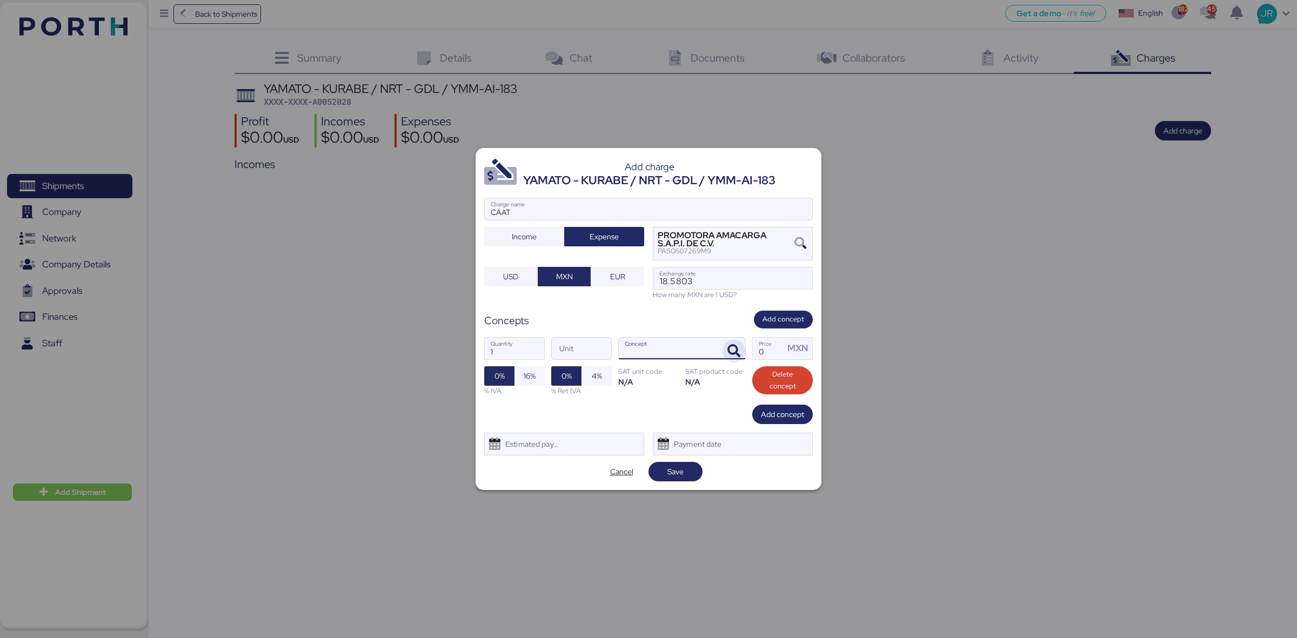
click at [734, 344] on span "button" at bounding box center [734, 351] width 23 height 23
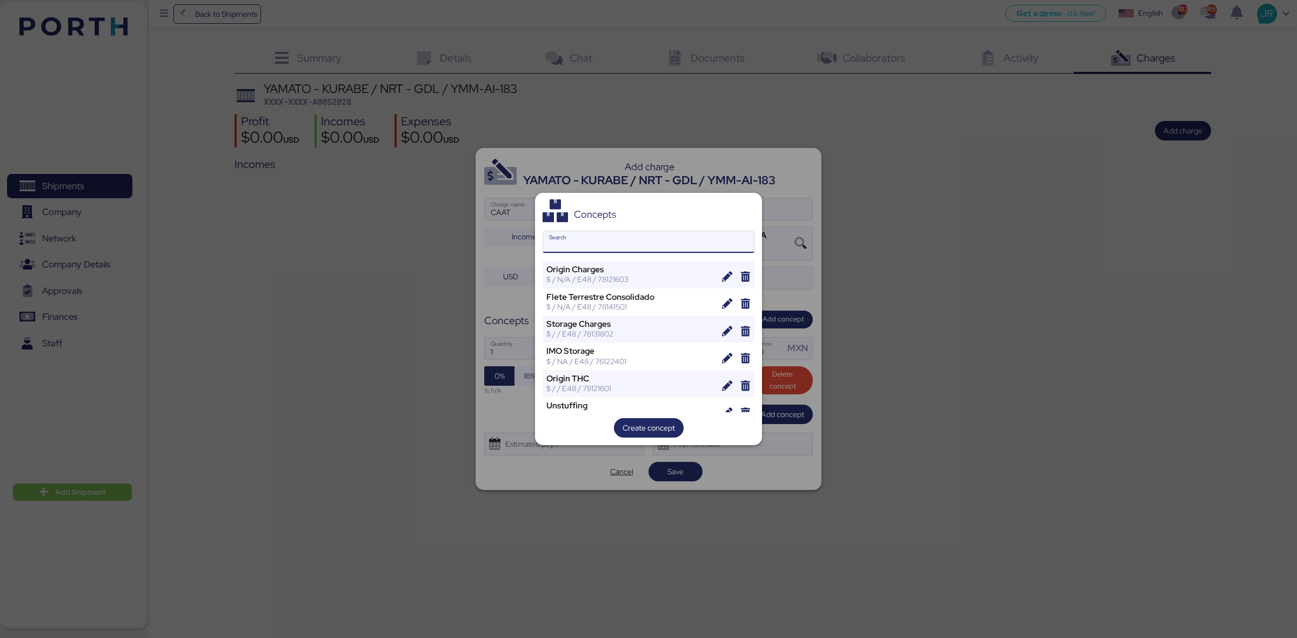
click at [606, 242] on input "Search" at bounding box center [648, 242] width 211 height 22
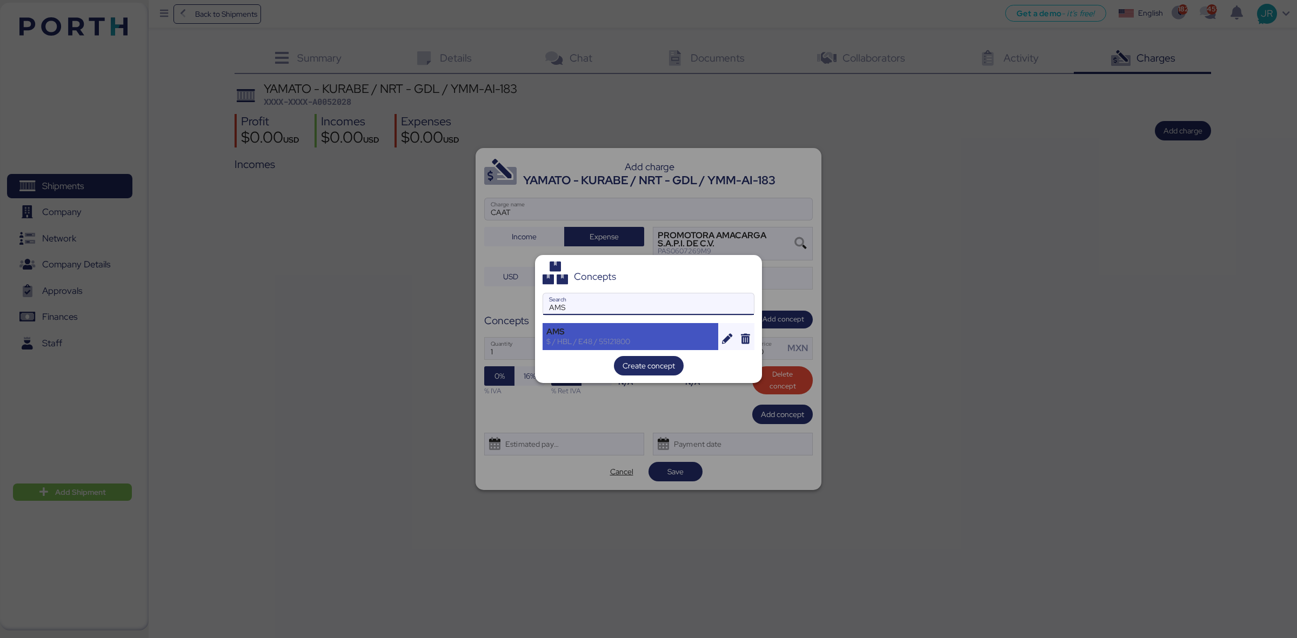
type input "AMS"
click at [564, 339] on div "$ / HBL / E48 / 55121800" at bounding box center [631, 342] width 168 height 10
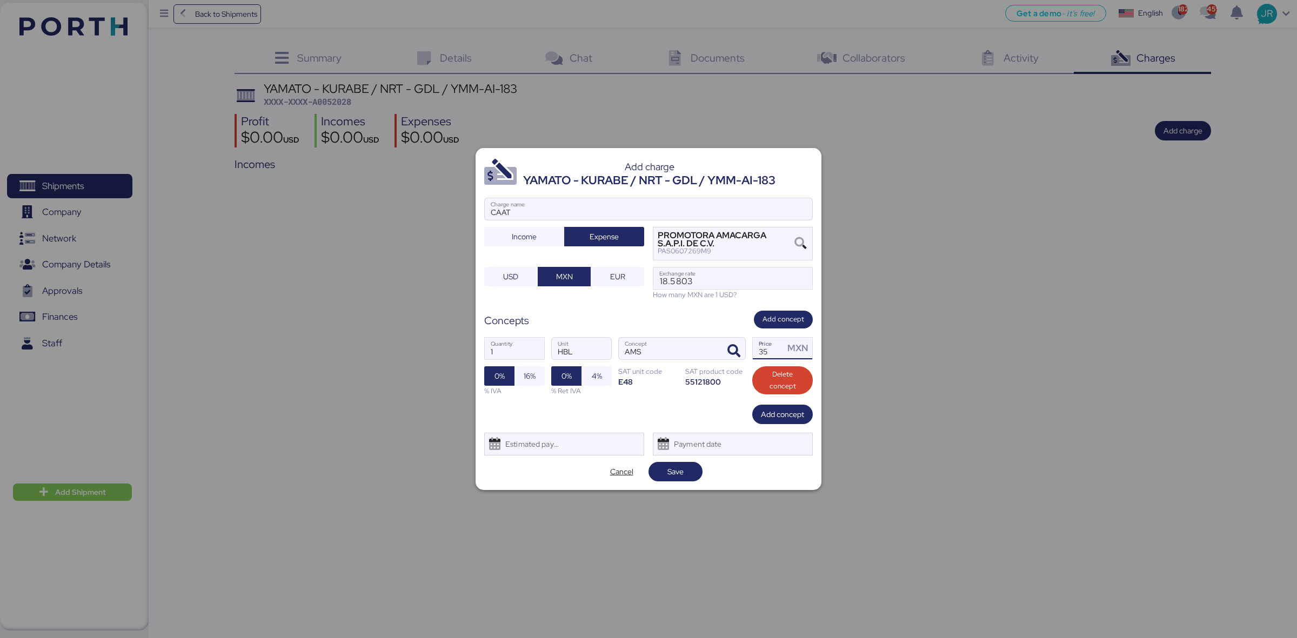
drag, startPoint x: 729, startPoint y: 361, endPoint x: 707, endPoint y: 365, distance: 22.7
click at [707, 365] on div "1 Quantity HBL Unit AMS Concept 35 Price MXN 0% 16% % IVA 0% 4% % Ret IVA SAT u…" at bounding box center [648, 367] width 329 height 76
type input "30"
click at [526, 382] on span "16%" at bounding box center [530, 376] width 12 height 13
click at [542, 451] on div "Estimated payment date" at bounding box center [530, 445] width 64 height 22
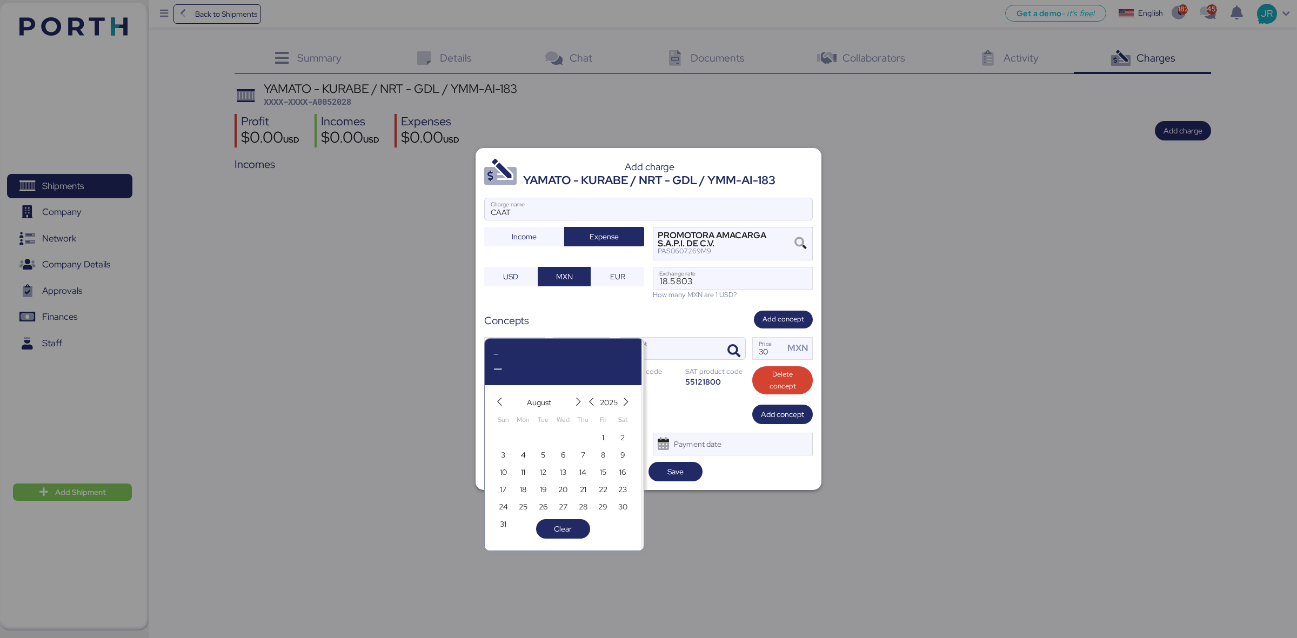
click at [492, 521] on div "[DATE] Sun Mon Tue Wed Thu Fri Sat 27 28 29 30 31 1 2 3 4 5 6 7 8 9 10 11 12 13…" at bounding box center [563, 463] width 157 height 157
click at [508, 525] on span "31" at bounding box center [503, 524] width 12 height 13
type input "[DATE]"
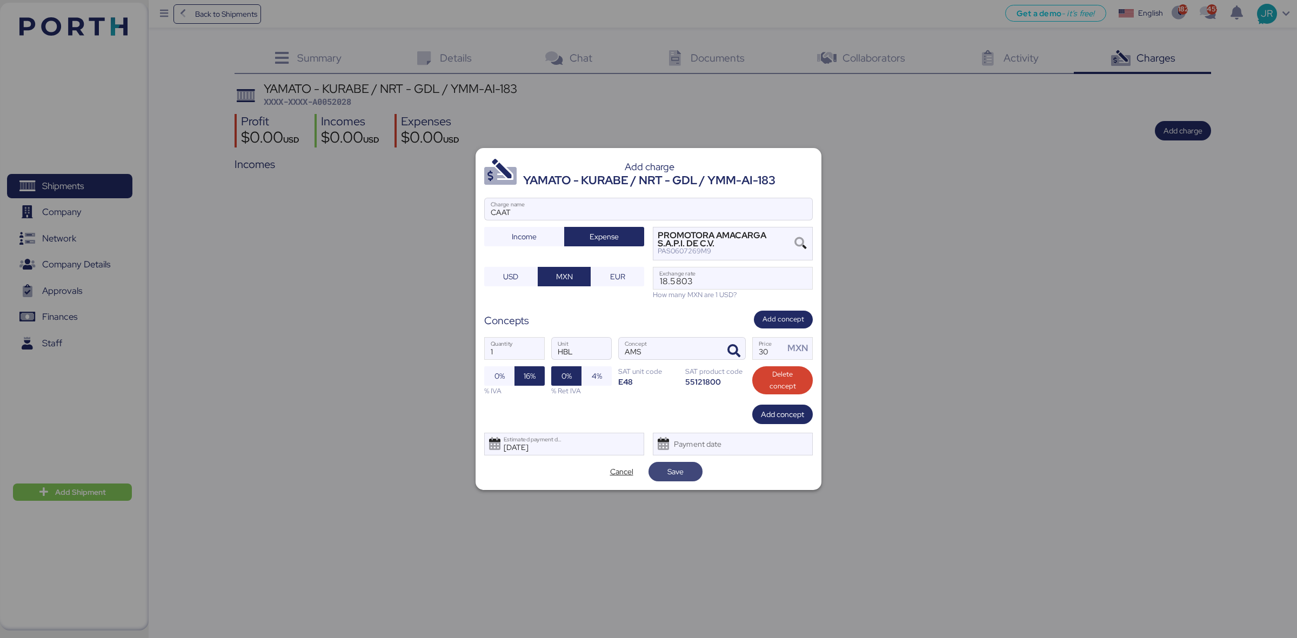
click at [678, 478] on span "Save" at bounding box center [676, 471] width 16 height 13
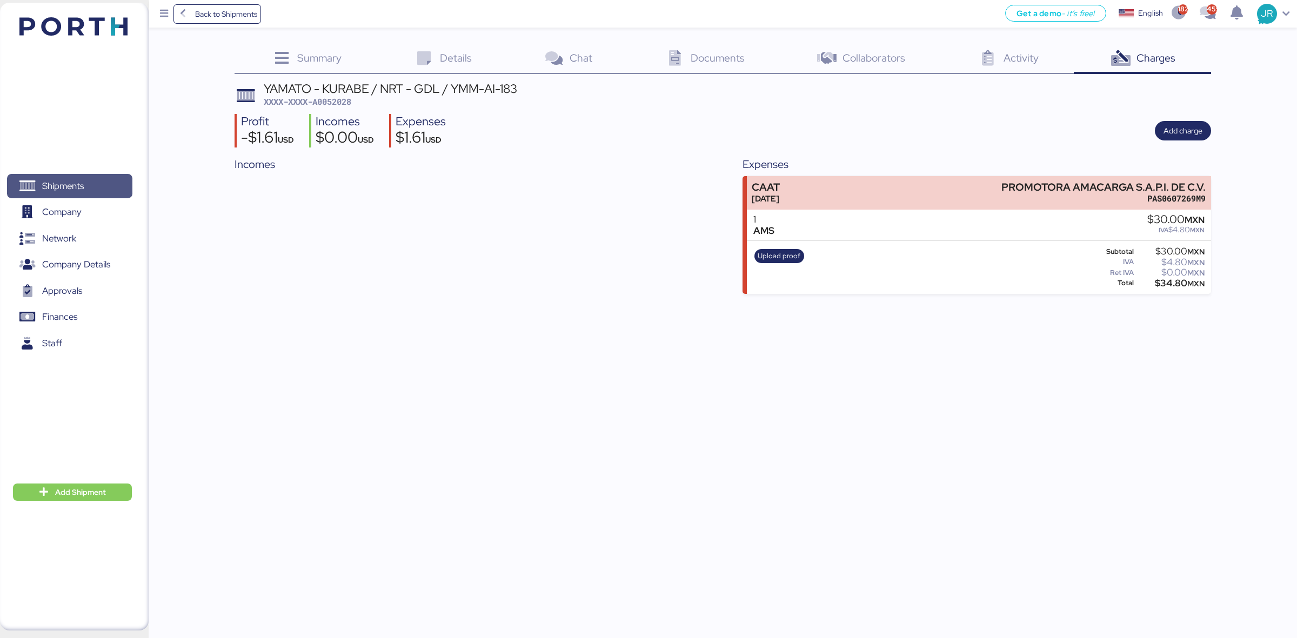
click at [70, 190] on span "Shipments" at bounding box center [63, 186] width 42 height 16
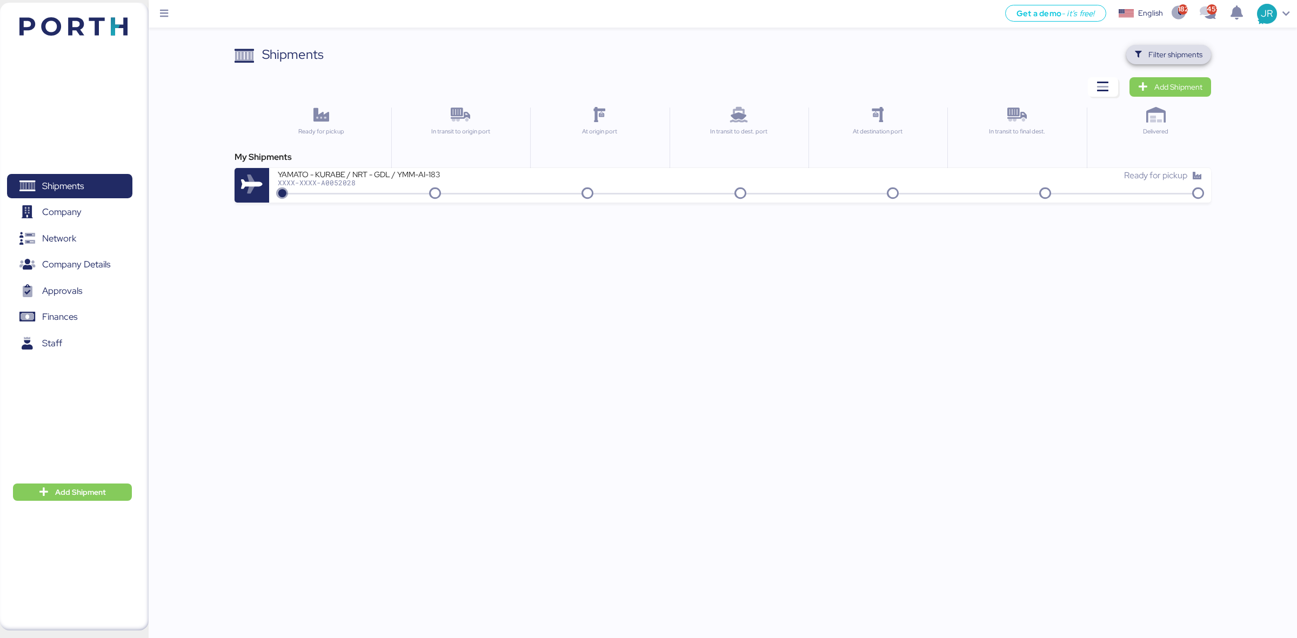
click at [1157, 52] on span "Filter shipments" at bounding box center [1176, 54] width 54 height 13
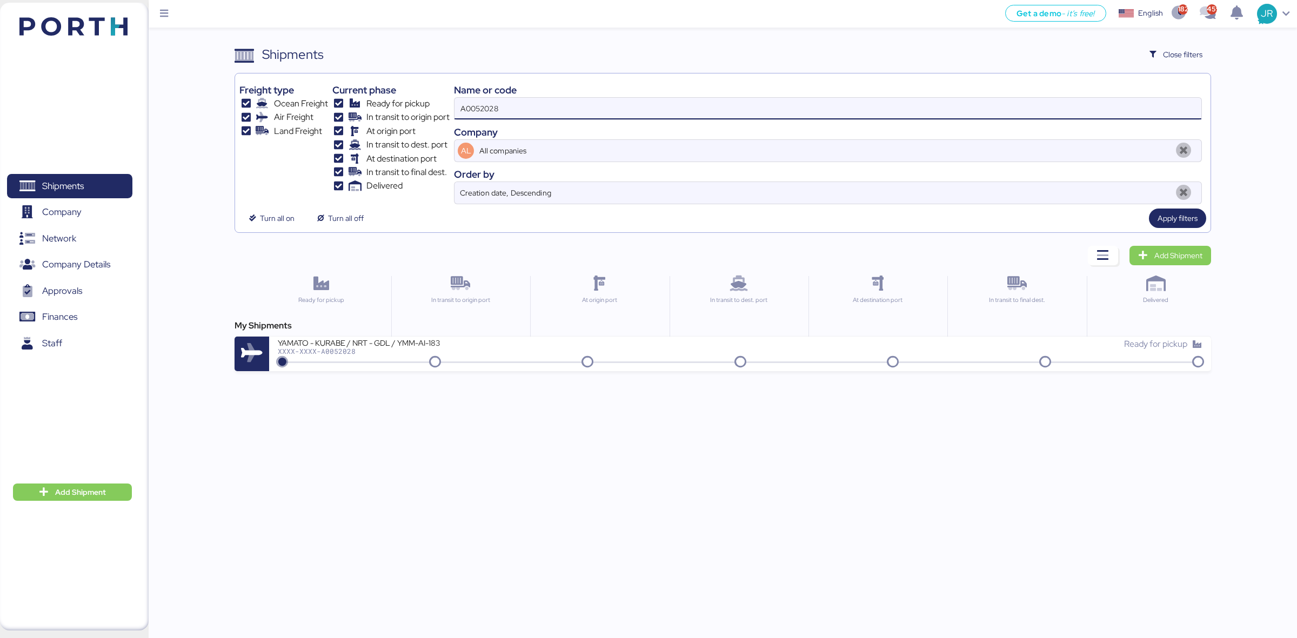
click at [469, 110] on input "A0052028" at bounding box center [828, 109] width 747 height 22
paste input "9"
type input "A0052029"
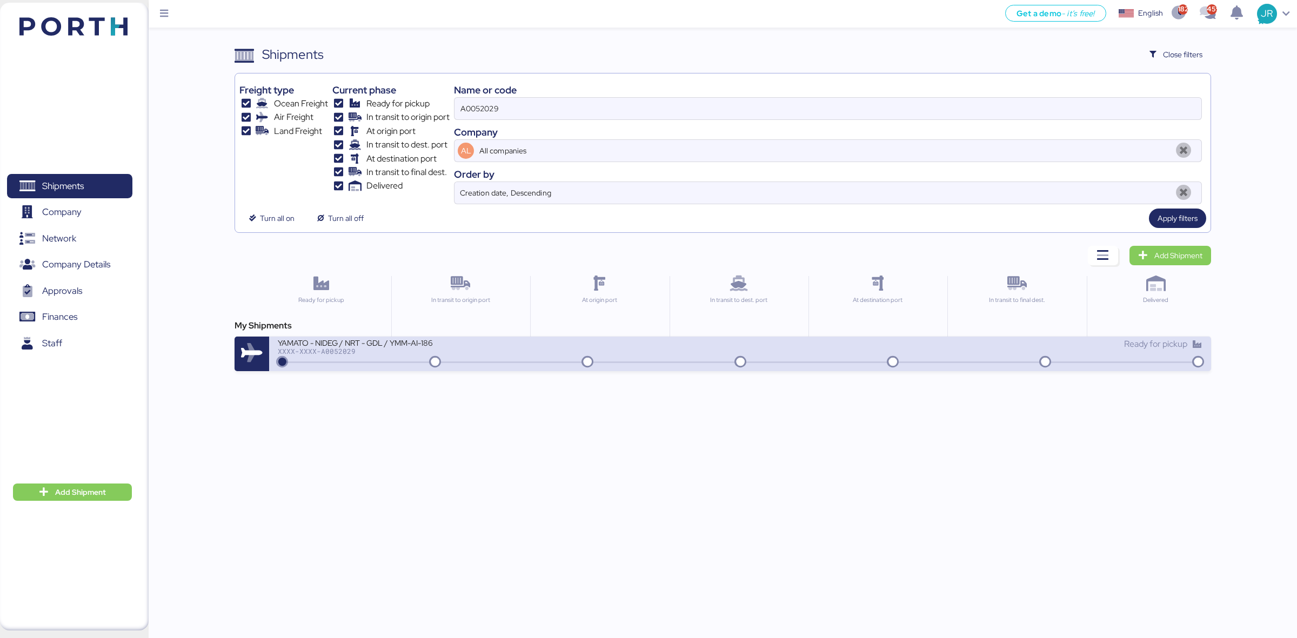
click at [390, 347] on div "YAMATO - NIDEG / NRT - GDL / YMM-AI-186" at bounding box center [407, 342] width 259 height 9
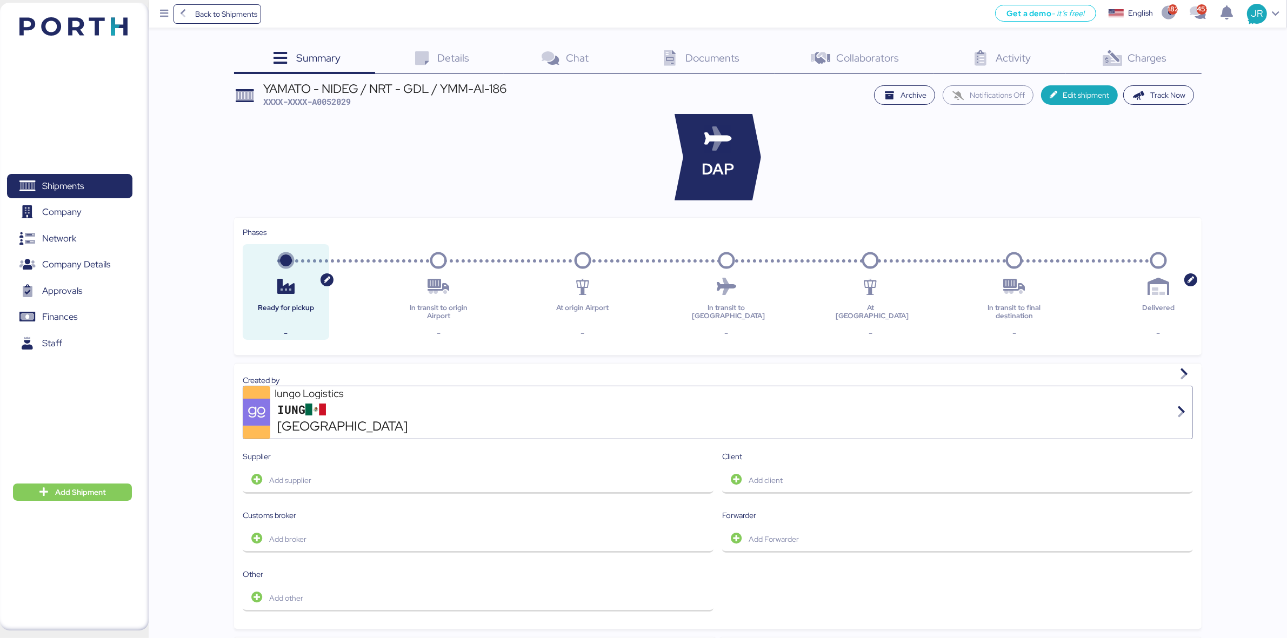
click at [1152, 51] on span "Charges" at bounding box center [1147, 58] width 39 height 14
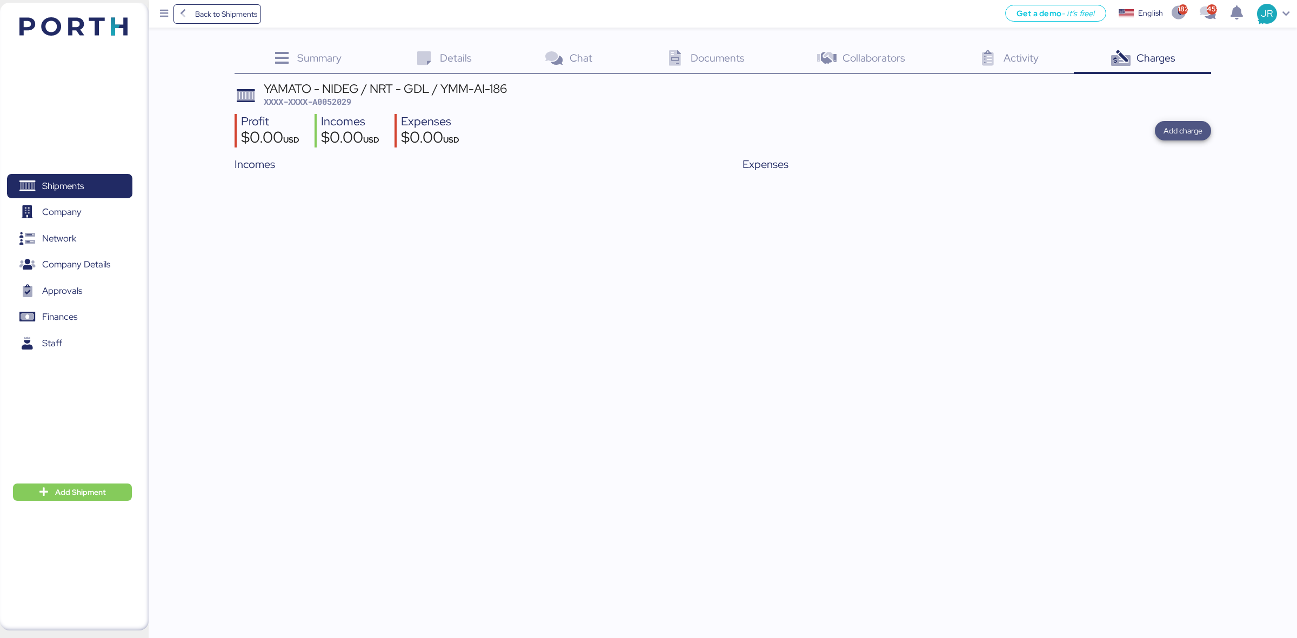
click at [1174, 129] on span "Add charge" at bounding box center [1183, 130] width 39 height 13
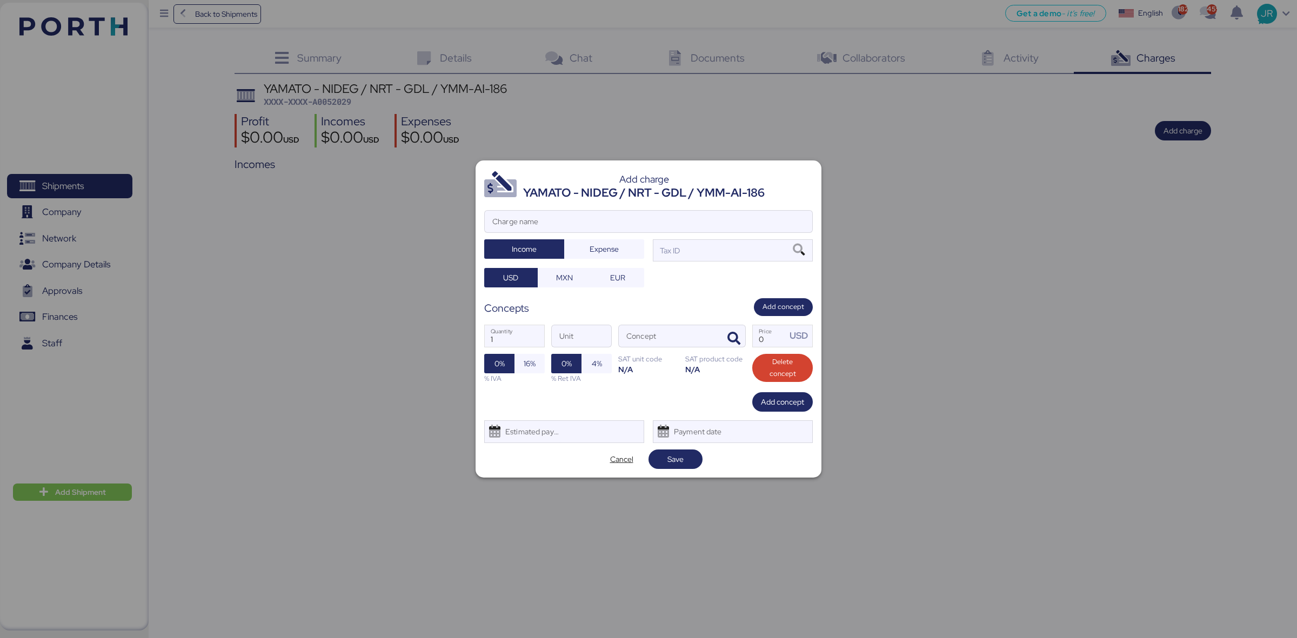
click at [541, 232] on div at bounding box center [649, 237] width 328 height 11
click at [541, 231] on input "Charge name" at bounding box center [649, 222] width 328 height 22
click at [533, 219] on input "Charge name" at bounding box center [649, 222] width 328 height 22
type input "CAAT"
click at [592, 246] on span "Expense" at bounding box center [604, 249] width 29 height 13
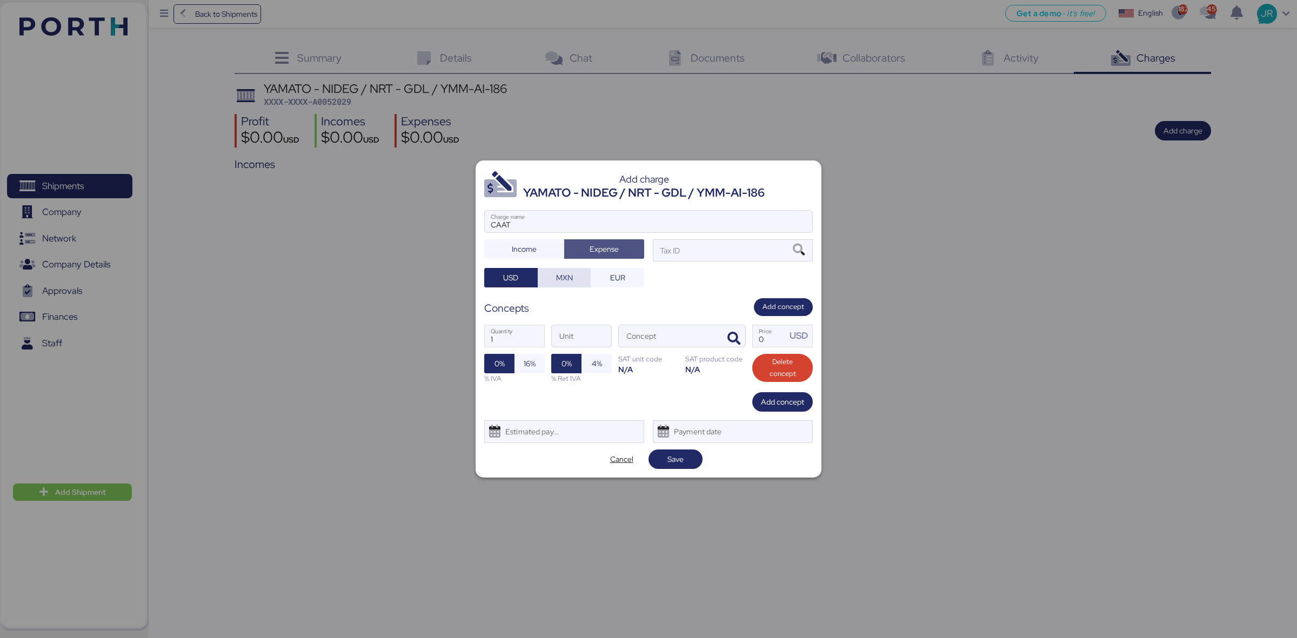
click at [543, 277] on span "MXN" at bounding box center [565, 277] width 54 height 19
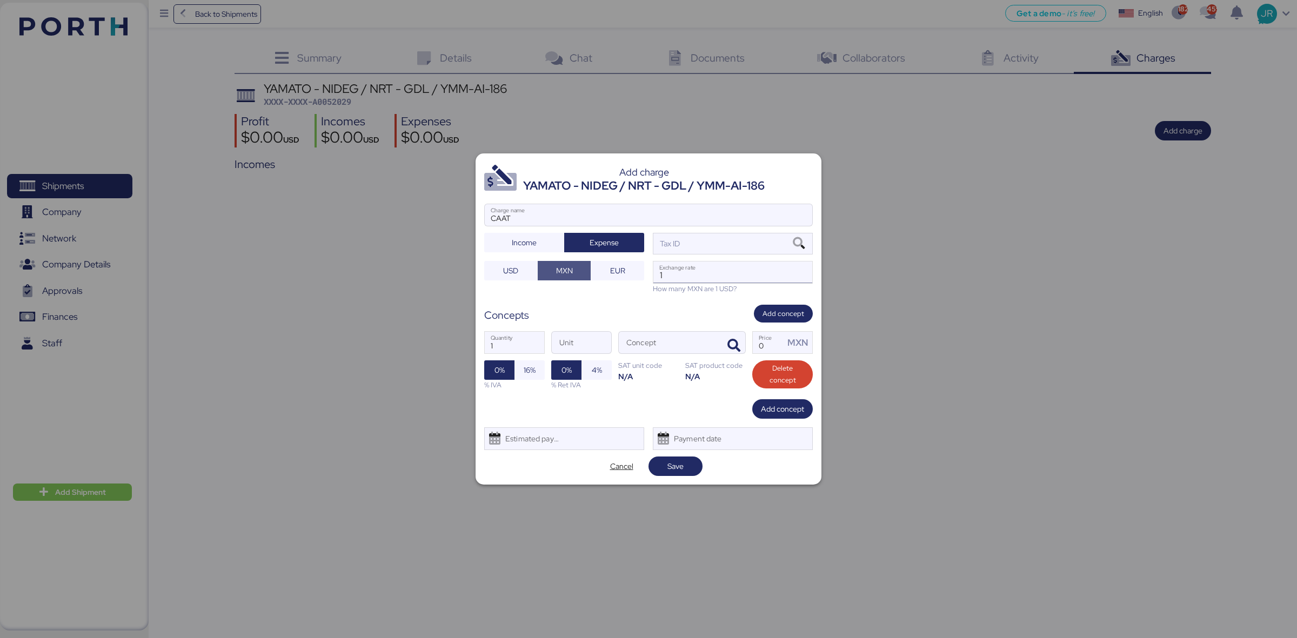
click at [689, 276] on input "1" at bounding box center [733, 273] width 159 height 22
paste input "18.5803"
type input "18.5803"
click at [798, 242] on icon at bounding box center [799, 244] width 18 height 12
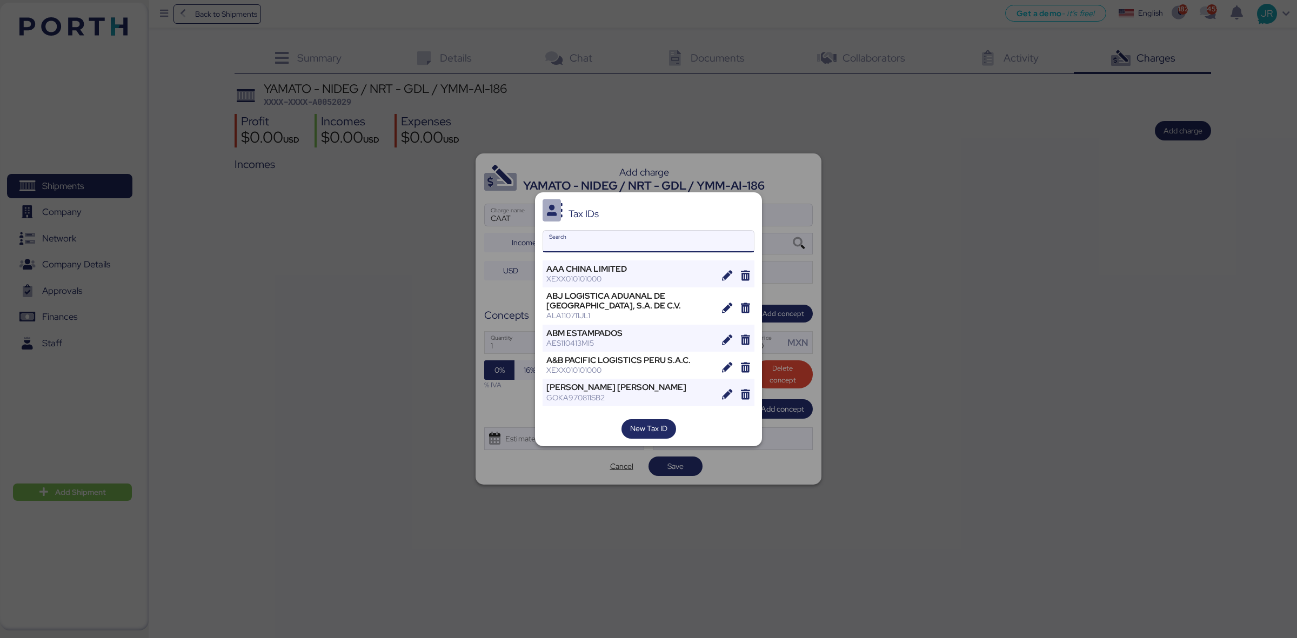
click at [592, 232] on input "Search" at bounding box center [648, 242] width 211 height 22
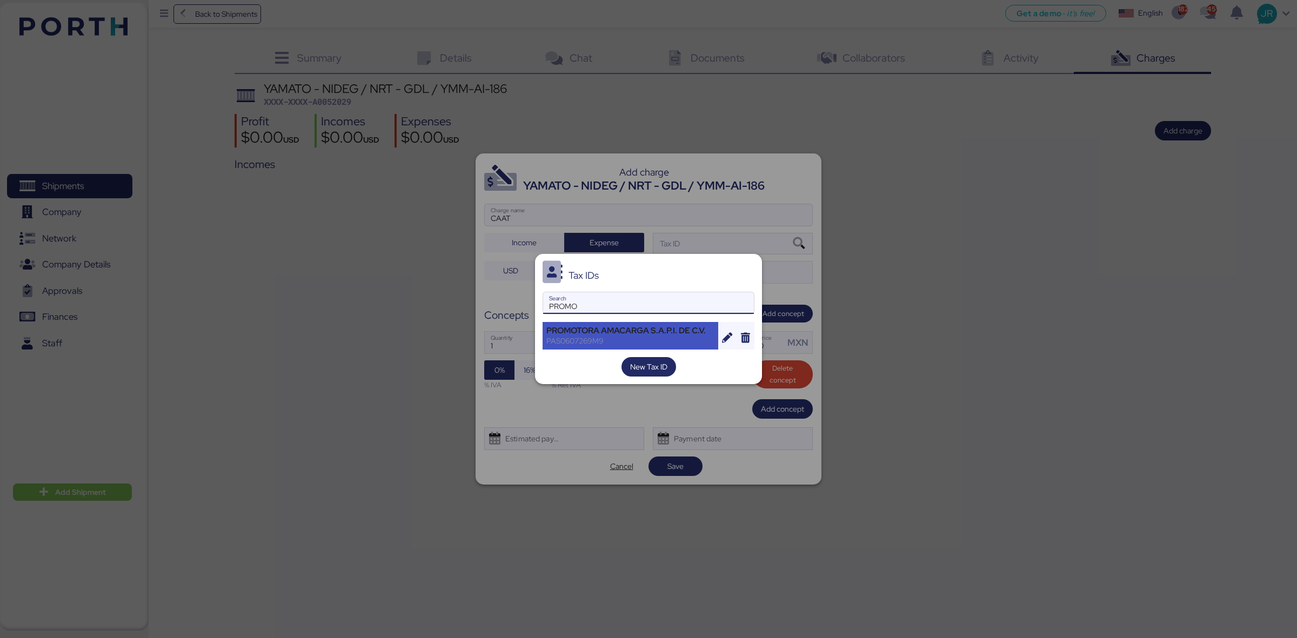
type input "PROMO"
click at [576, 344] on div "PAS0607269M9" at bounding box center [631, 341] width 168 height 10
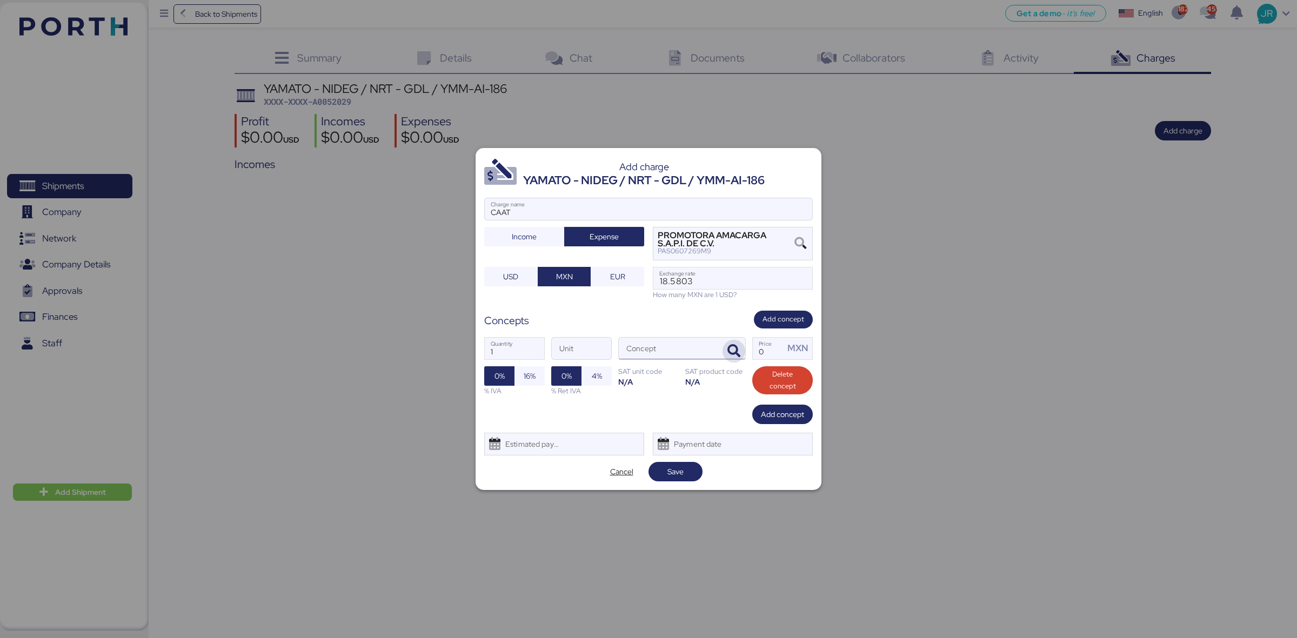
click at [730, 350] on icon "button" at bounding box center [734, 351] width 13 height 13
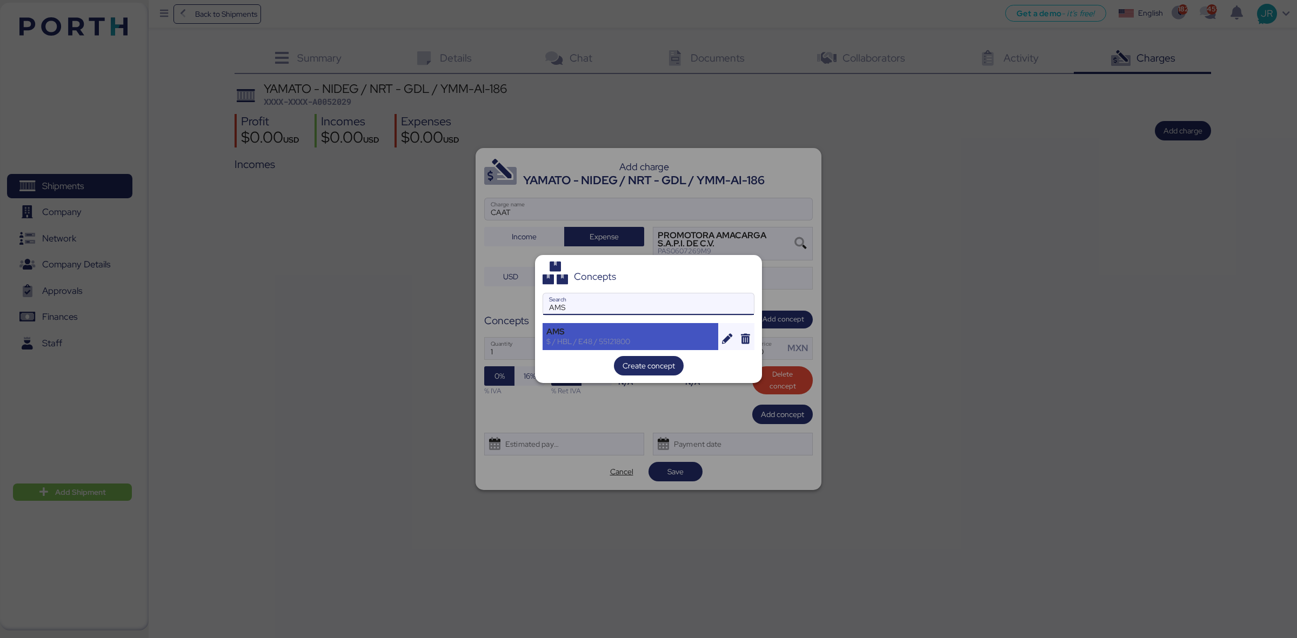
type input "AMS"
click at [563, 342] on div "$ / HBL / E48 / 55121800" at bounding box center [631, 342] width 168 height 10
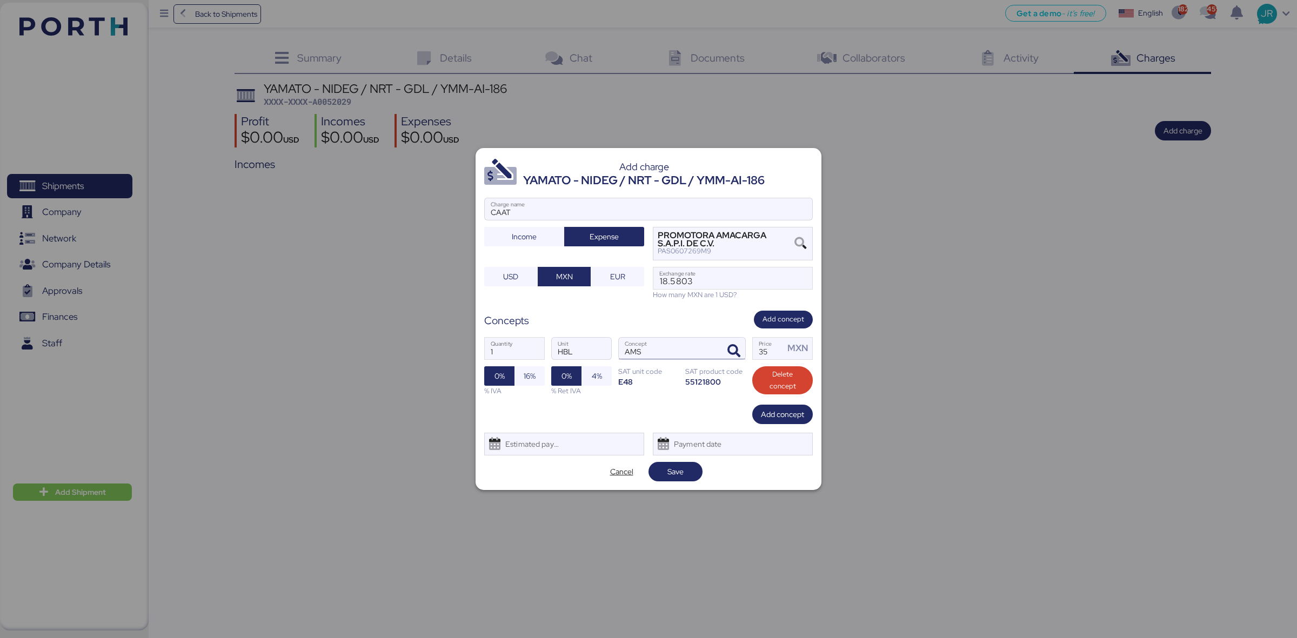
drag, startPoint x: 766, startPoint y: 349, endPoint x: 688, endPoint y: 343, distance: 78.6
click at [741, 354] on div "1 Quantity HBL Unit AMS Concept 35 Price MXN 0% 16% % IVA 0% 4% % Ret IVA SAT u…" at bounding box center [648, 367] width 329 height 76
type input "30"
click at [531, 377] on span "16%" at bounding box center [530, 376] width 12 height 13
click at [528, 435] on div "Estimated payment date" at bounding box center [530, 445] width 64 height 22
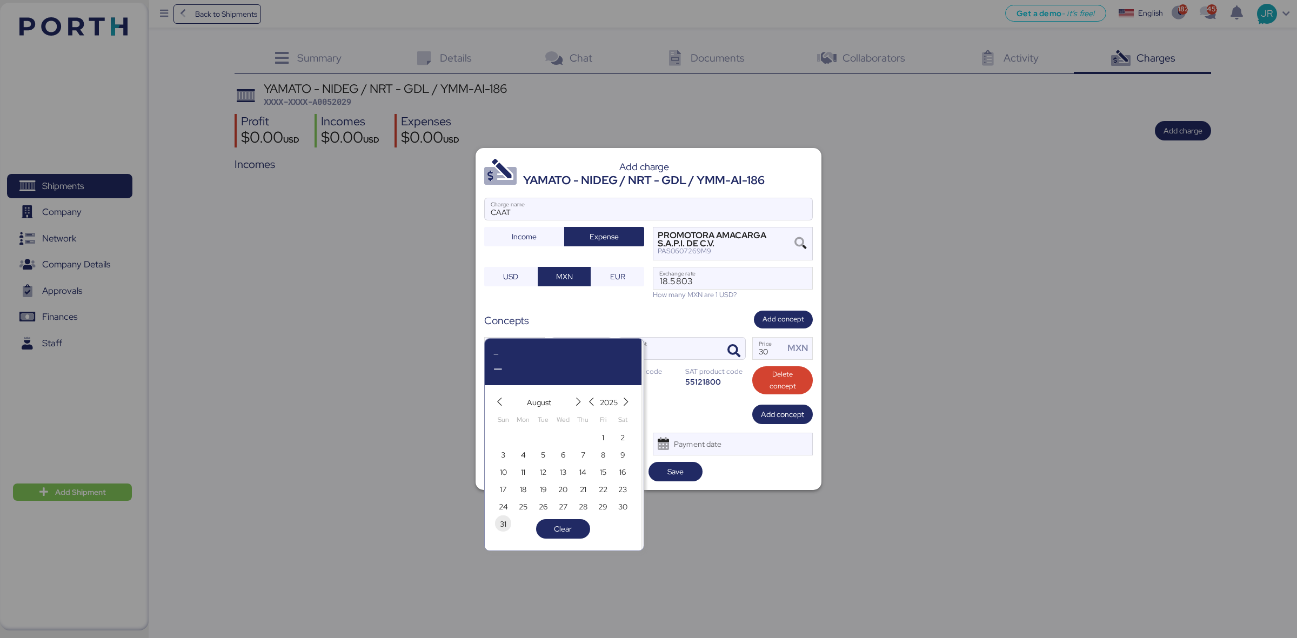
click at [500, 520] on span "31" at bounding box center [503, 524] width 6 height 13
type input "[DATE]"
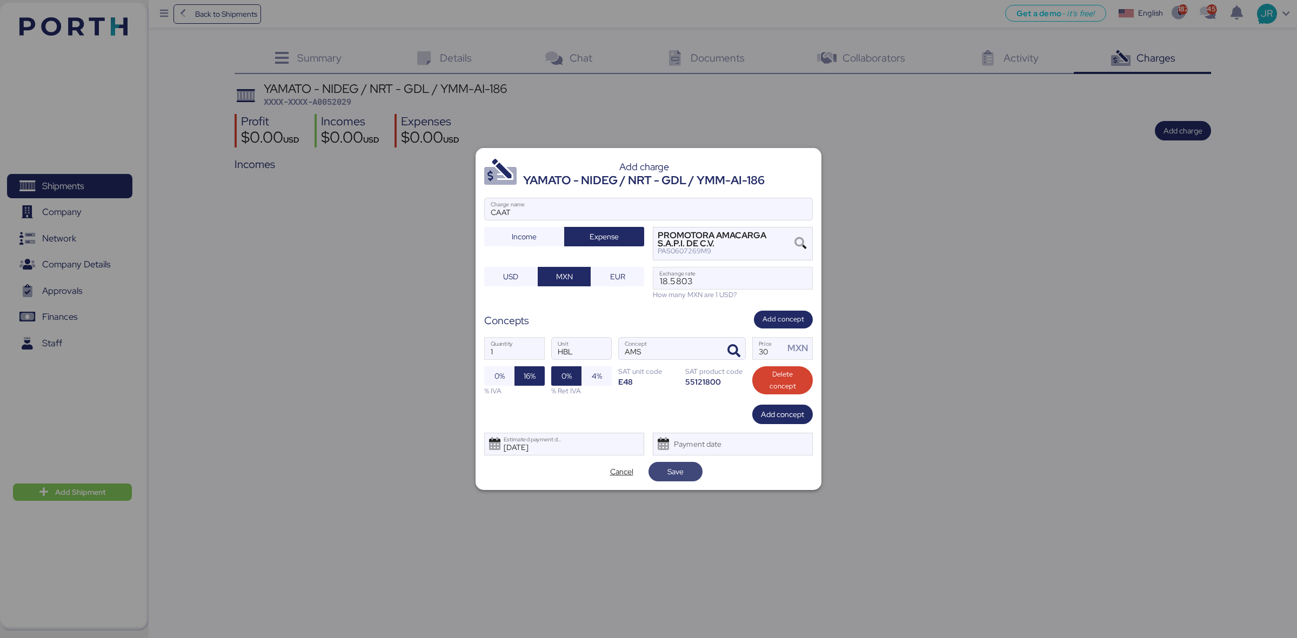
click at [680, 468] on span "Save" at bounding box center [676, 471] width 16 height 13
